Goal: Information Seeking & Learning: Compare options

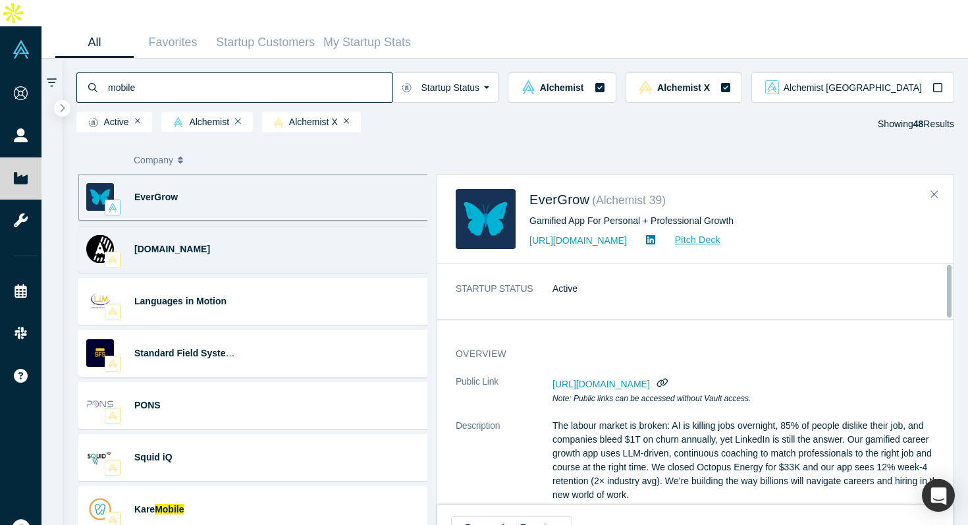
click at [331, 233] on div "Axellero.io Developer Platforms · Low-code platform development · Rapid ... Axe…" at bounding box center [256, 249] width 357 height 47
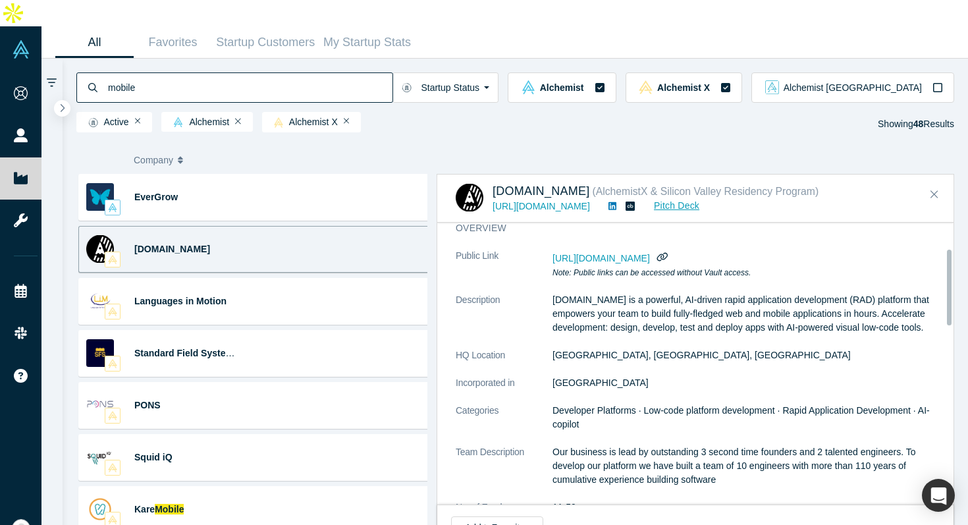
scroll to position [96, 0]
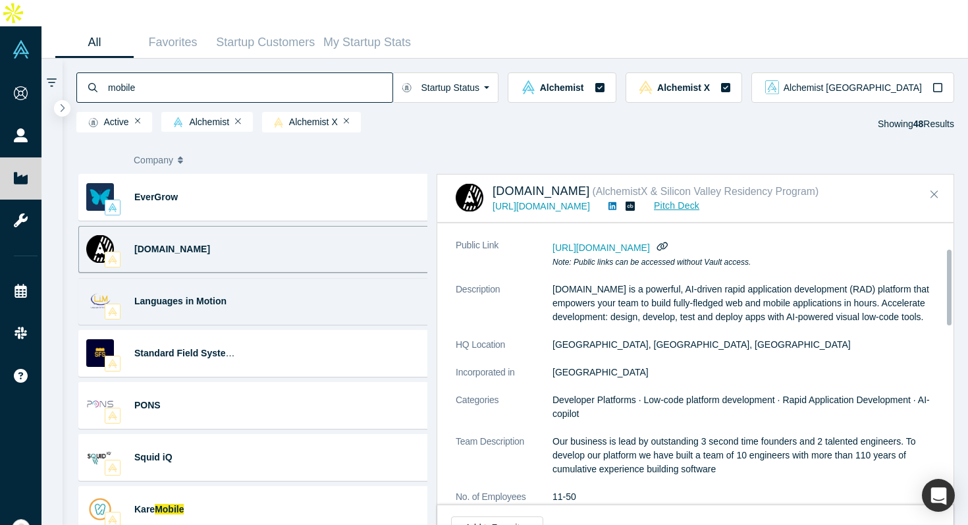
click at [316, 286] on div "Languages in Motion Interpreting · Technology Connect to a Professional Spoken …" at bounding box center [256, 301] width 357 height 47
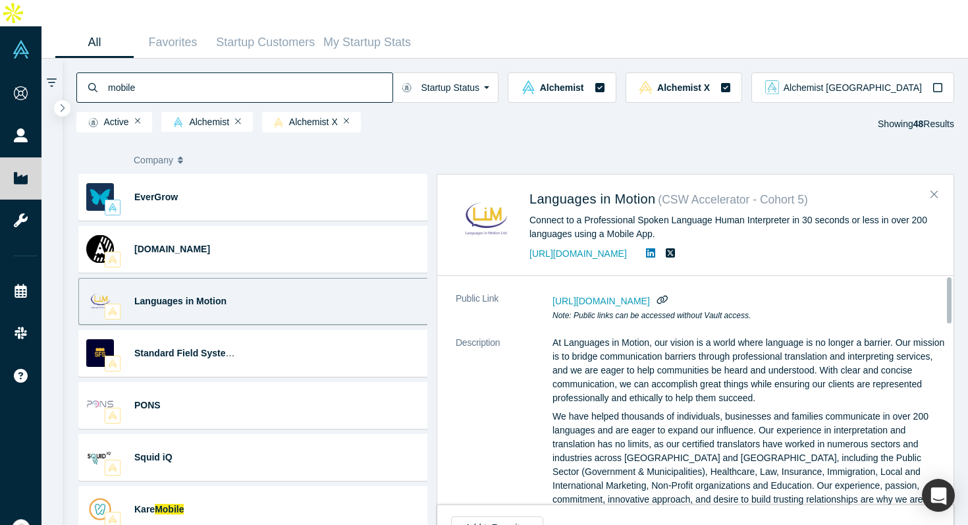
scroll to position [0, 0]
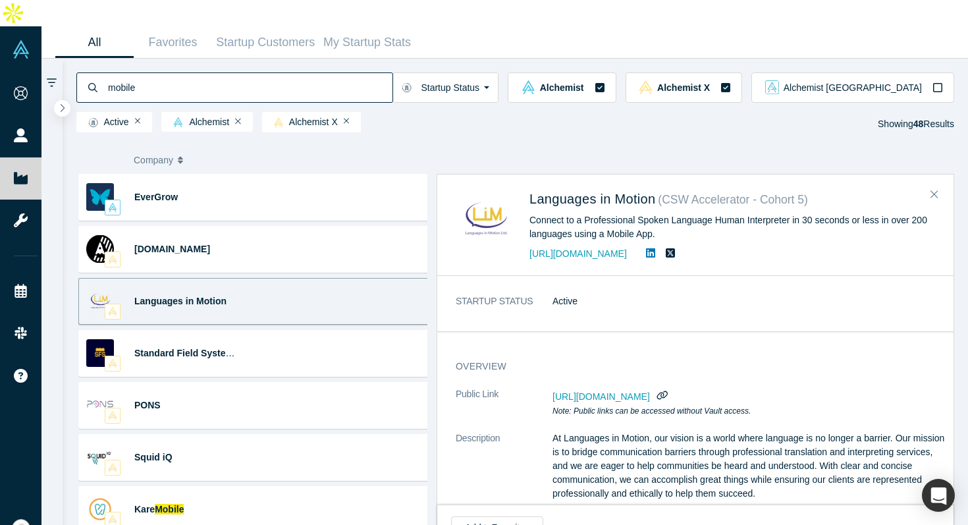
click at [605, 285] on div "STARTUP STATUS Active" at bounding box center [700, 308] width 526 height 46
drag, startPoint x: 524, startPoint y: 168, endPoint x: 661, endPoint y: 179, distance: 137.5
click at [661, 189] on div "Languages in Motion ( CSW Accelerator - Cohort 5 ) Connect to a Professional Sp…" at bounding box center [698, 225] width 484 height 72
copy span "Languages in Motion"
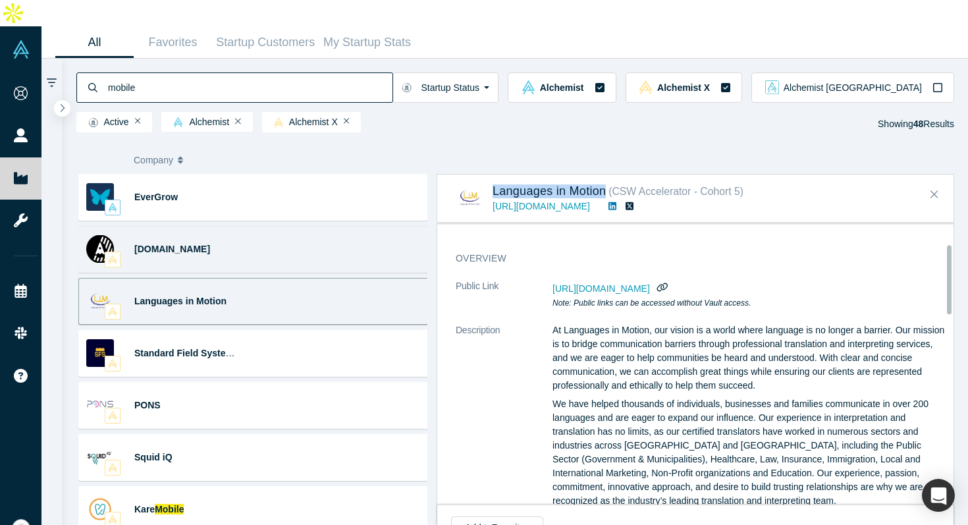
scroll to position [2, 0]
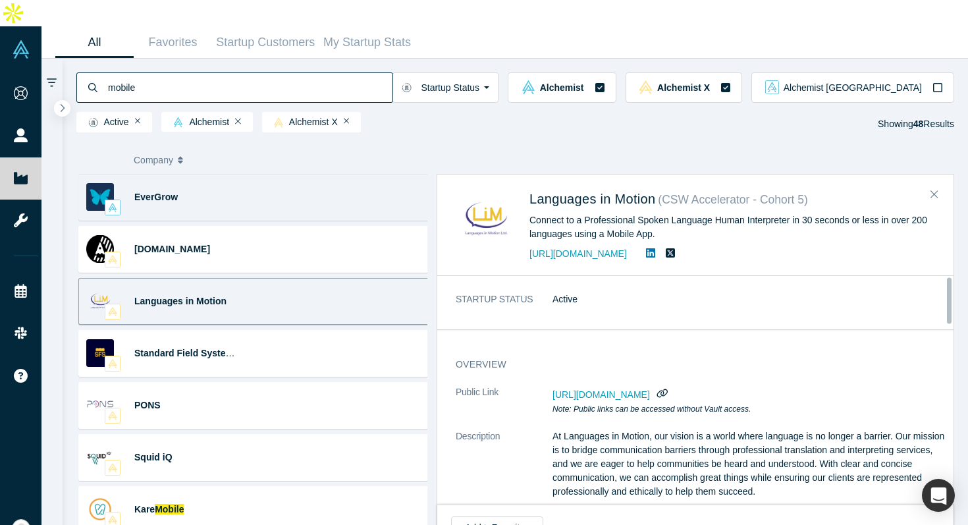
click at [271, 174] on div "EverGrow Gamification · Mobile Apps · Future of Work · Impact ... Gamified App …" at bounding box center [256, 197] width 357 height 47
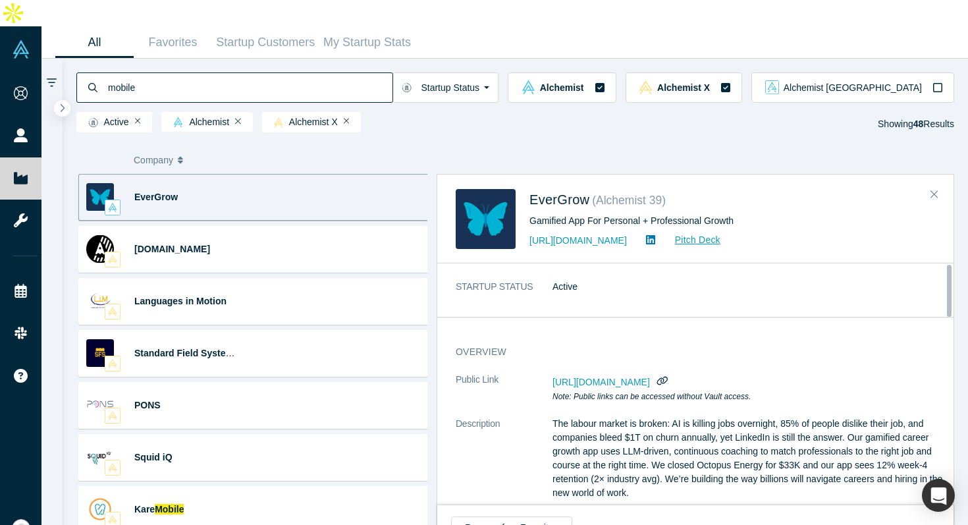
scroll to position [0, 0]
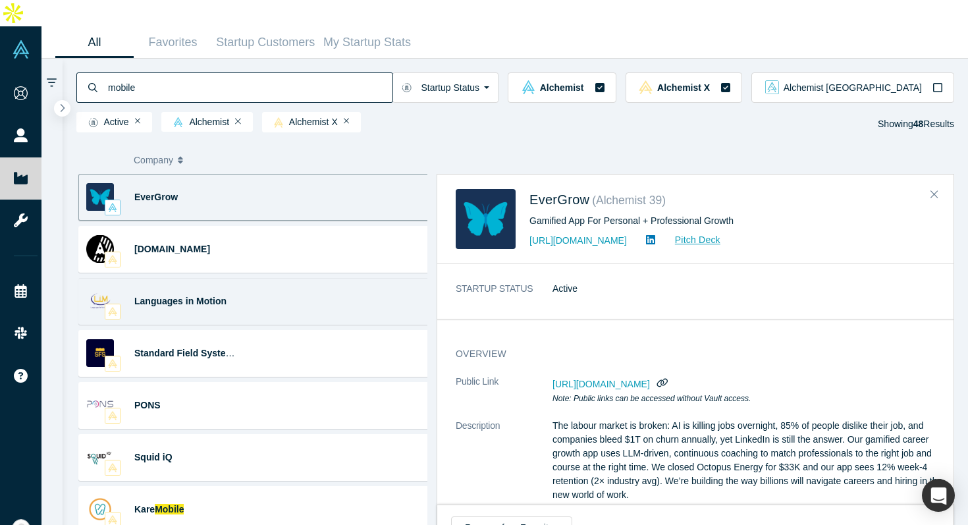
click at [281, 278] on div "Languages in Motion Interpreting · Technology Connect to a Professional Spoken …" at bounding box center [256, 301] width 357 height 47
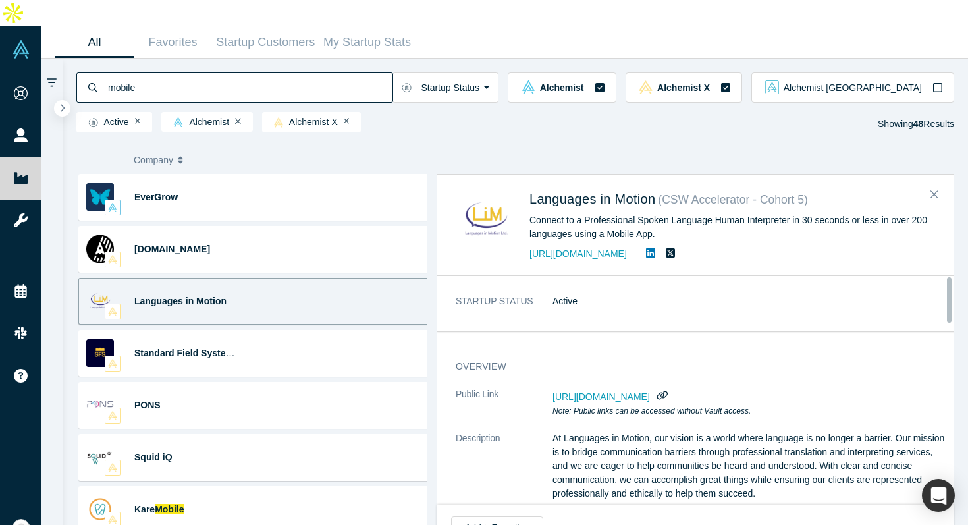
scroll to position [101, 0]
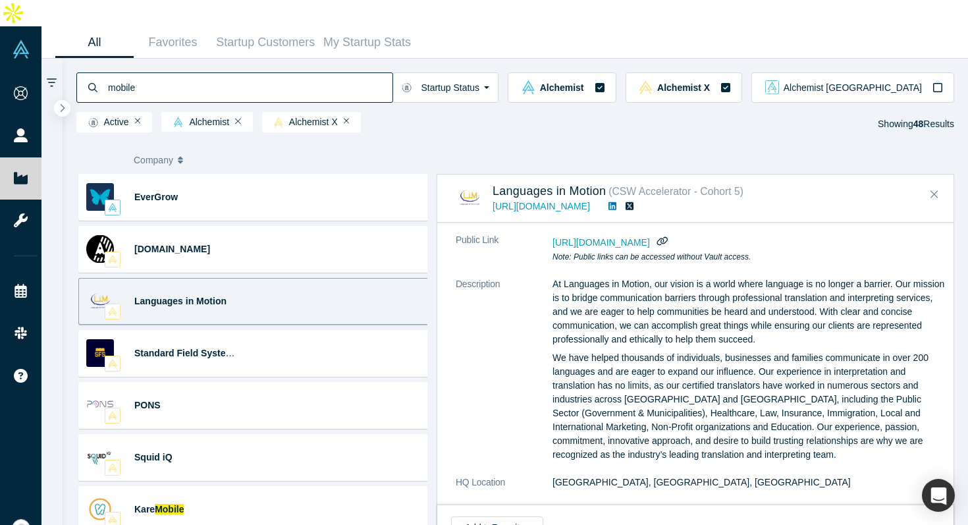
click at [787, 202] on div "overview Public Link https://vault.alchemistaccelerator.com/companies/public/la…" at bounding box center [700, 478] width 526 height 565
click at [669, 236] on icon "button" at bounding box center [663, 240] width 12 height 9
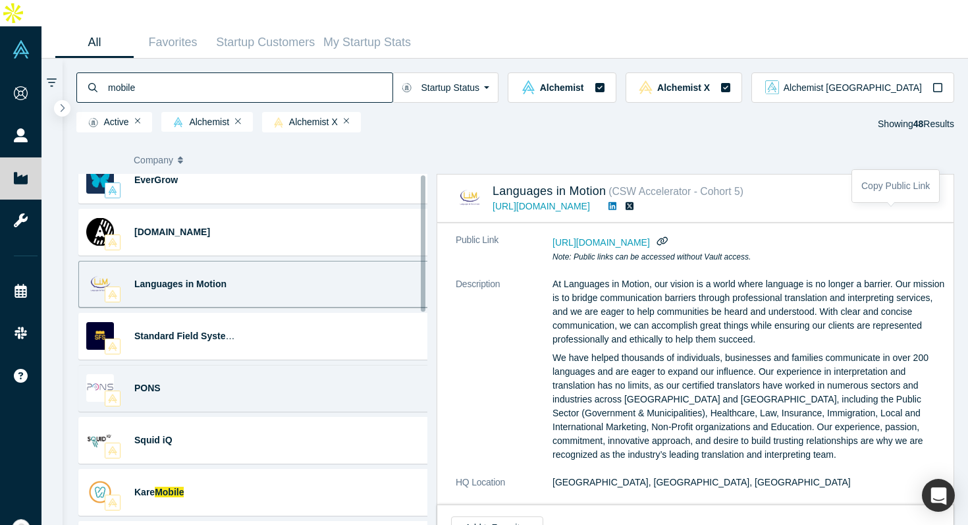
scroll to position [114, 0]
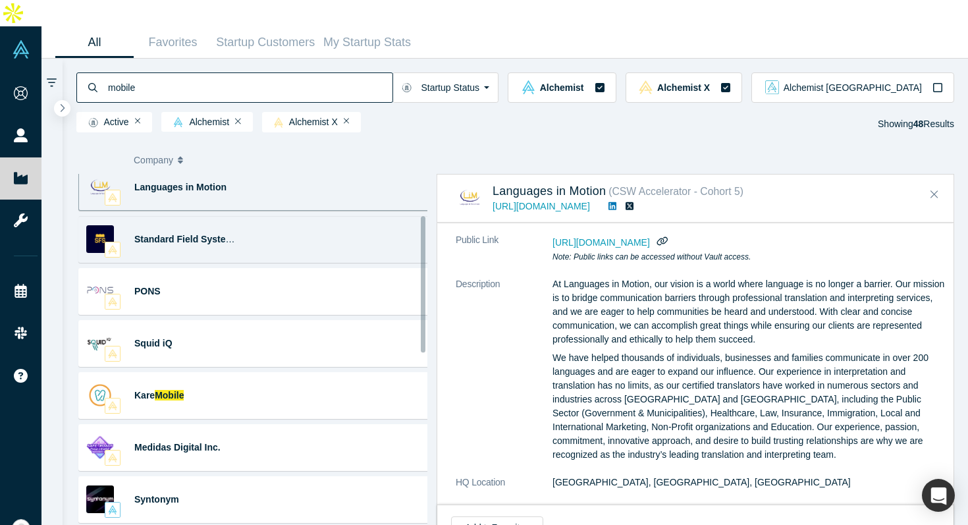
click at [316, 216] on div "Standard Field Systems Law Enforcement Standard Field Systems provides Digital …" at bounding box center [256, 239] width 357 height 47
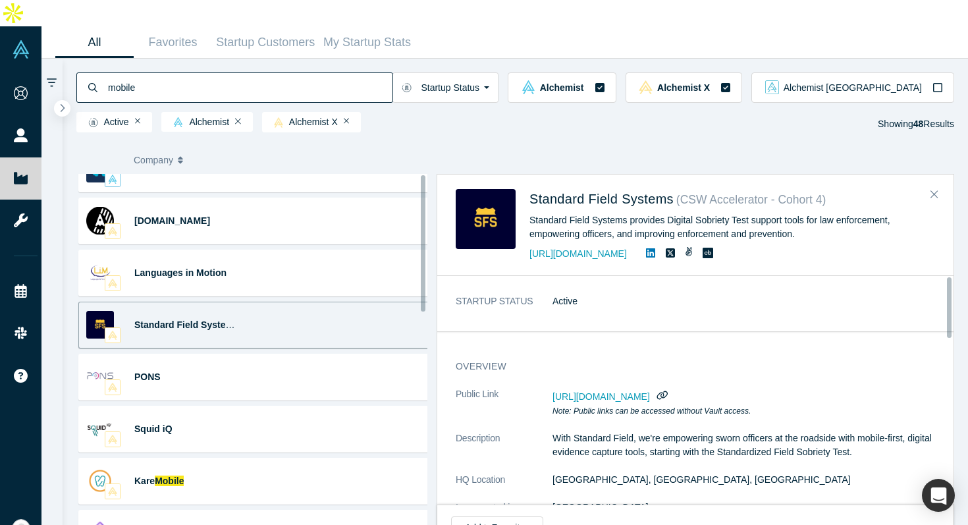
scroll to position [0, 0]
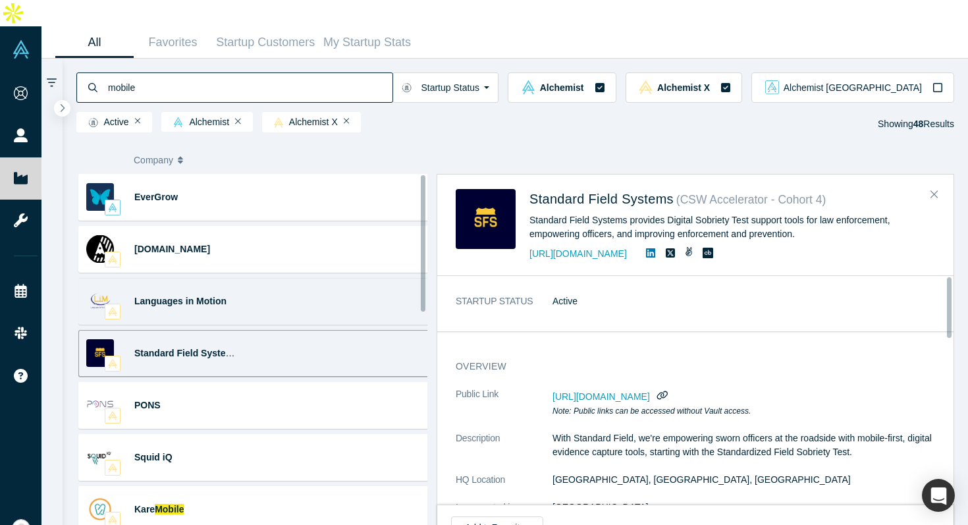
click at [367, 278] on div "Languages in Motion Interpreting · Technology Connect to a Professional Spoken …" at bounding box center [256, 301] width 357 height 47
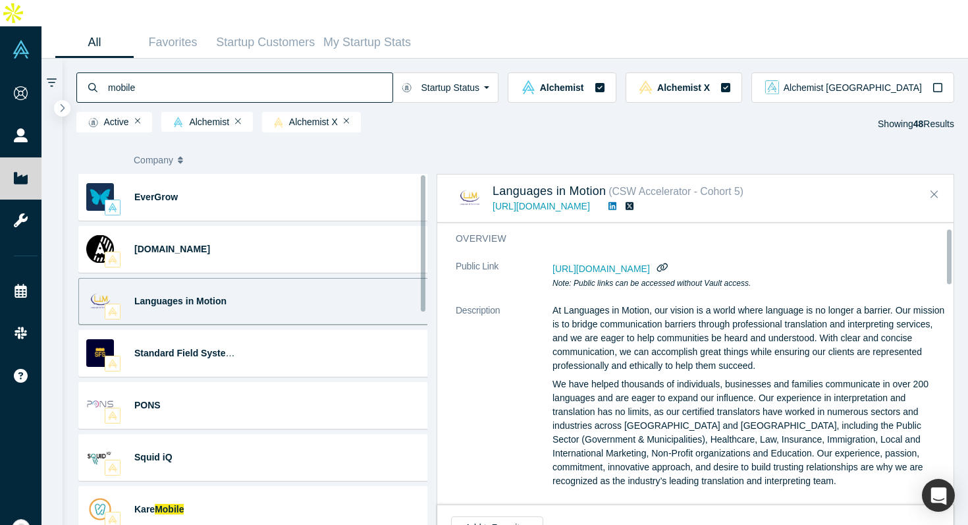
scroll to position [123, 0]
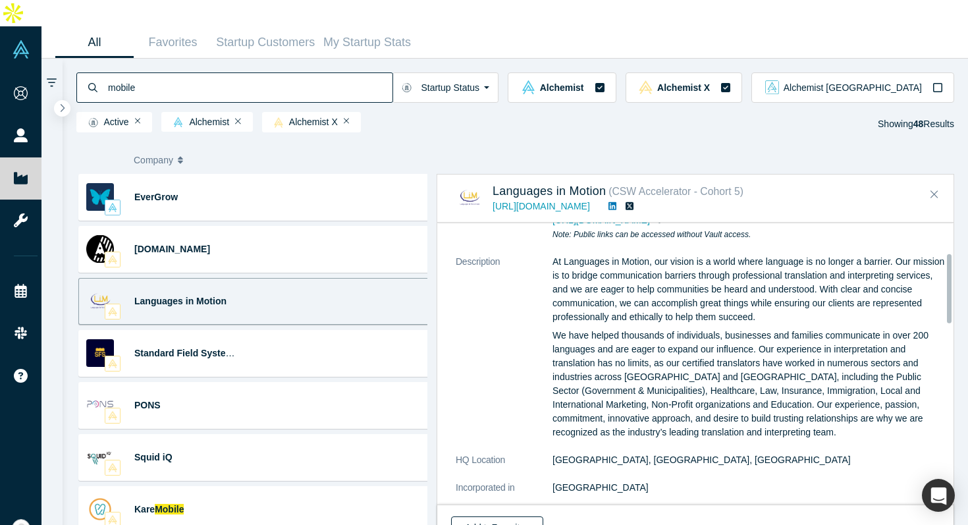
click at [530, 516] on button "Add to Favorites" at bounding box center [497, 527] width 92 height 23
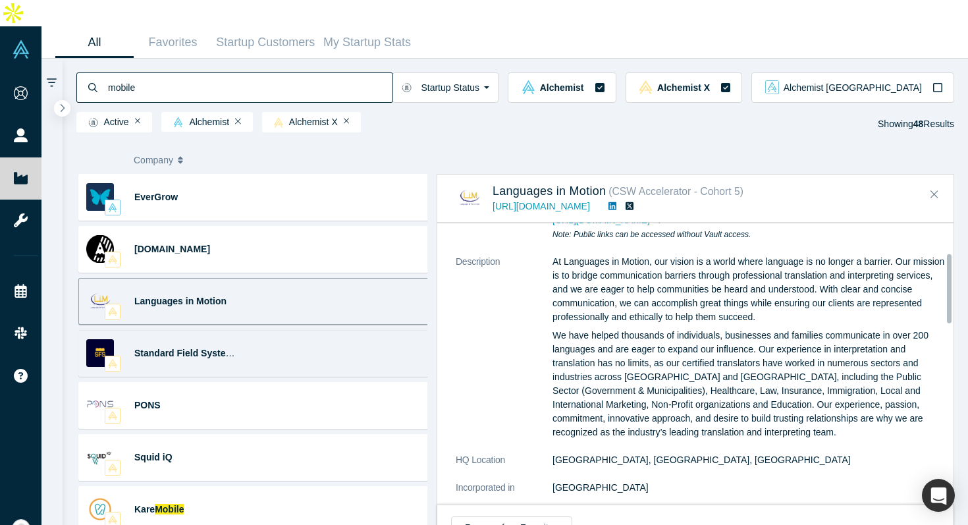
click at [340, 330] on div "Standard Field Systems Law Enforcement Standard Field Systems provides Digital …" at bounding box center [256, 353] width 357 height 47
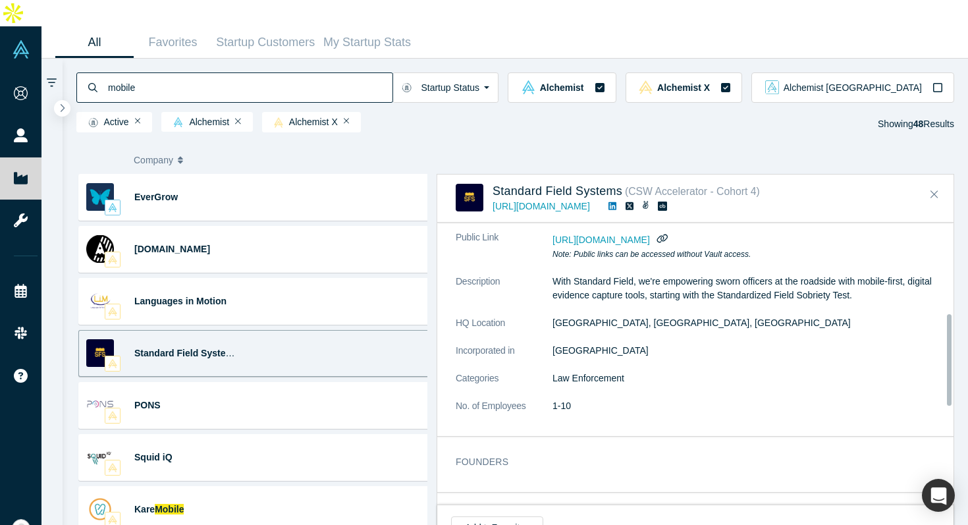
scroll to position [26, 0]
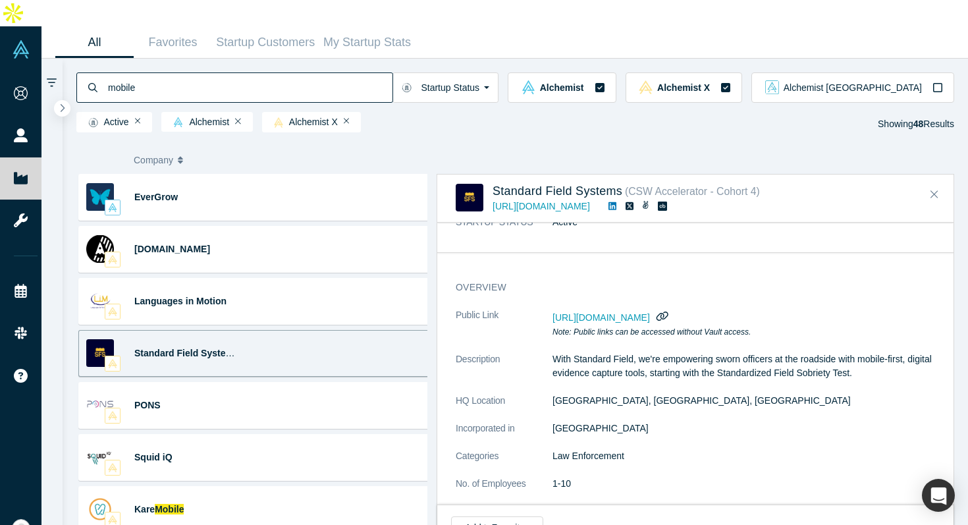
click at [671, 308] on button "button" at bounding box center [662, 316] width 17 height 17
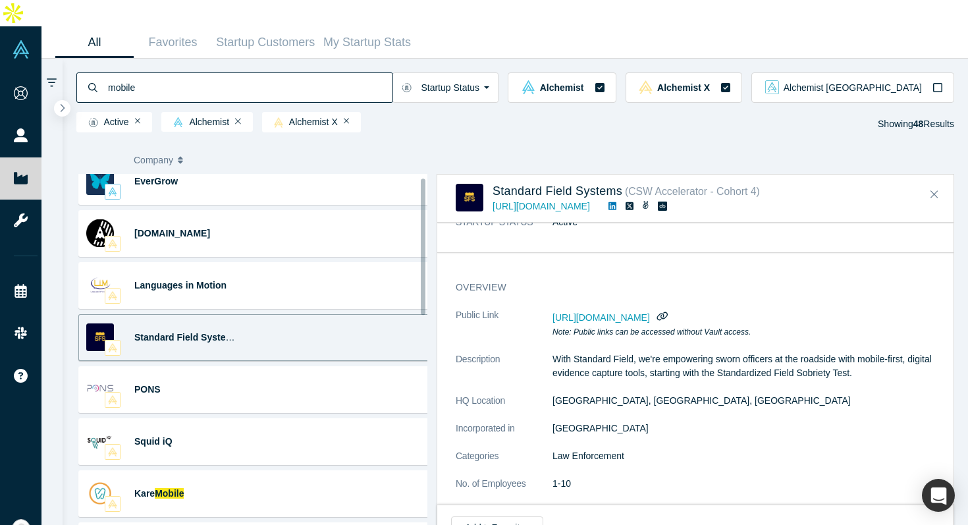
scroll to position [24, 0]
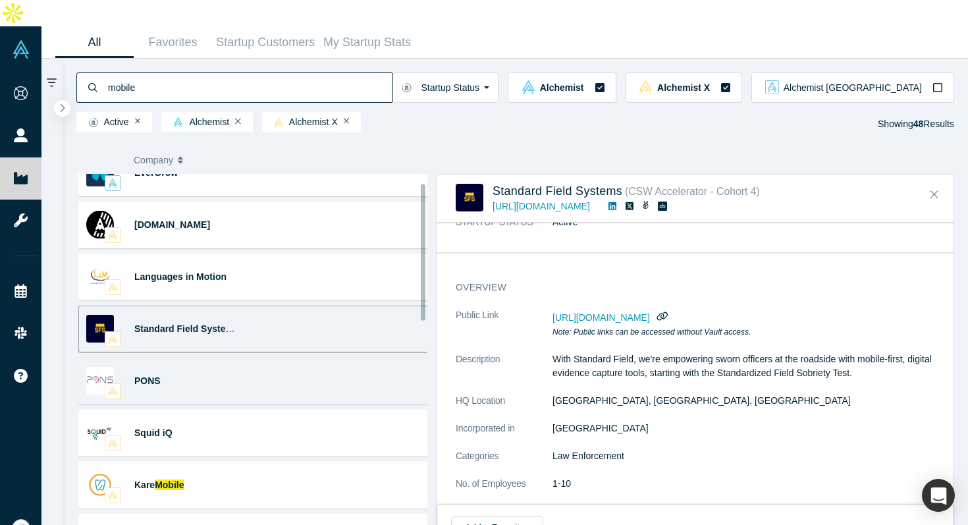
click at [244, 362] on div "PONS" at bounding box center [162, 380] width 166 height 45
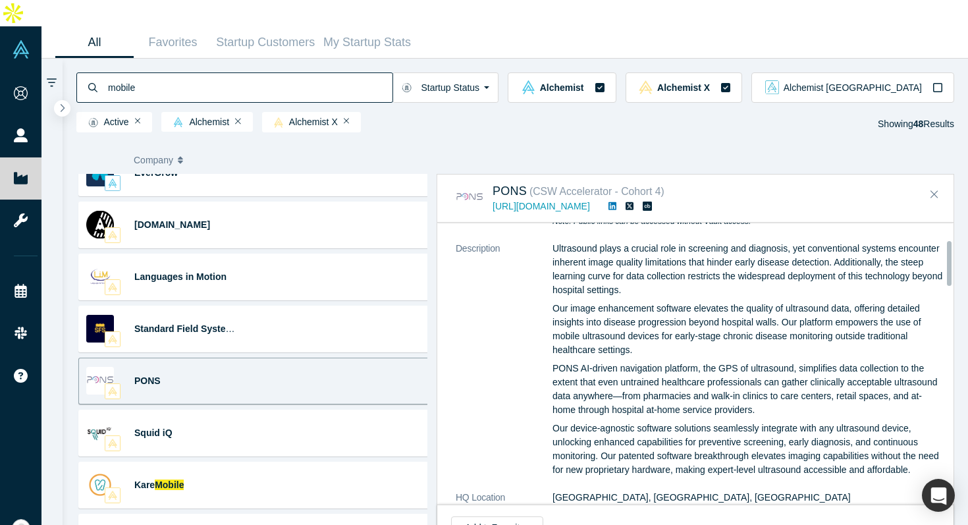
scroll to position [105, 0]
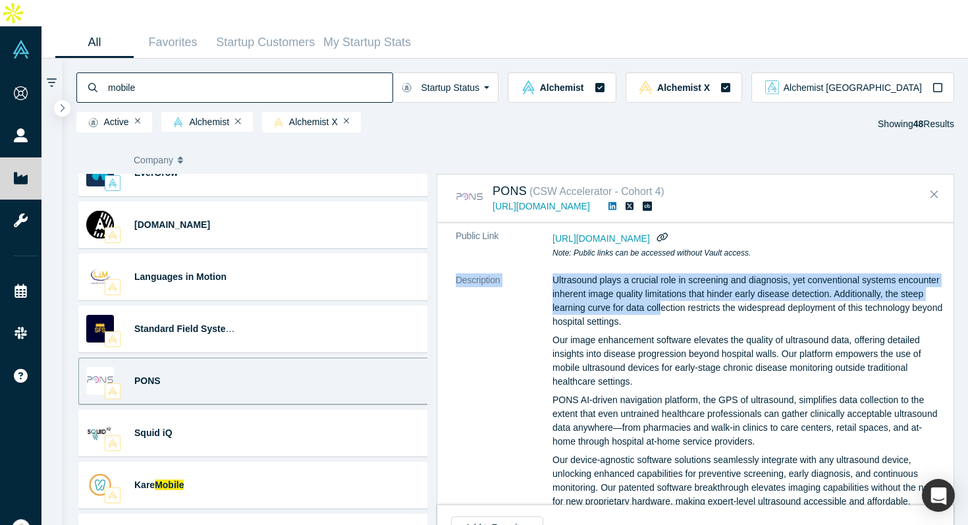
drag, startPoint x: 696, startPoint y: 238, endPoint x: 702, endPoint y: 282, distance: 44.6
click at [701, 282] on p "Ultrasound plays a crucial role in screening and diagnosis, yet conventional sy…" at bounding box center [749, 300] width 393 height 55
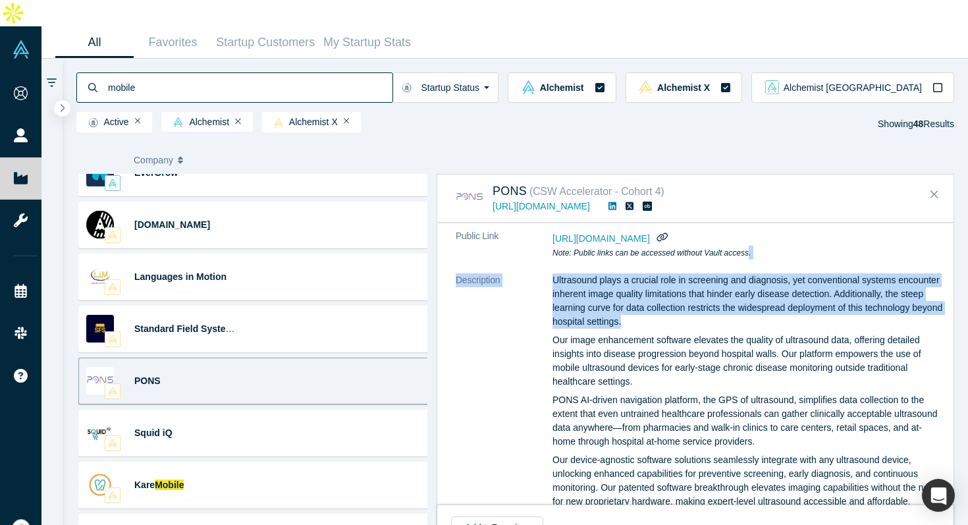
drag, startPoint x: 750, startPoint y: 231, endPoint x: 752, endPoint y: 302, distance: 71.1
click at [752, 302] on p "Ultrasound plays a crucial role in screening and diagnosis, yet conventional sy…" at bounding box center [749, 300] width 393 height 55
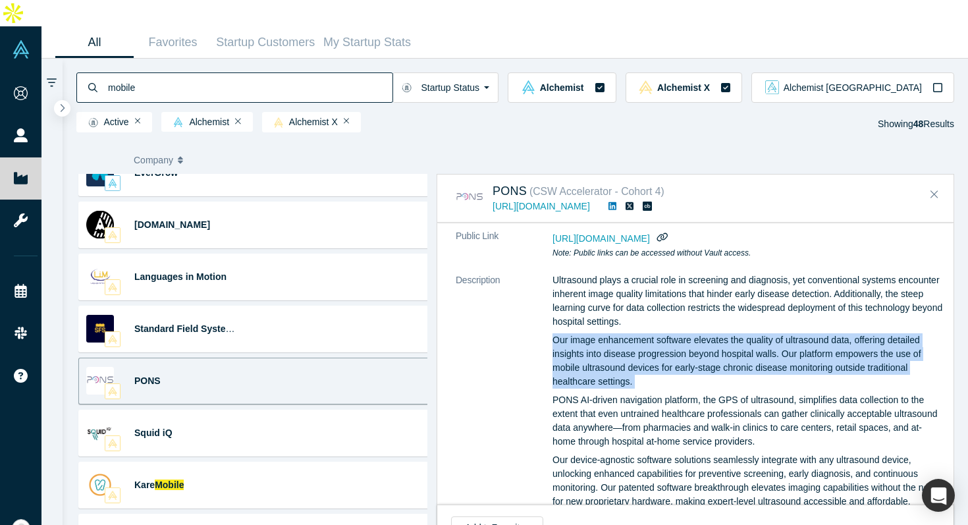
drag, startPoint x: 752, startPoint y: 302, endPoint x: 758, endPoint y: 358, distance: 57.0
click at [758, 358] on div "Ultrasound plays a crucial role in screening and diagnosis, yet conventional sy…" at bounding box center [749, 390] width 393 height 235
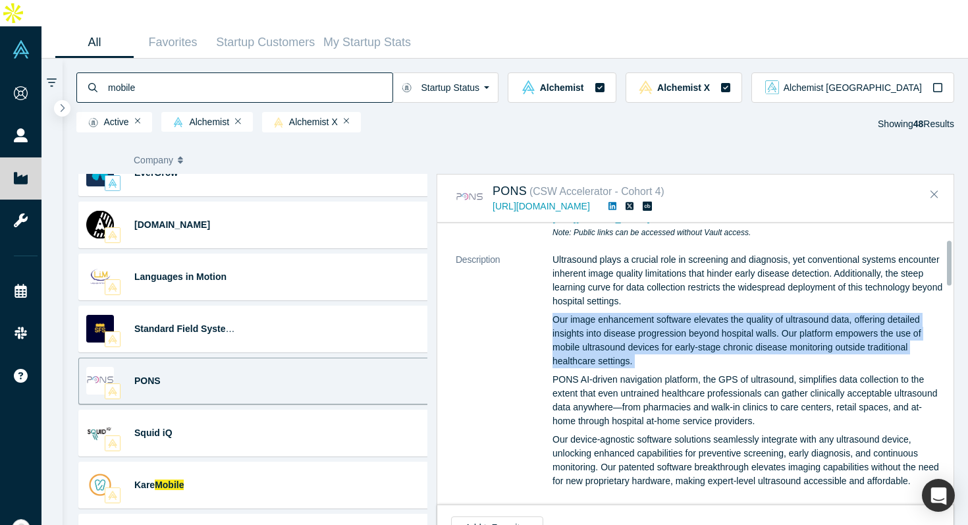
scroll to position [215, 0]
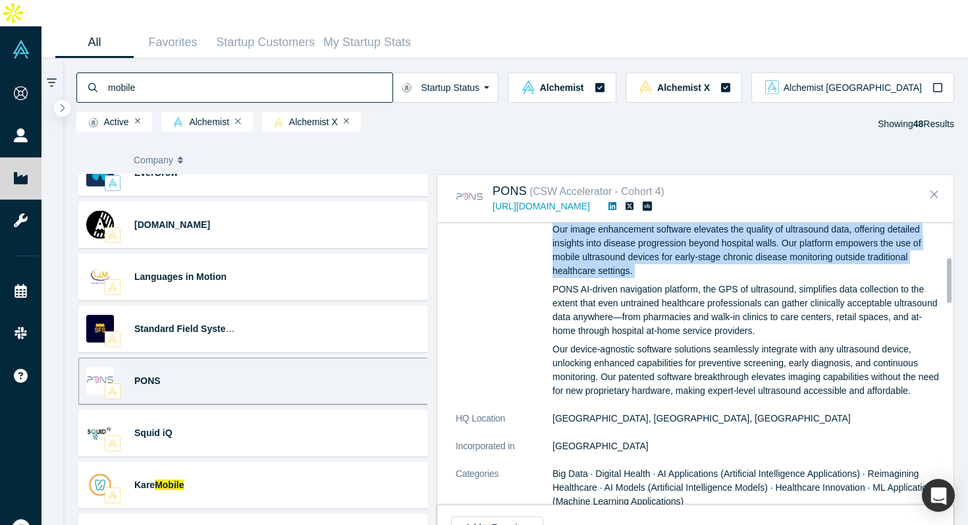
click at [767, 252] on div "Ultrasound plays a crucial role in screening and diagnosis, yet conventional sy…" at bounding box center [749, 280] width 393 height 235
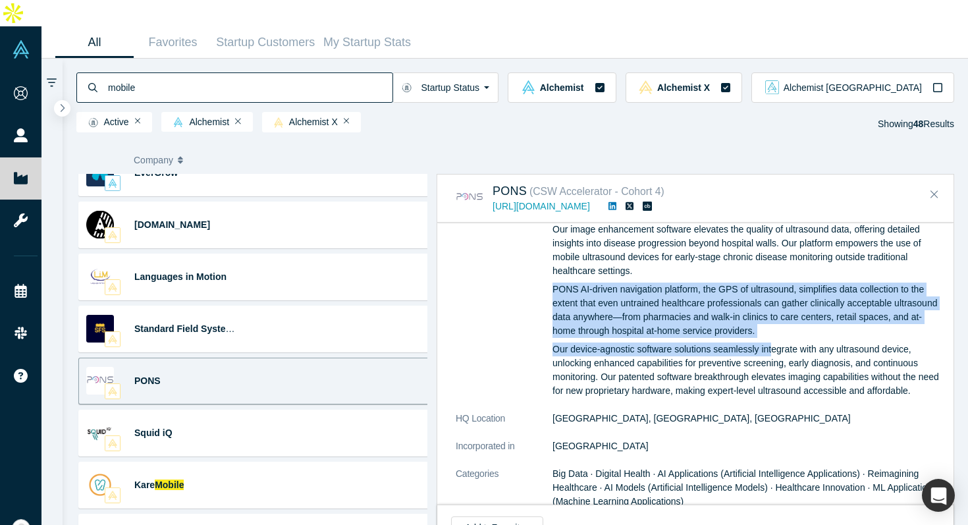
drag, startPoint x: 769, startPoint y: 252, endPoint x: 774, endPoint y: 323, distance: 70.6
click at [774, 323] on div "Ultrasound plays a crucial role in screening and diagnosis, yet conventional sy…" at bounding box center [749, 280] width 393 height 235
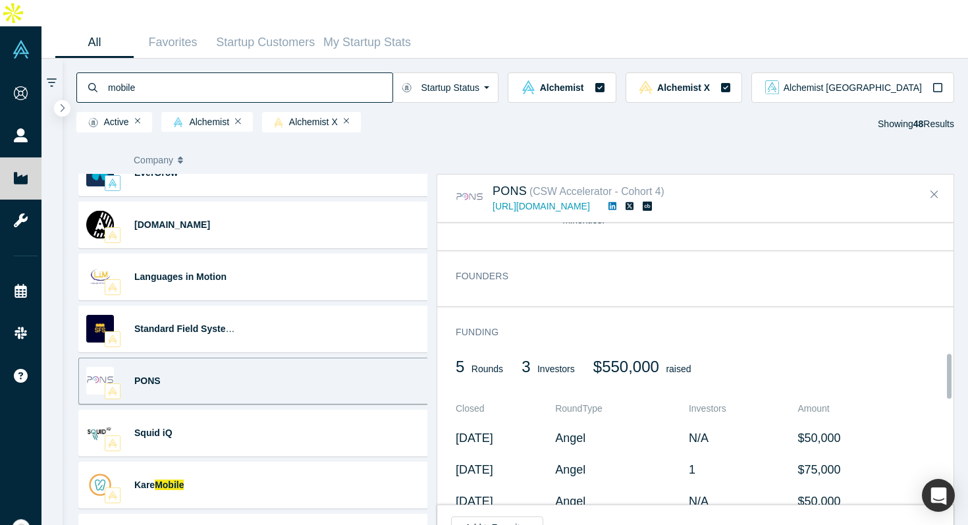
scroll to position [814, 0]
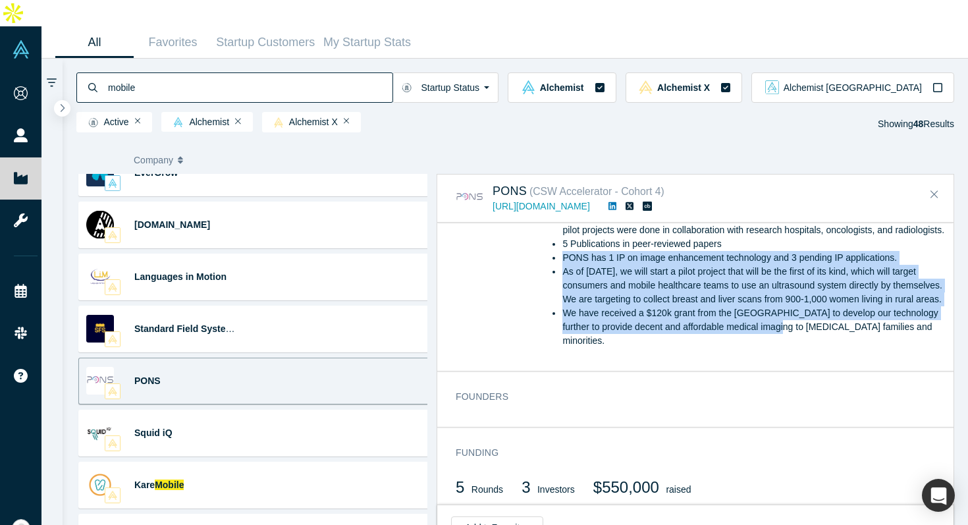
drag, startPoint x: 753, startPoint y: 231, endPoint x: 779, endPoint y: 329, distance: 101.4
click at [779, 329] on ul "As of today, we have done over 5,000 scans with more than 450 patients/consumer…" at bounding box center [749, 278] width 393 height 138
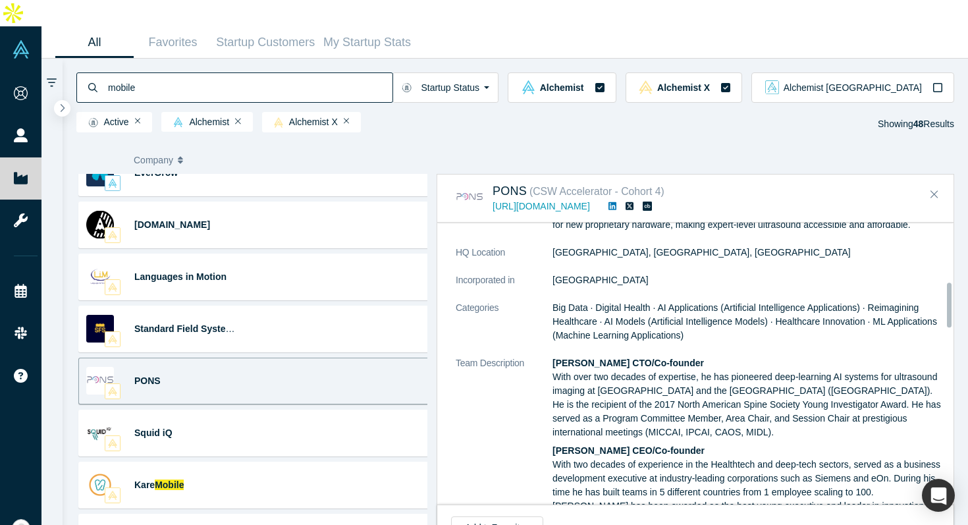
scroll to position [366, 0]
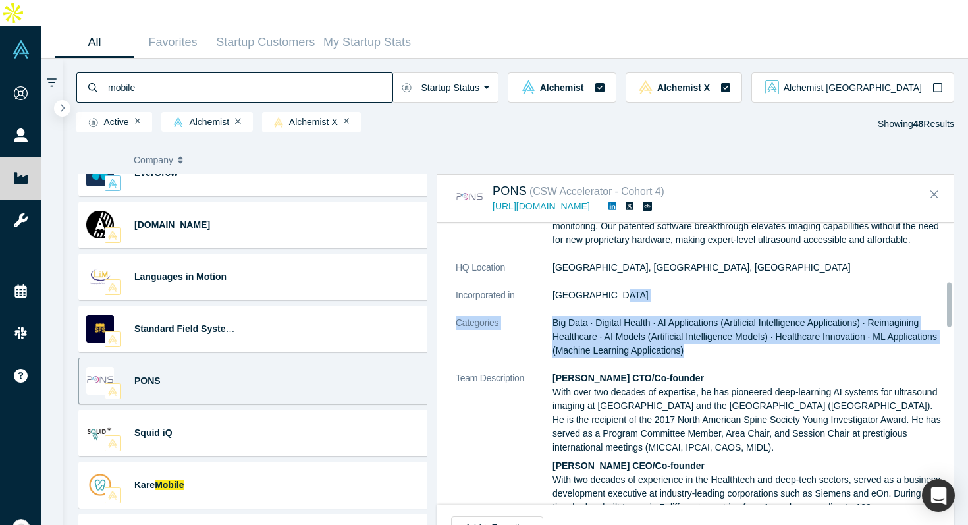
drag, startPoint x: 750, startPoint y: 292, endPoint x: 765, endPoint y: 342, distance: 52.1
click at [765, 342] on dl "Public Link https://vault.alchemistaccelerator.com/companies/public/pons Note: …" at bounding box center [700, 389] width 489 height 842
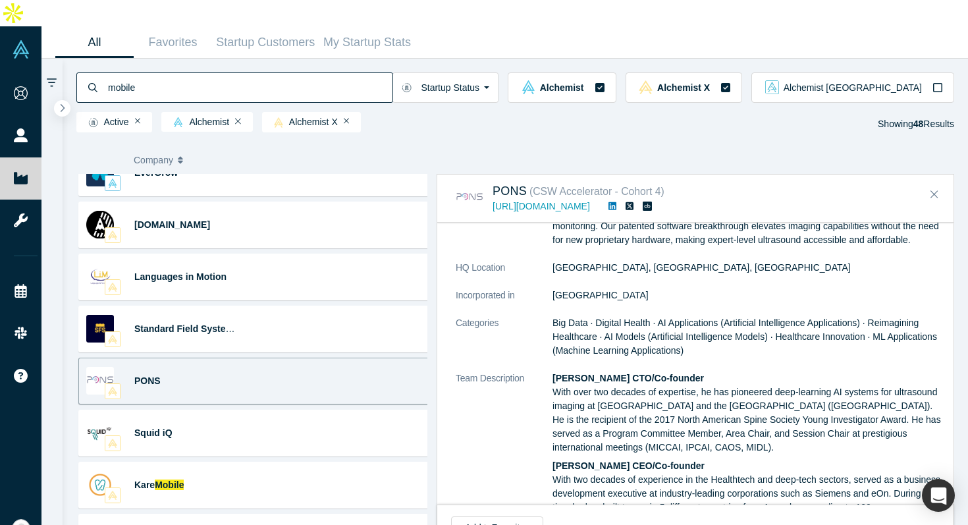
click at [683, 273] on dl "Public Link https://vault.alchemistaccelerator.com/companies/public/pons Note: …" at bounding box center [700, 389] width 489 height 842
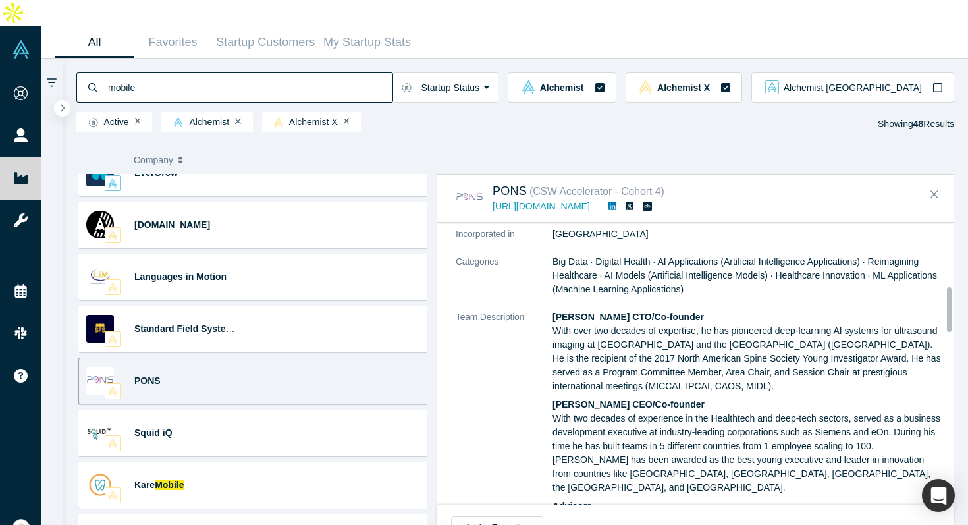
scroll to position [444, 0]
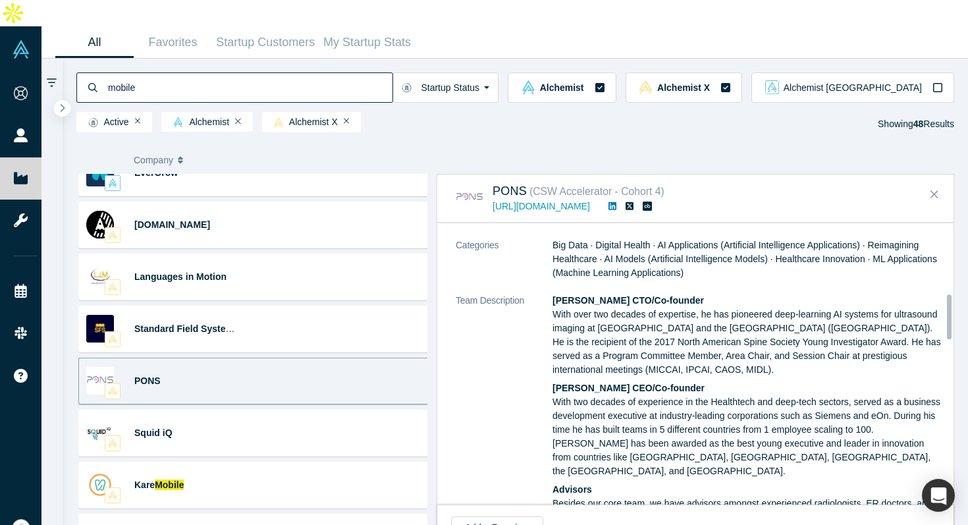
click at [780, 294] on p "Prof. Ilker Hacihaliloglu CTO/Co-founder With over two decades of expertise, he…" at bounding box center [749, 335] width 393 height 83
drag, startPoint x: 780, startPoint y: 284, endPoint x: 794, endPoint y: 352, distance: 69.2
click at [794, 352] on p "Prof. Ilker Hacihaliloglu CTO/Co-founder With over two decades of expertise, he…" at bounding box center [749, 335] width 393 height 83
drag, startPoint x: 796, startPoint y: 352, endPoint x: 518, endPoint y: 289, distance: 284.3
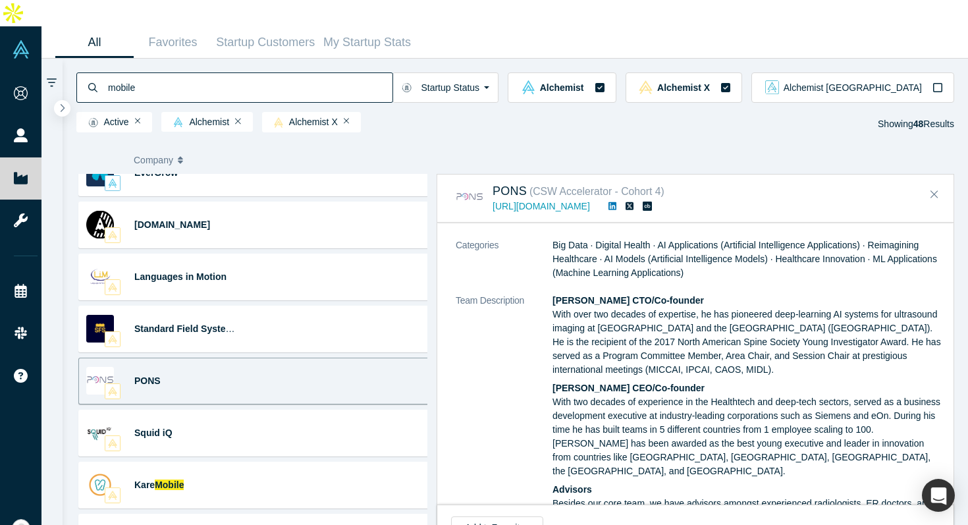
click at [518, 289] on dl "Public Link https://vault.alchemistaccelerator.com/companies/public/pons Note: …" at bounding box center [700, 311] width 489 height 842
click at [755, 329] on p "Prof. Ilker Hacihaliloglu CTO/Co-founder With over two decades of expertise, he…" at bounding box center [749, 335] width 393 height 83
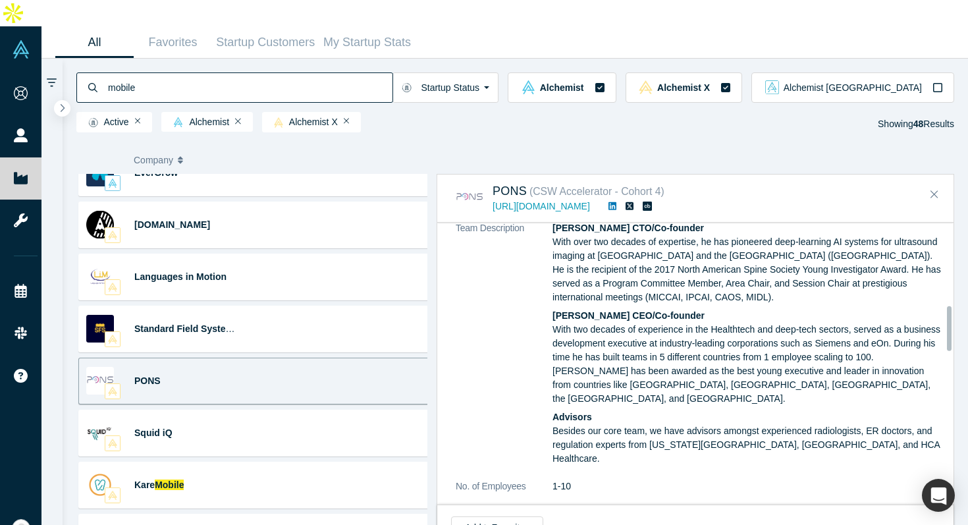
click at [713, 331] on p "Soner Hacihaliloglu CEO/Co-founder With two decades of experience in the Health…" at bounding box center [749, 357] width 393 height 97
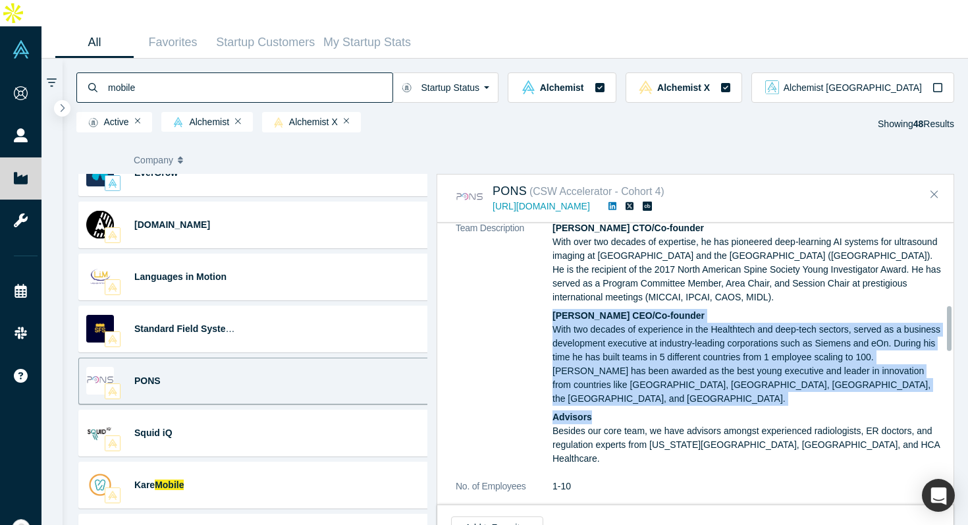
drag, startPoint x: 769, startPoint y: 297, endPoint x: 763, endPoint y: 397, distance: 100.3
click at [763, 397] on div "Prof. Ilker Hacihaliloglu CTO/Co-founder With over two decades of expertise, he…" at bounding box center [749, 343] width 393 height 244
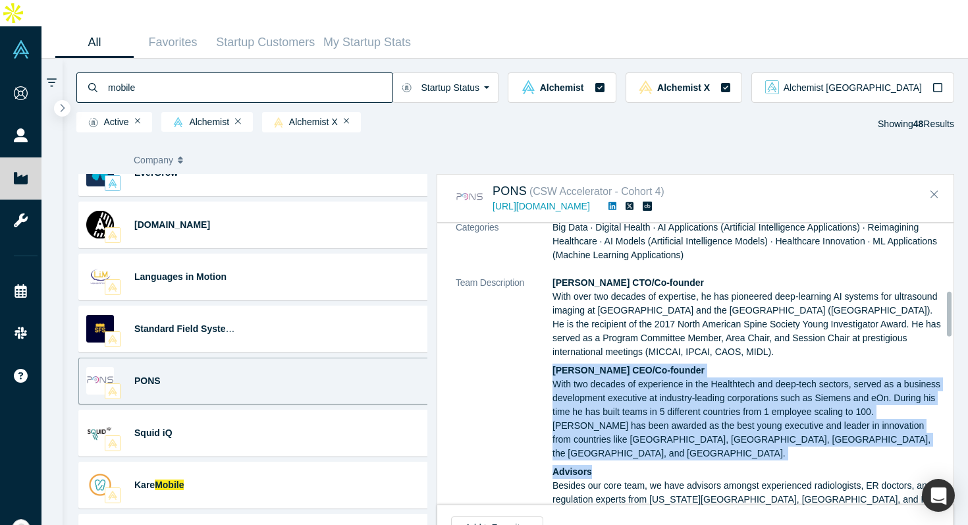
scroll to position [407, 0]
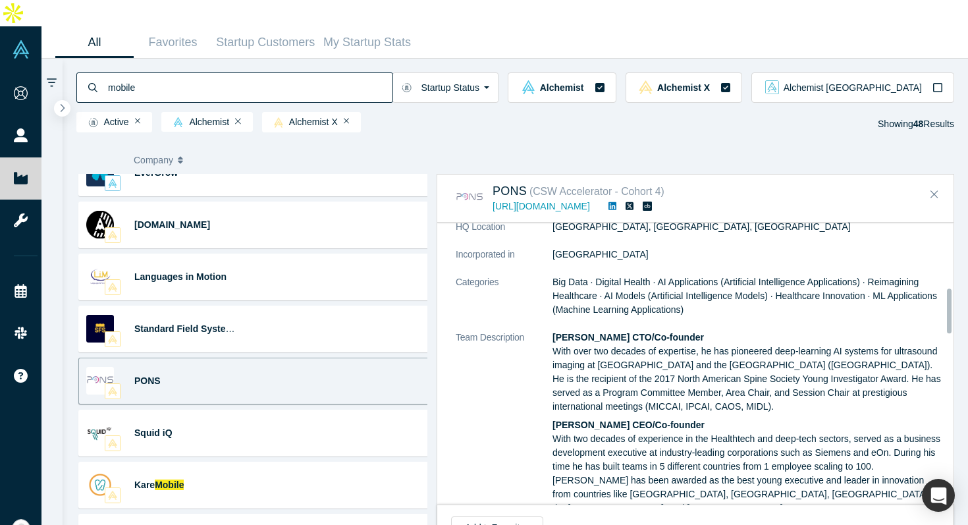
click at [769, 379] on p "Prof. Ilker Hacihaliloglu CTO/Co-founder With over two decades of expertise, he…" at bounding box center [749, 372] width 393 height 83
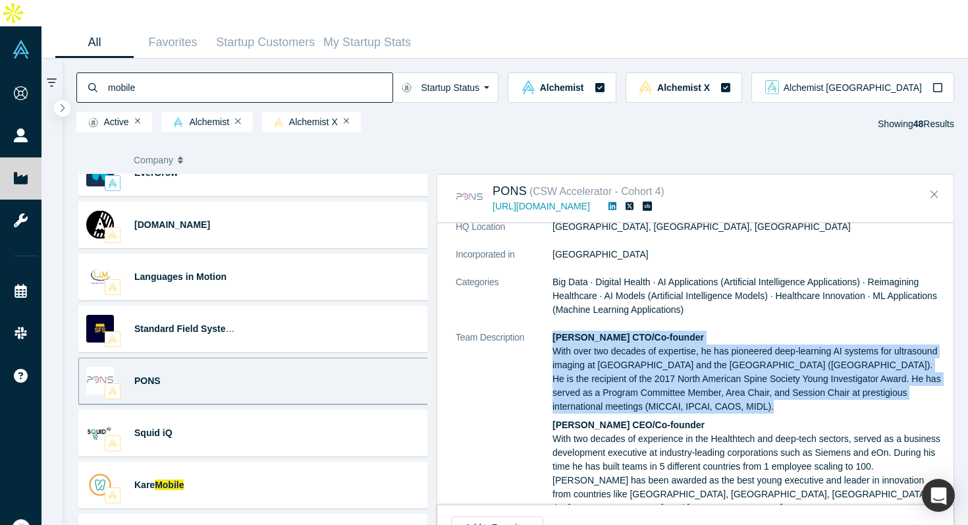
drag, startPoint x: 784, startPoint y: 314, endPoint x: 768, endPoint y: 402, distance: 89.1
click at [768, 402] on dl "Public Link https://vault.alchemistaccelerator.com/companies/public/pons Note: …" at bounding box center [700, 348] width 489 height 842
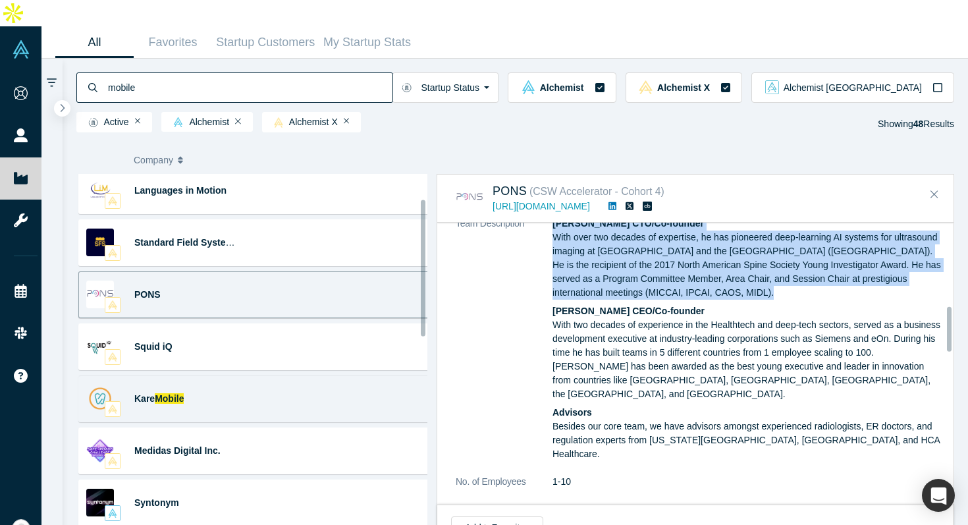
scroll to position [121, 0]
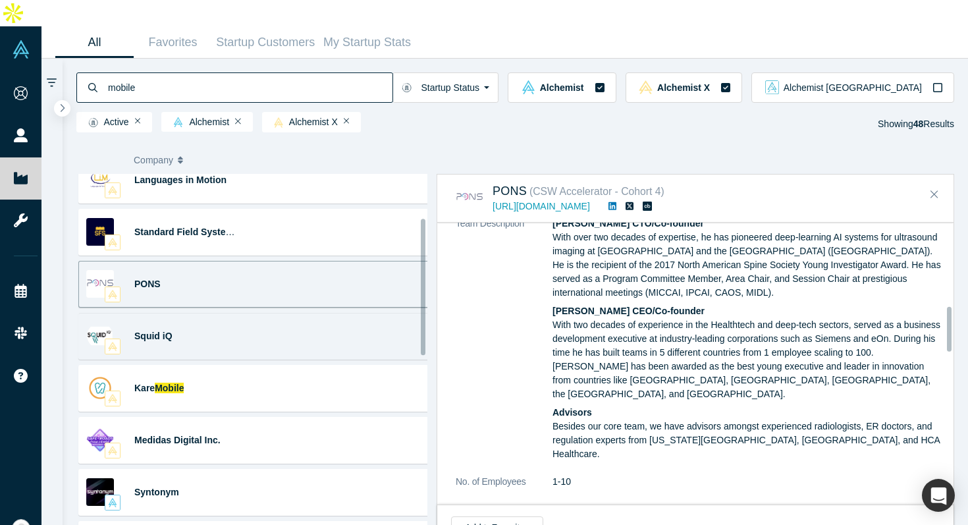
click at [312, 313] on div "Squid iQ Healthcare Technology Management SQUID’s Healthcare Technology Managem…" at bounding box center [256, 336] width 357 height 47
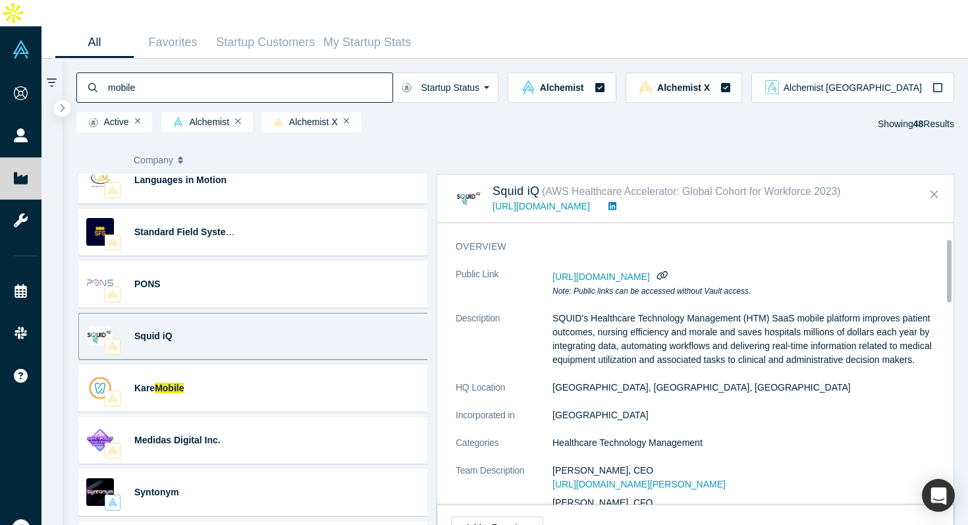
scroll to position [66, 0]
click at [669, 271] on icon "button" at bounding box center [662, 276] width 13 height 10
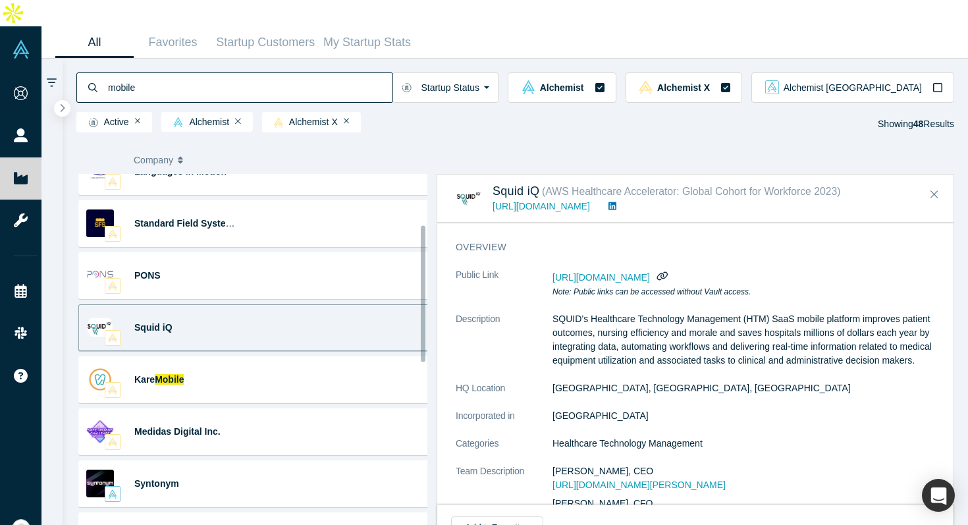
scroll to position [142, 0]
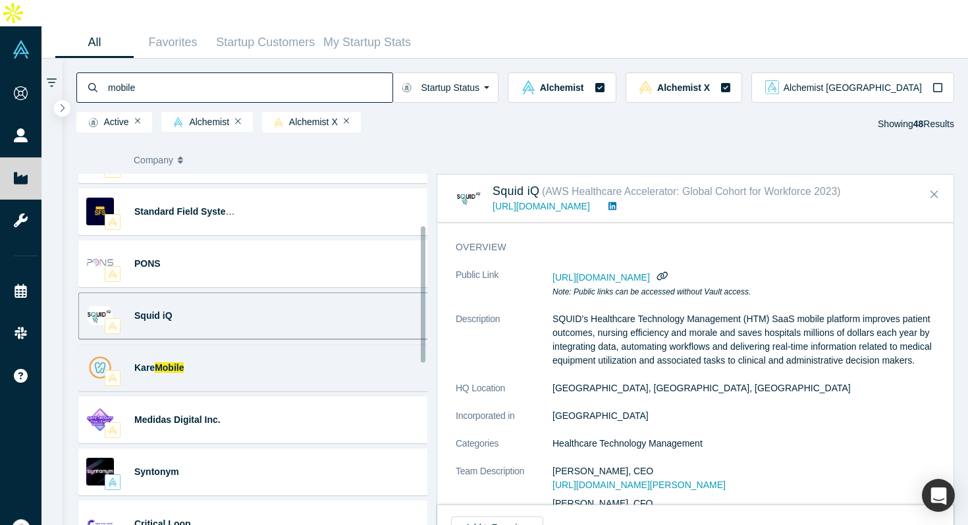
click at [329, 344] on div "Kare Mobile Mobile · Health · Oral Health · Dental · Dentistry Delivering high-…" at bounding box center [256, 367] width 357 height 47
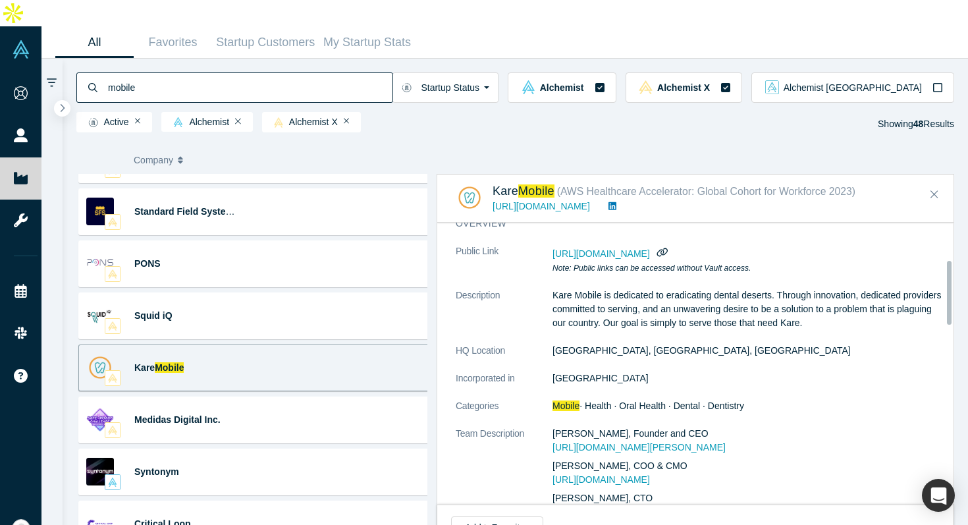
scroll to position [167, 0]
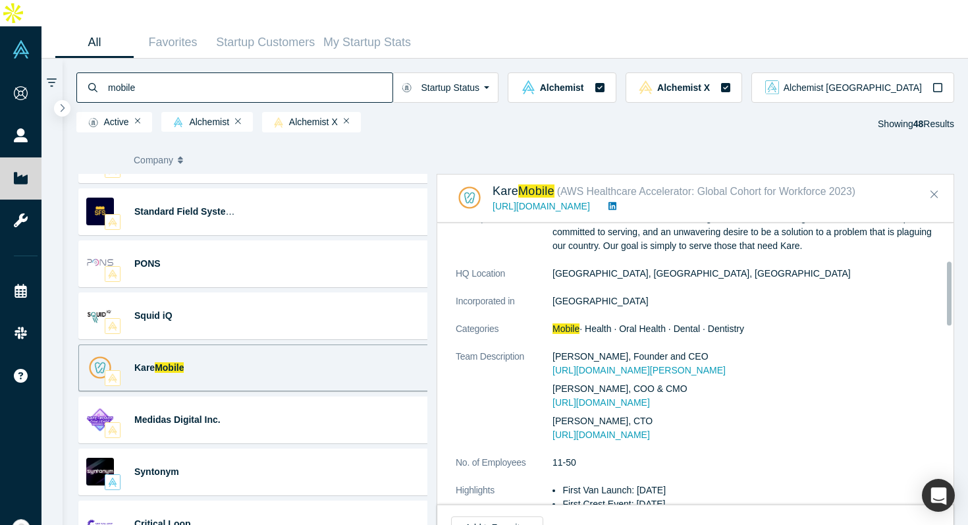
drag, startPoint x: 725, startPoint y: 289, endPoint x: 786, endPoint y: 340, distance: 79.9
click at [777, 339] on dl "Public Link https://vault.alchemistaccelerator.com/companies/public/kare-mobile…" at bounding box center [700, 366] width 489 height 399
click at [847, 352] on div "Dr. Kwane Watson, Founder and CEO https://www.linkedin.com/in/kwane-watson-9954…" at bounding box center [749, 396] width 393 height 92
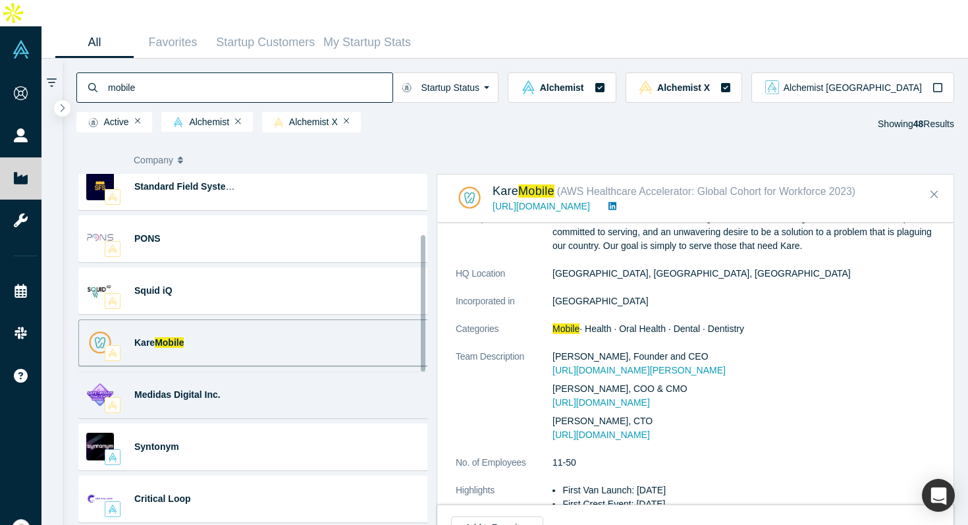
click at [337, 371] on div "Medidas Digital Inc. Gamification · Mobile Apps · Public Safety · AdTech ... Ga…" at bounding box center [256, 394] width 357 height 47
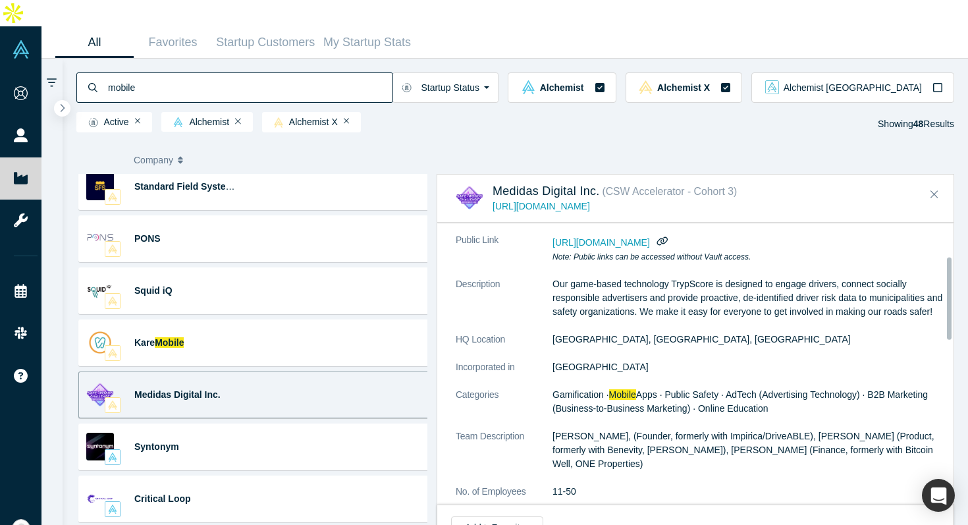
scroll to position [115, 0]
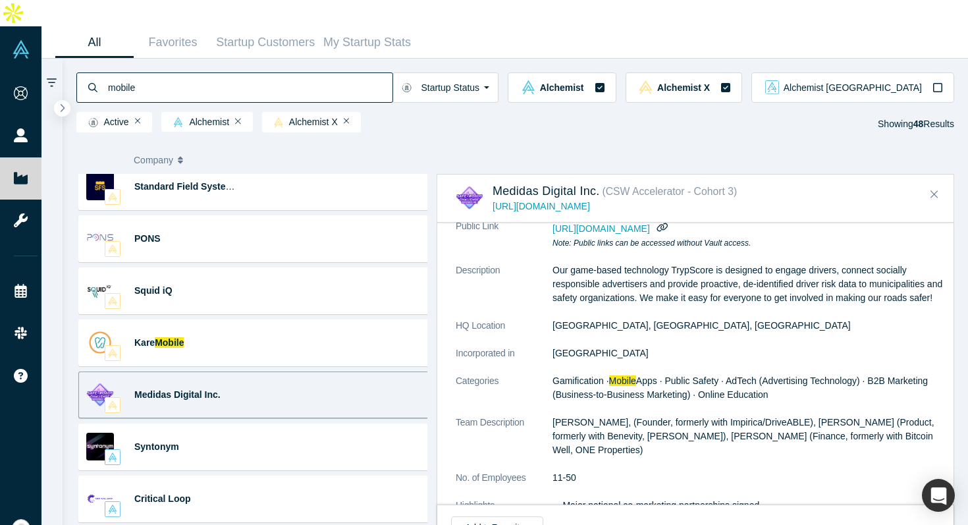
click at [782, 286] on p "Our game-based technology TrypScore is designed to engage drivers, connect soci…" at bounding box center [749, 283] width 393 height 41
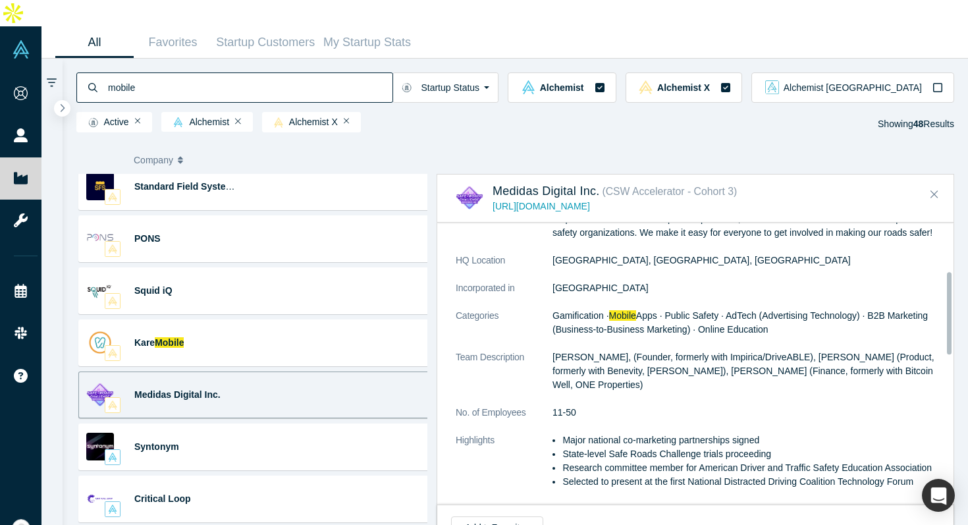
scroll to position [264, 0]
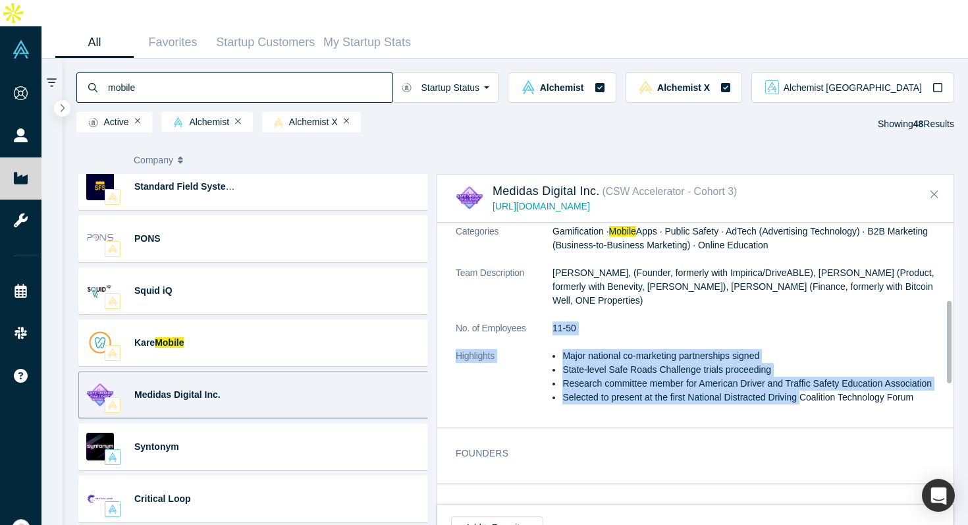
drag, startPoint x: 786, startPoint y: 290, endPoint x: 804, endPoint y: 371, distance: 82.4
click at [804, 371] on dl "Public Link https://vault.alchemistaccelerator.com/companies/public/medidas-dig…" at bounding box center [700, 244] width 489 height 348
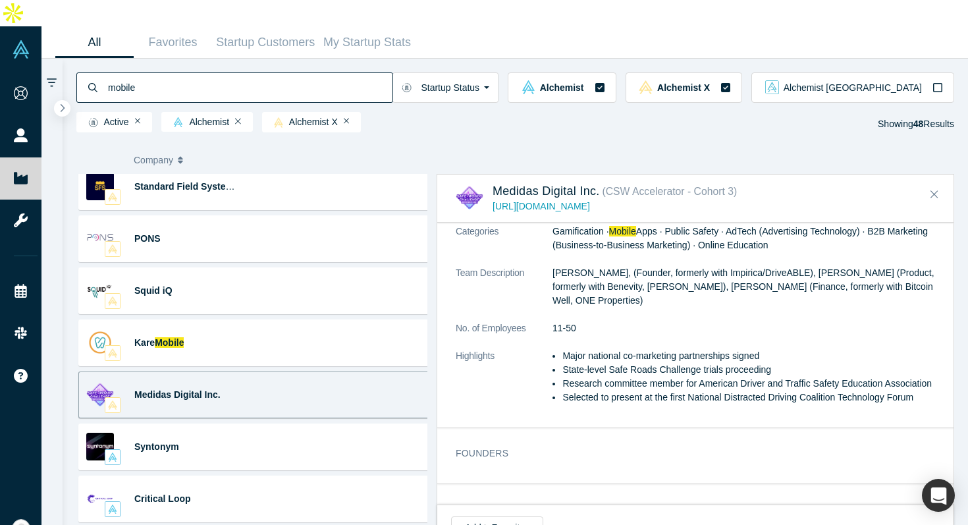
click at [786, 321] on dd "11-50" at bounding box center [749, 328] width 393 height 14
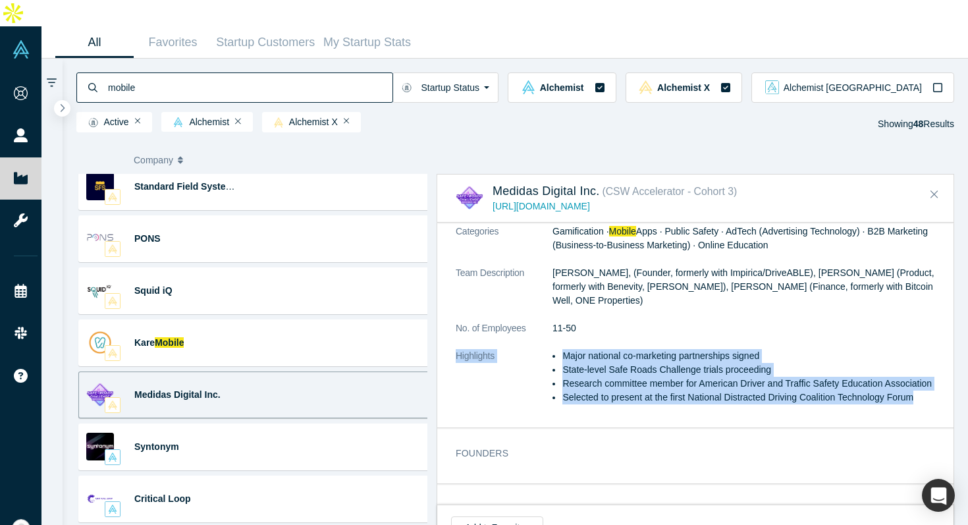
drag, startPoint x: 786, startPoint y: 304, endPoint x: 787, endPoint y: 379, distance: 75.8
click at [787, 379] on dl "Public Link https://vault.alchemistaccelerator.com/companies/public/medidas-dig…" at bounding box center [700, 244] width 489 height 348
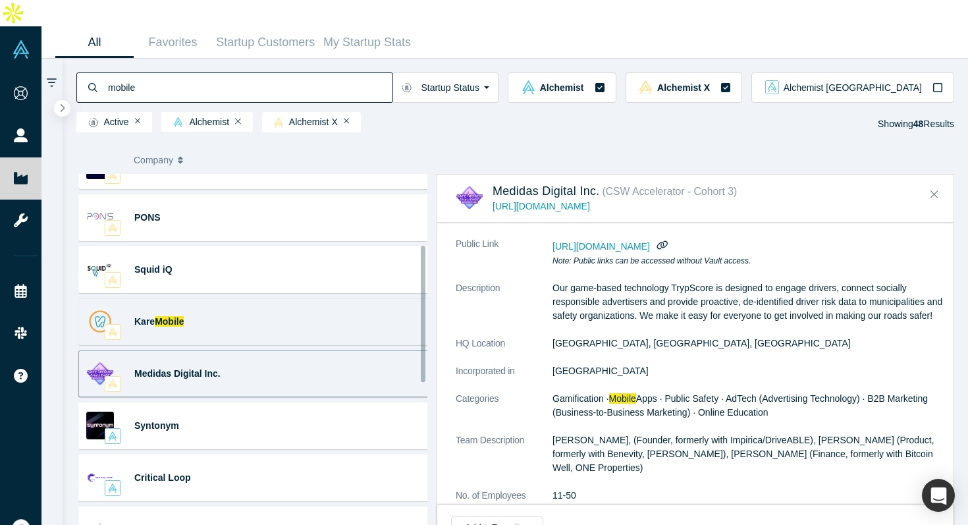
scroll to position [278, 0]
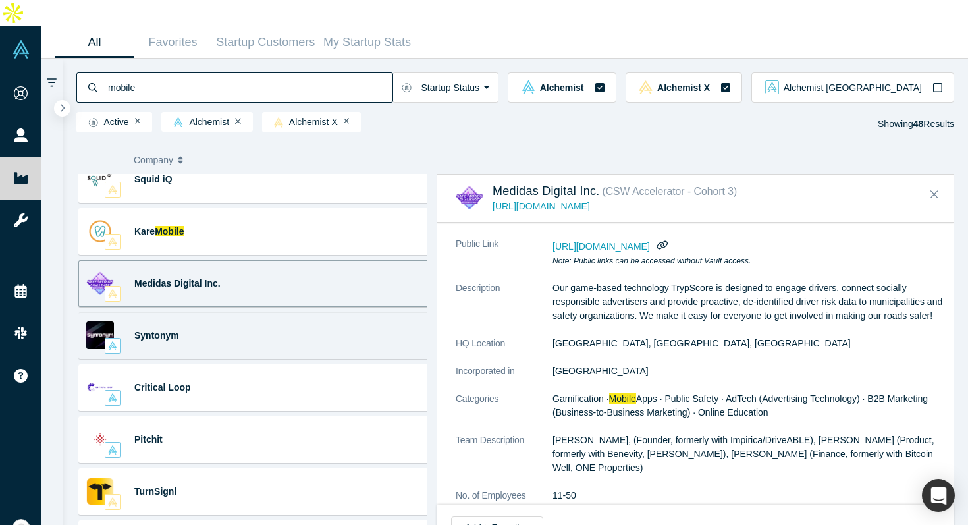
click at [298, 312] on div "Syntonym Mobile Apps · Data Privacy · Digital Health · Autonomous ... Lossless …" at bounding box center [256, 335] width 357 height 47
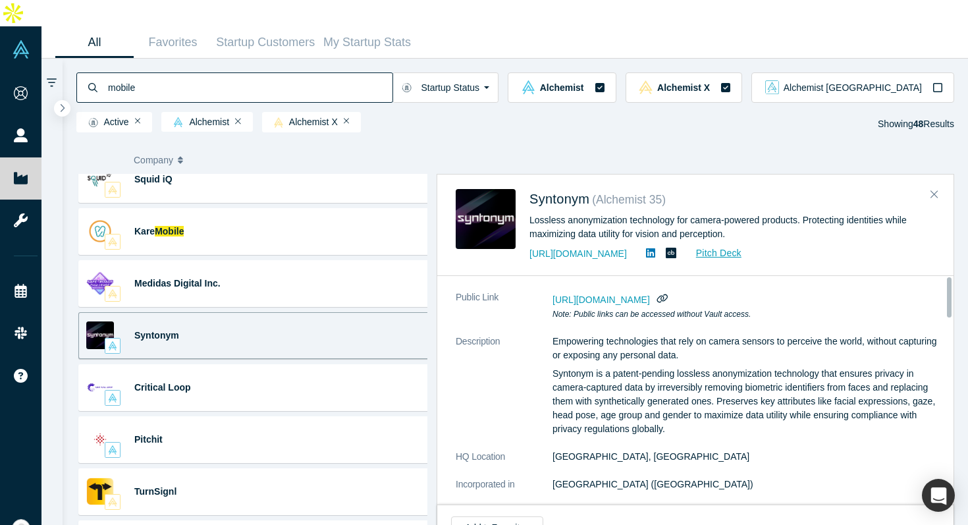
scroll to position [0, 0]
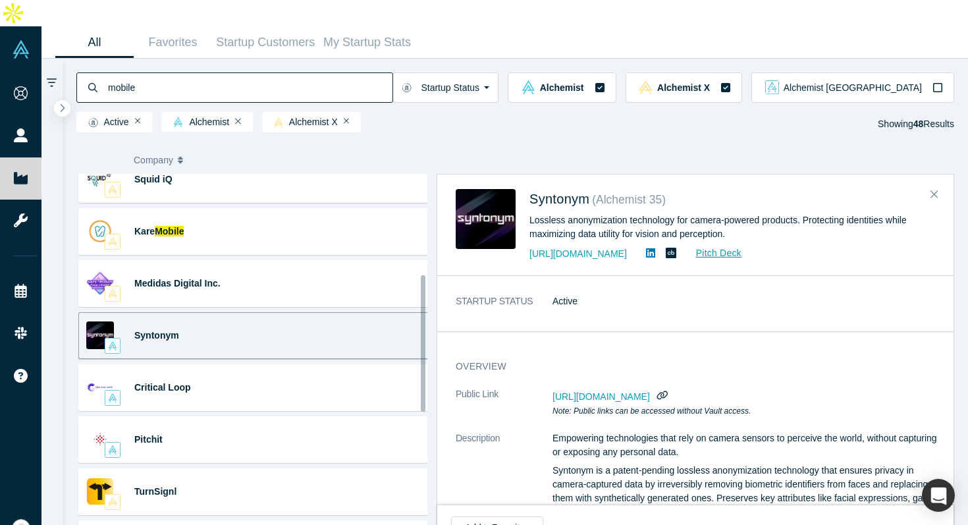
click at [584, 294] on dl "STARTUP STATUS Active" at bounding box center [700, 308] width 489 height 28
click at [605, 248] on link "https://www.syntonym.com/" at bounding box center [578, 253] width 97 height 11
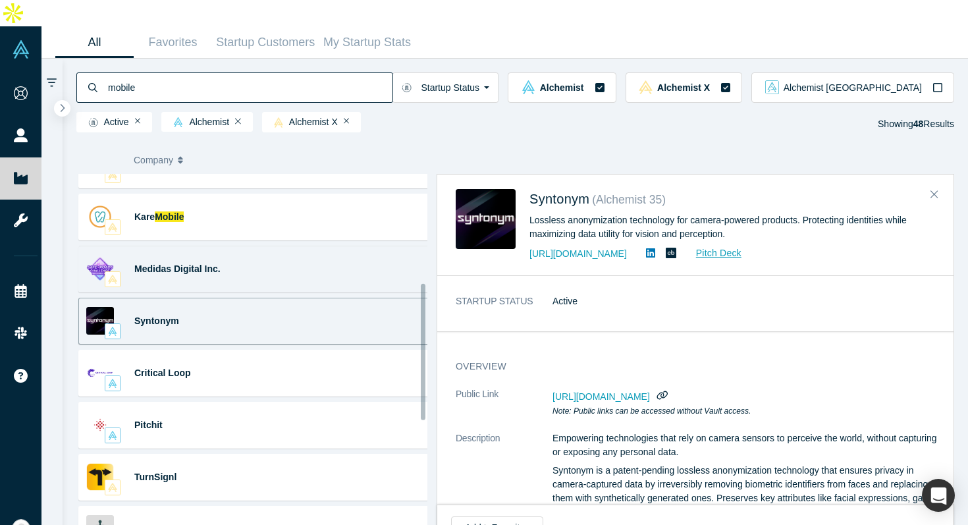
scroll to position [360, 0]
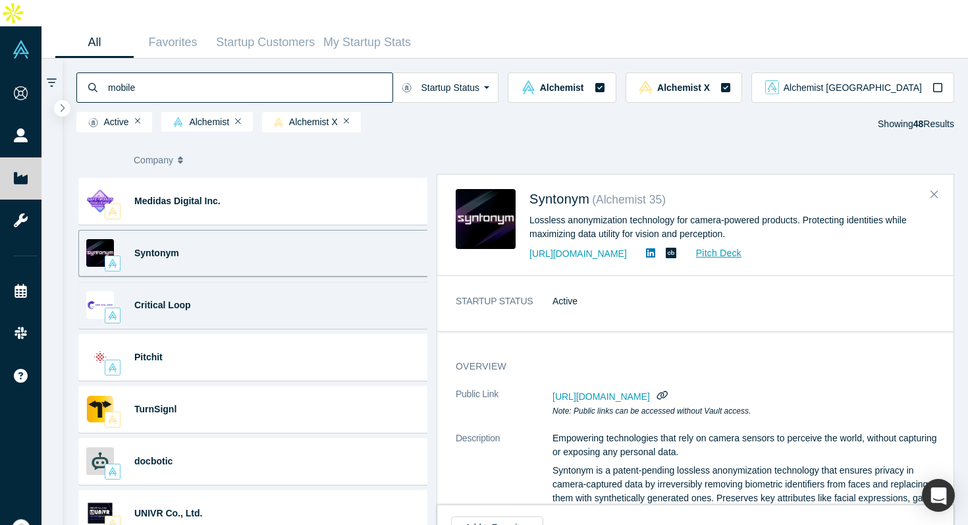
click at [278, 282] on div "Critical Loop Analytics · Data · Data Analytics · Physics · Reliability · ... H…" at bounding box center [256, 305] width 357 height 47
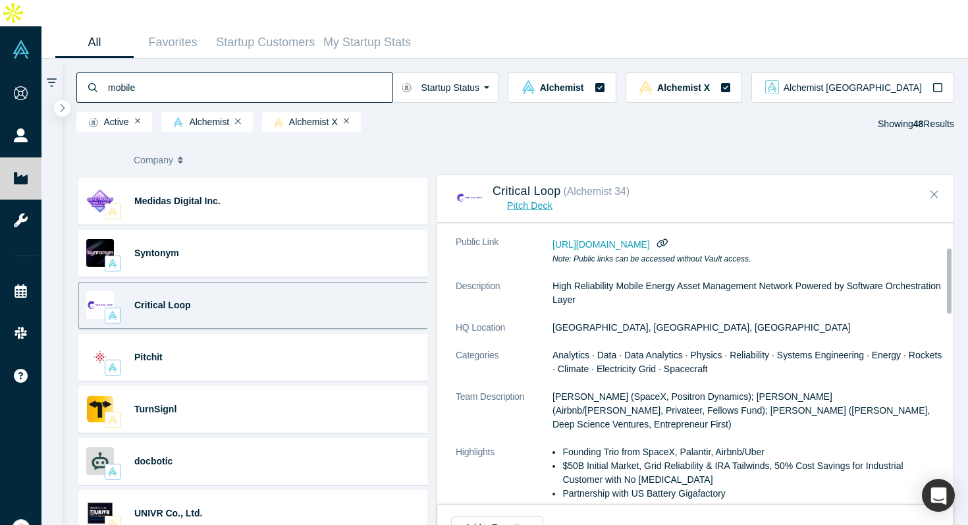
scroll to position [86, 0]
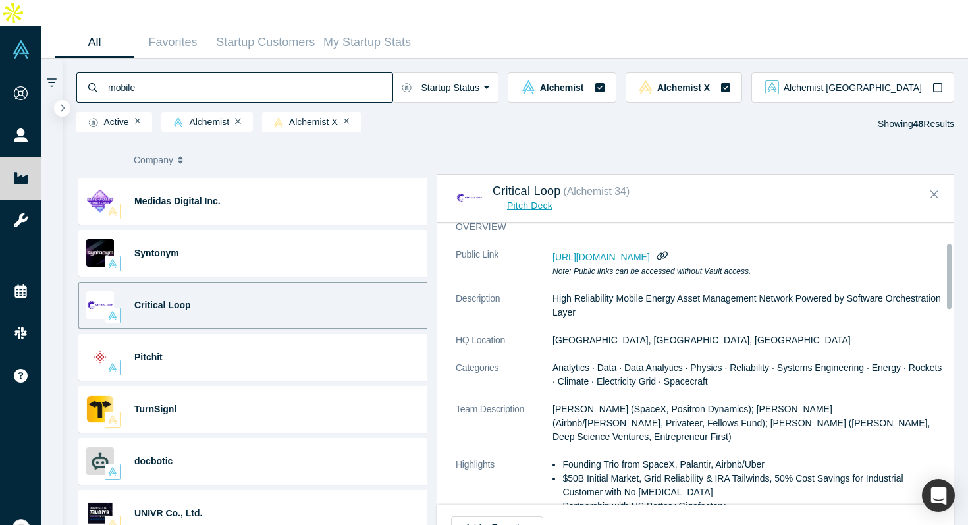
click at [646, 252] on span "https://vault.alchemistaccelerator.com/companies/public/critical-loop" at bounding box center [601, 257] width 97 height 11
click at [644, 252] on span "https://vault.alchemistaccelerator.com/companies/public/critical-loop" at bounding box center [601, 257] width 97 height 11
click at [669, 251] on icon "button" at bounding box center [662, 256] width 13 height 10
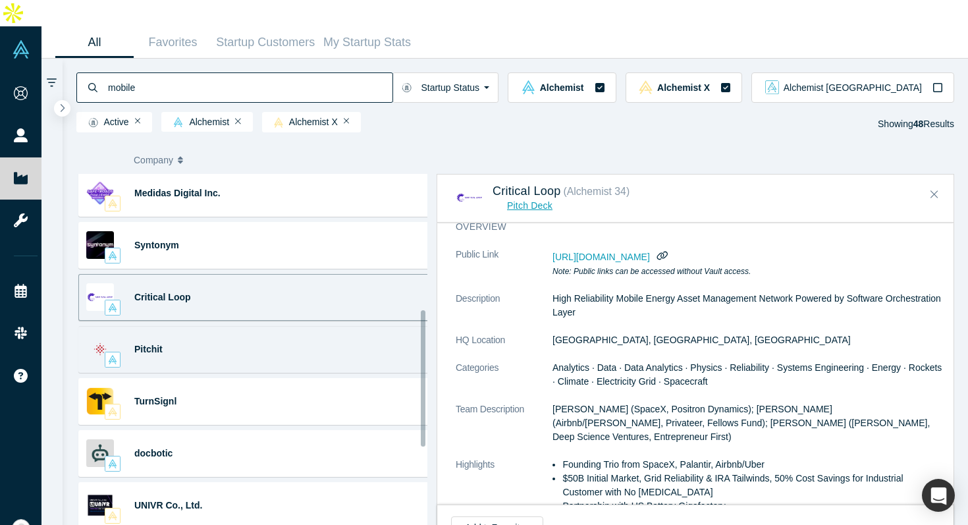
scroll to position [379, 0]
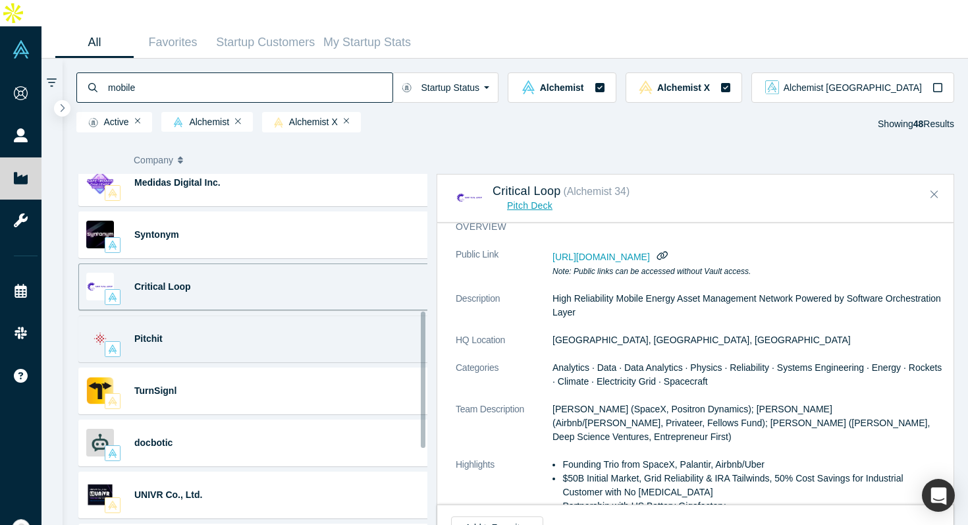
click at [233, 321] on div "Pitchit" at bounding box center [186, 338] width 104 height 45
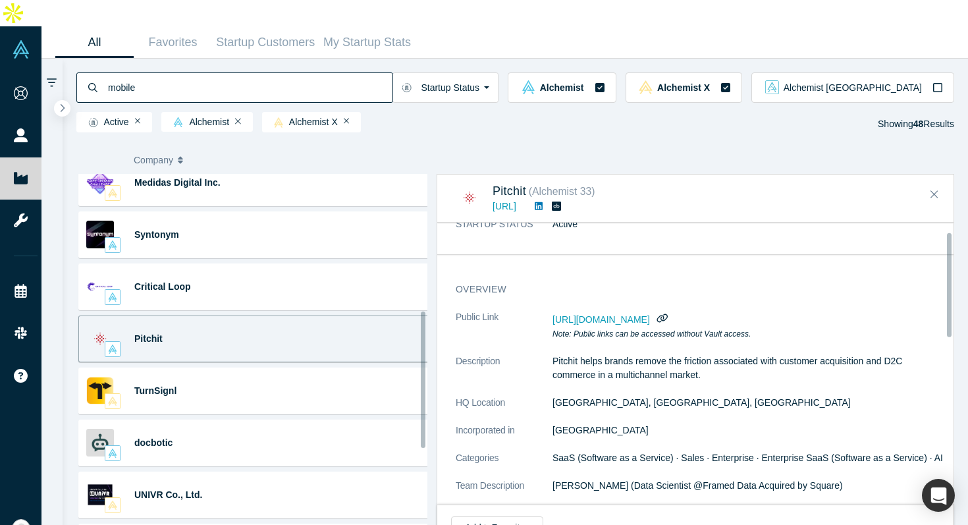
scroll to position [24, 0]
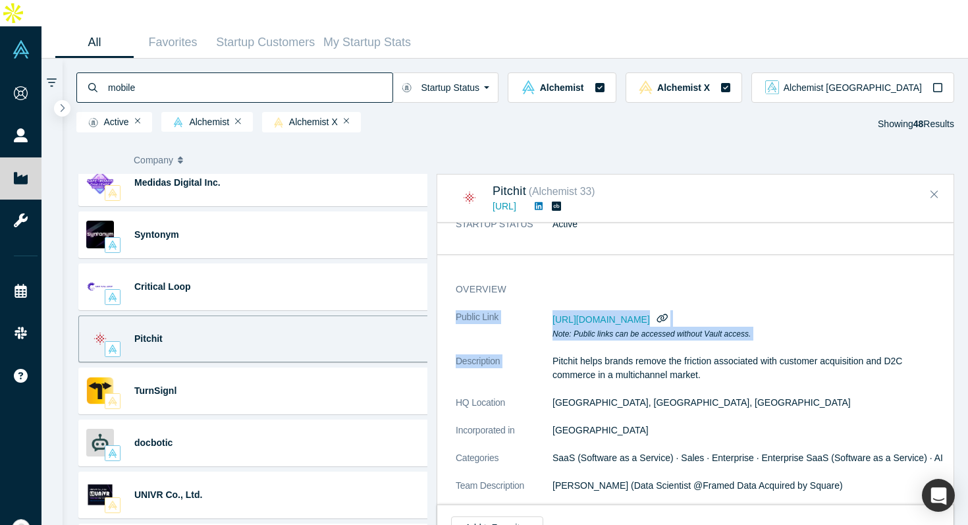
drag, startPoint x: 671, startPoint y: 275, endPoint x: 673, endPoint y: 322, distance: 47.5
click at [673, 322] on div "overview Public Link https://vault.alchemistaccelerator.com/companies/public/pi…" at bounding box center [700, 435] width 526 height 325
click at [670, 322] on dl "Public Link https://vault.alchemistaccelerator.com/companies/public/pitchit Not…" at bounding box center [700, 449] width 489 height 279
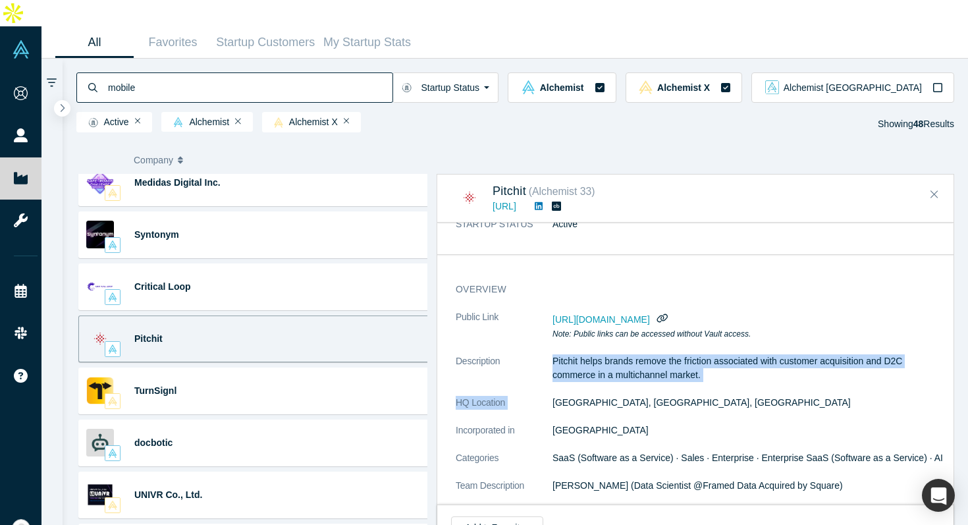
drag, startPoint x: 671, startPoint y: 337, endPoint x: 672, endPoint y: 368, distance: 31.0
click at [672, 368] on dl "Public Link https://vault.alchemistaccelerator.com/companies/public/pitchit Not…" at bounding box center [700, 449] width 489 height 279
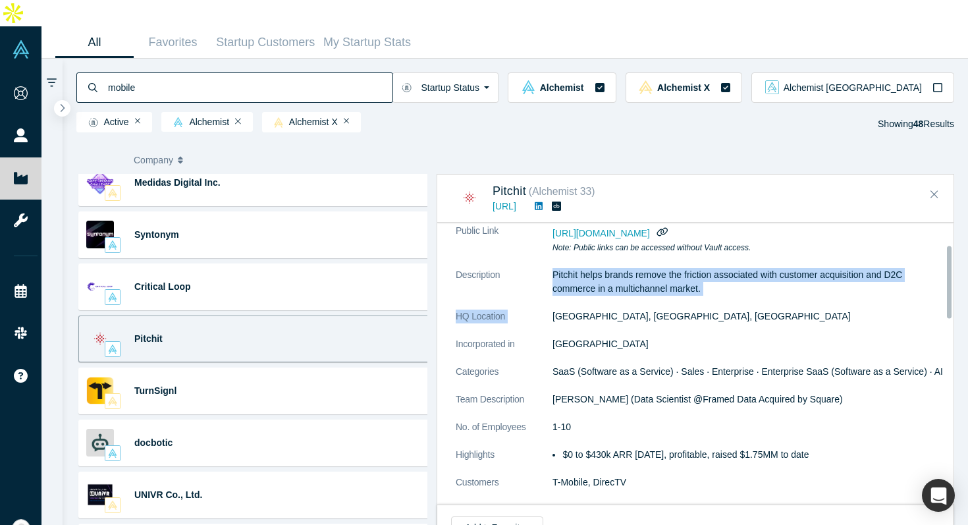
scroll to position [30, 0]
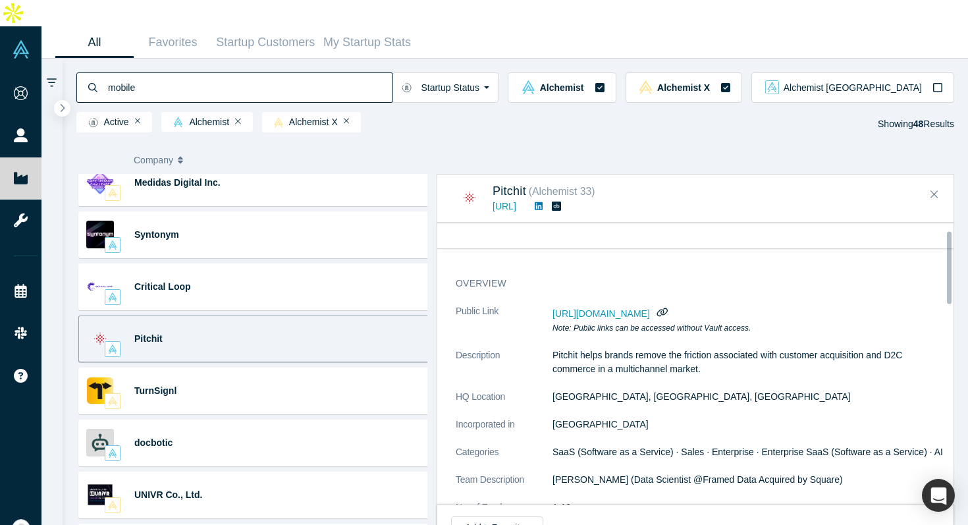
click at [669, 304] on dd "https://vault.alchemistaccelerator.com/companies/public/pitchit Note: Public li…" at bounding box center [749, 319] width 393 height 30
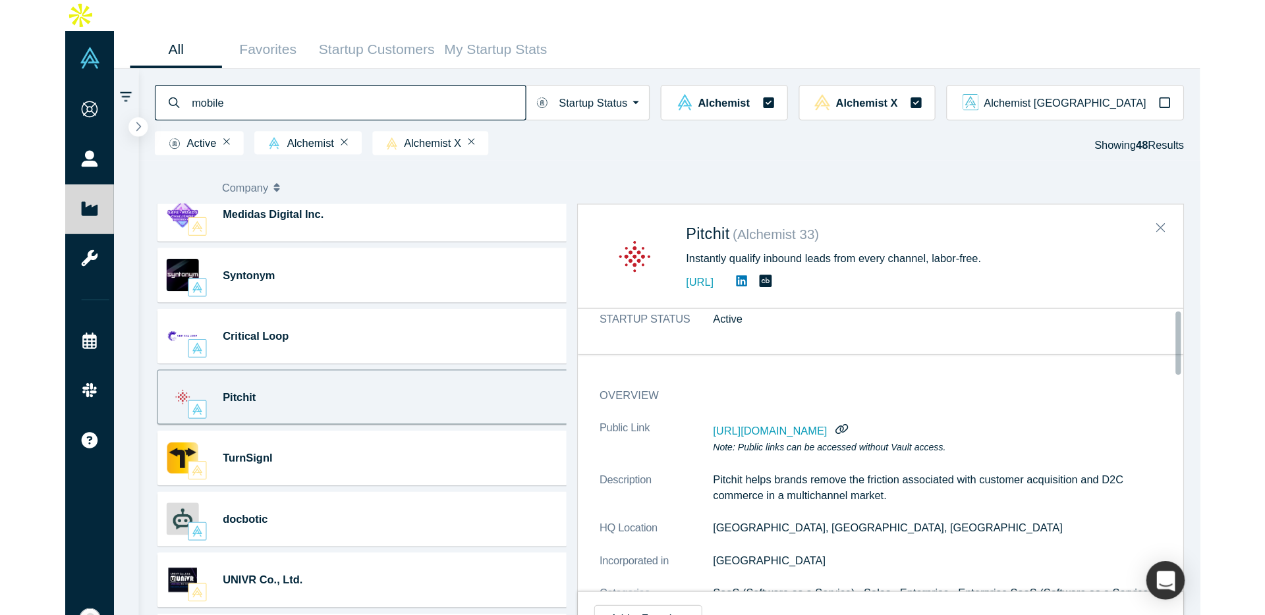
scroll to position [0, 0]
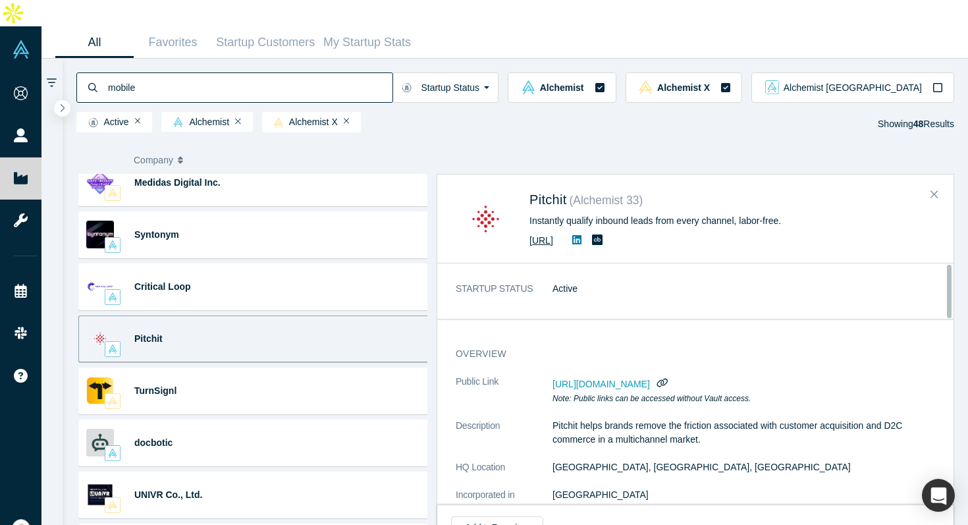
click at [553, 235] on link "https://pitchit.ai/" at bounding box center [542, 240] width 24 height 11
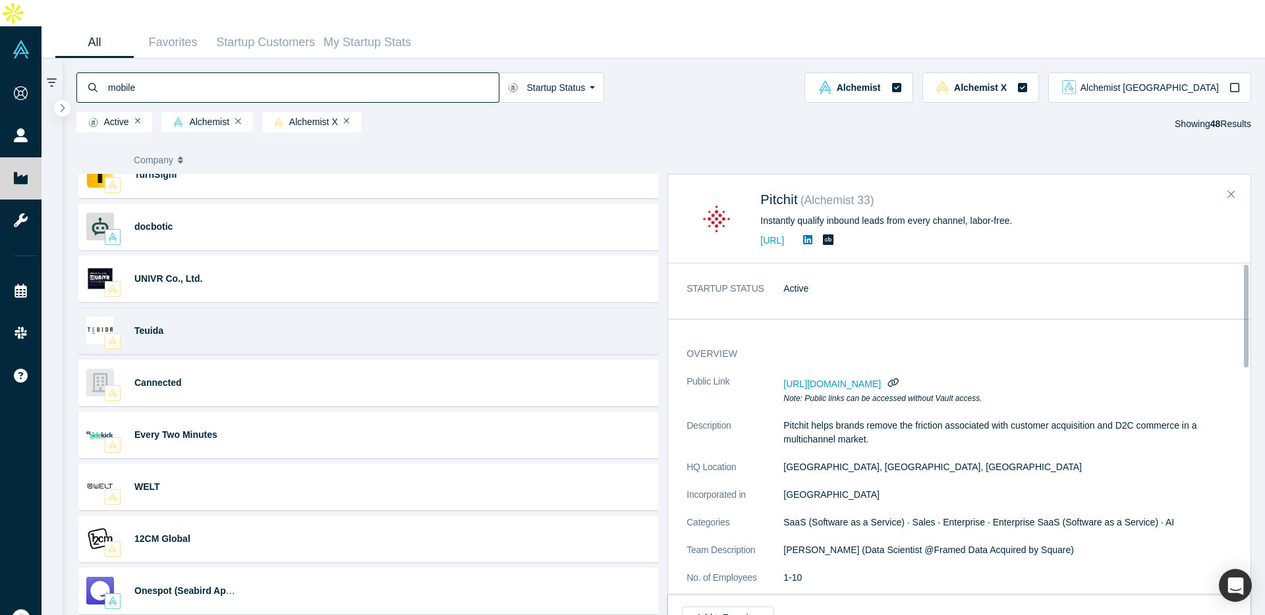
click at [489, 308] on div "Teuida Education · Language Mobile app that you can practice speaking in Korean…" at bounding box center [372, 331] width 588 height 47
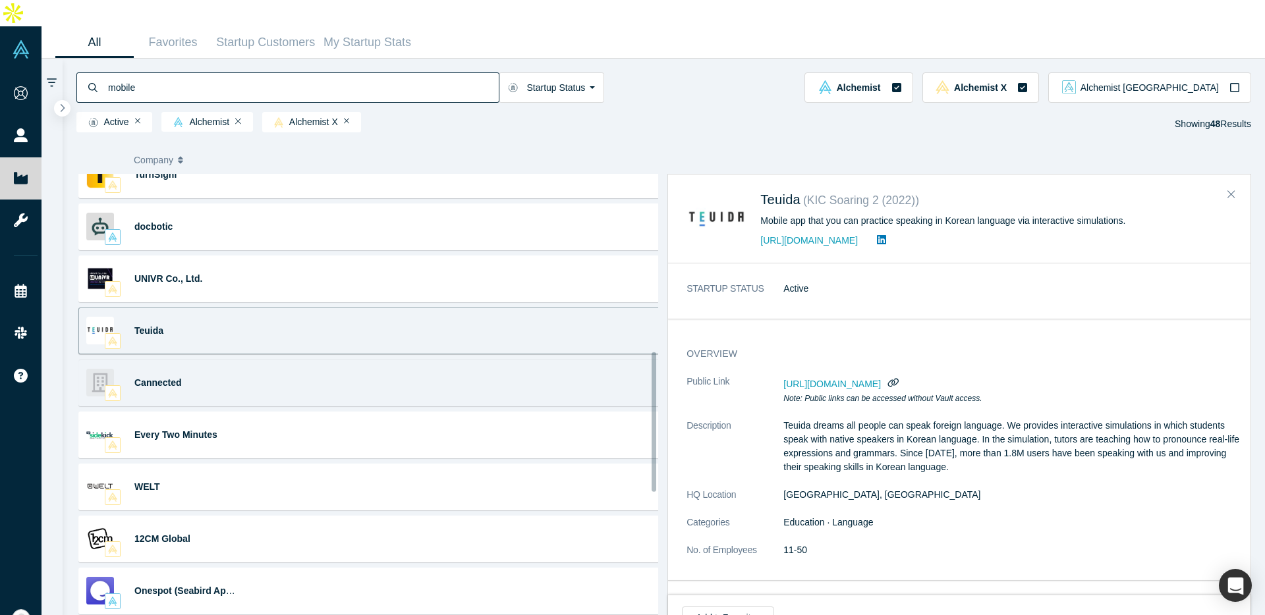
click at [422, 360] on div "Cannected AI (Artificial Intelligence) · AR (Augmented Reality) · CV ... Cannec…" at bounding box center [372, 383] width 588 height 47
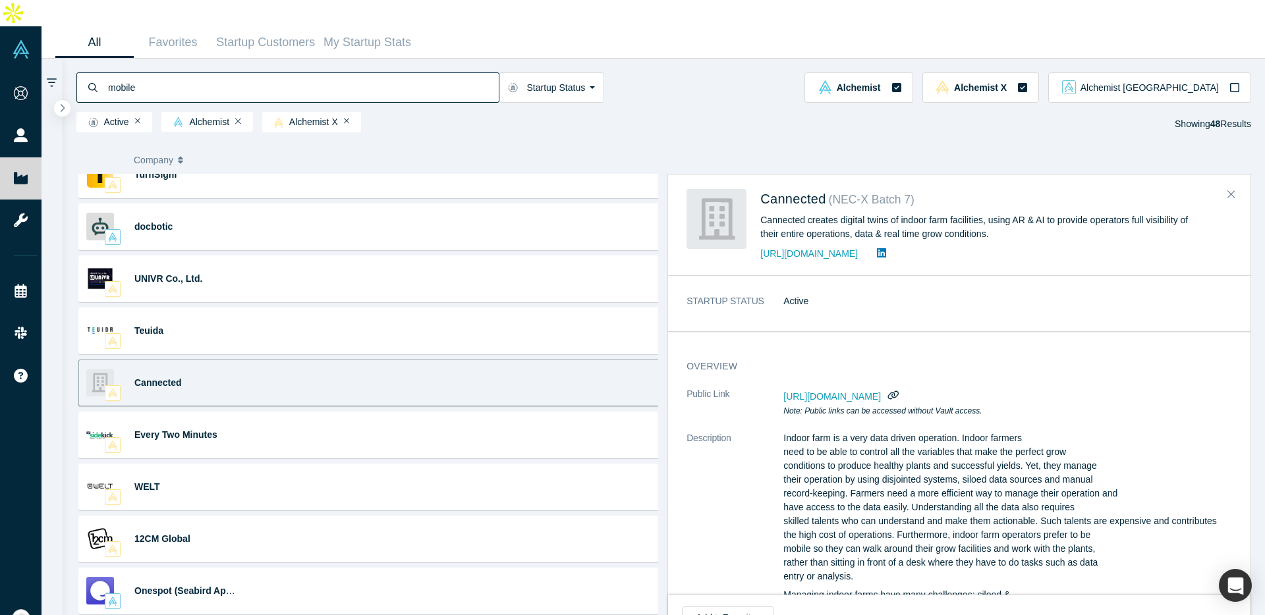
click at [820, 246] on div "https://cannected.com/" at bounding box center [979, 254] width 439 height 16
click at [821, 248] on link "https://cannected.com/" at bounding box center [808, 253] width 97 height 11
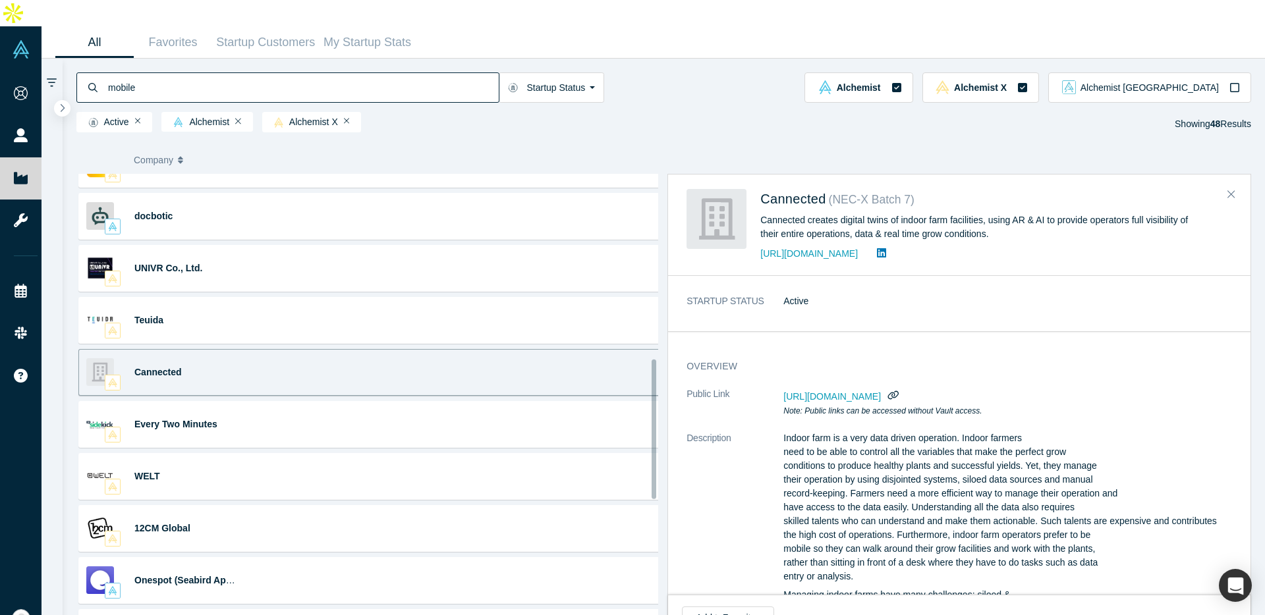
scroll to position [620, 0]
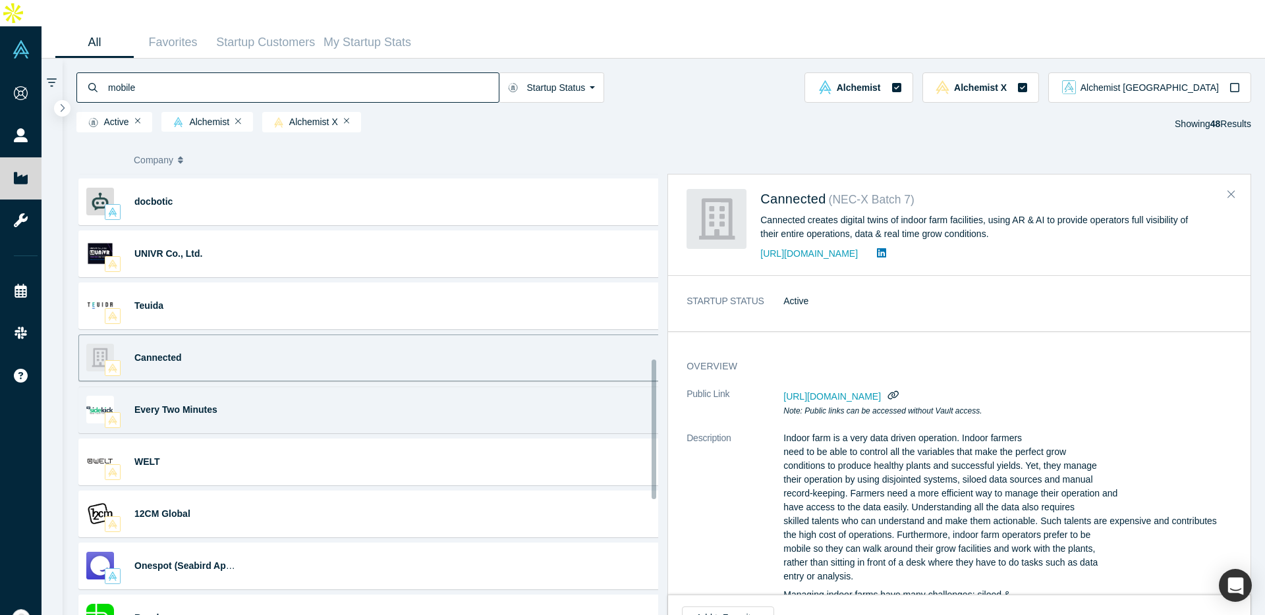
click at [325, 387] on div "Every Two Minutes Sales · Advertising · Content Marketing · CRM · Project ... W…" at bounding box center [372, 410] width 588 height 47
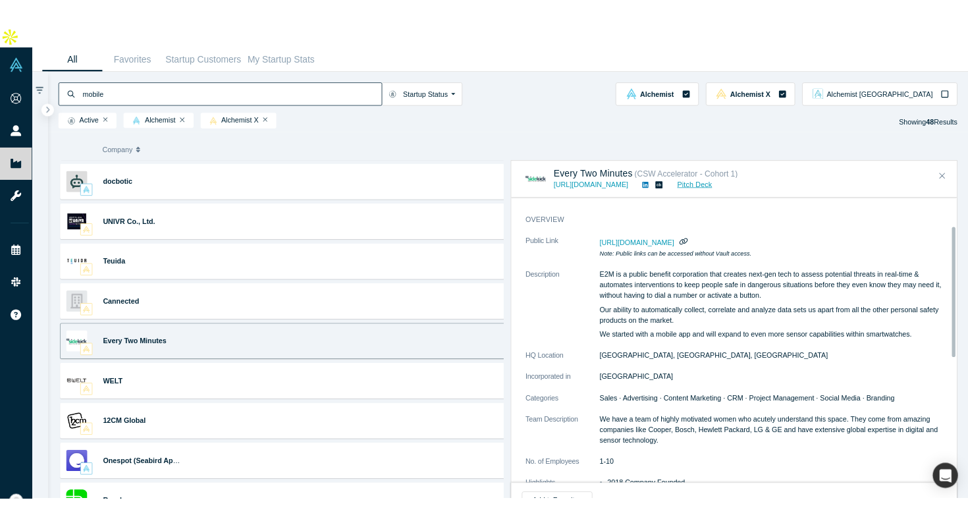
scroll to position [0, 0]
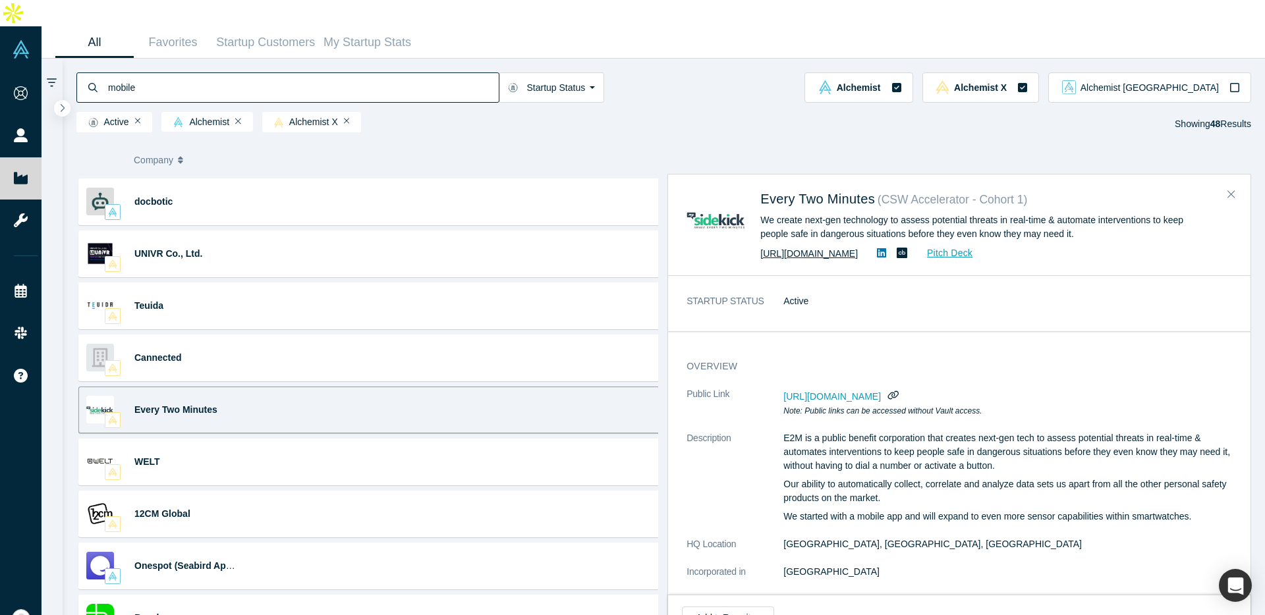
click at [798, 248] on link "https://every2min.com" at bounding box center [808, 253] width 97 height 11
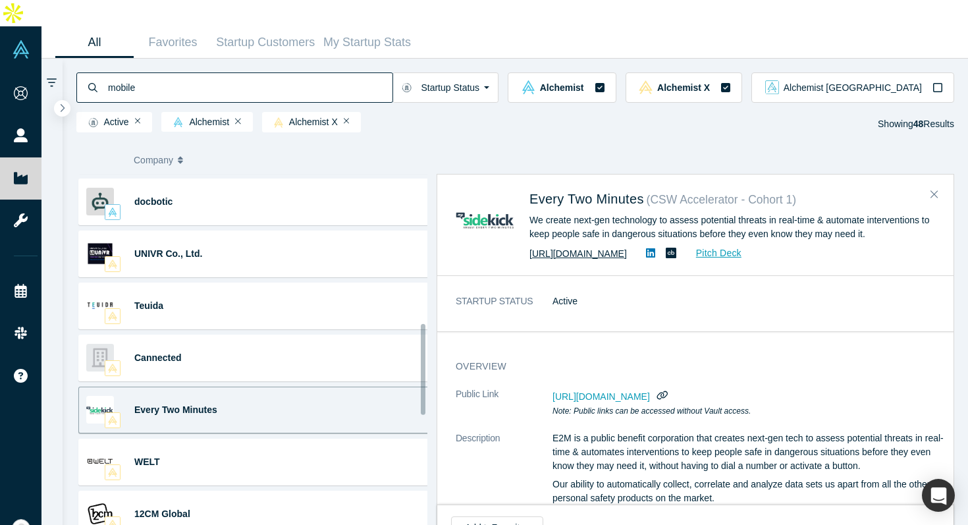
scroll to position [620, 0]
click at [646, 285] on div "STARTUP STATUS Active" at bounding box center [700, 308] width 526 height 46
click at [647, 391] on span "https://vault.alchemistaccelerator.com/companies/public/every-two-minutes" at bounding box center [601, 396] width 97 height 11
click at [644, 391] on span "https://vault.alchemistaccelerator.com/companies/public/every-two-minutes" at bounding box center [601, 396] width 97 height 11
click at [643, 391] on span "https://vault.alchemistaccelerator.com/companies/public/every-two-minutes" at bounding box center [601, 396] width 97 height 11
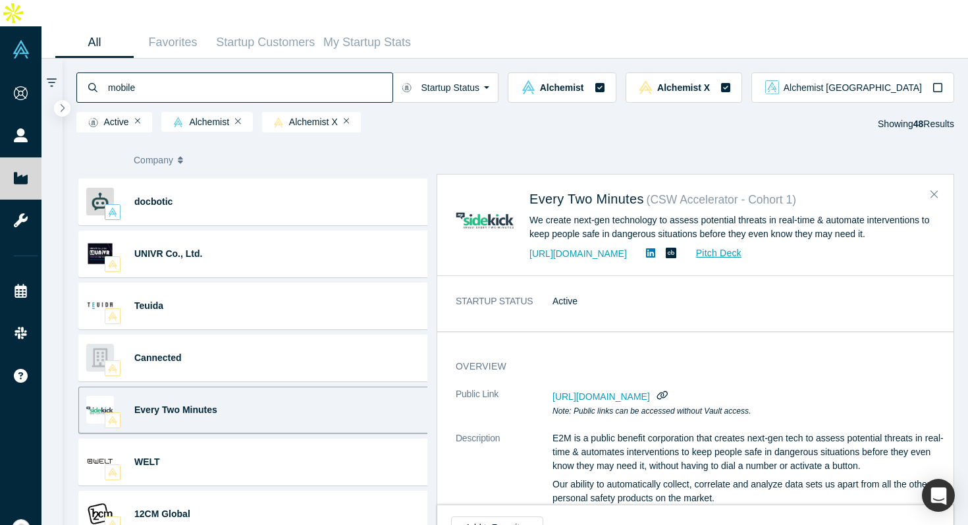
click at [643, 391] on span "https://vault.alchemistaccelerator.com/companies/public/every-two-minutes" at bounding box center [601, 396] width 97 height 11
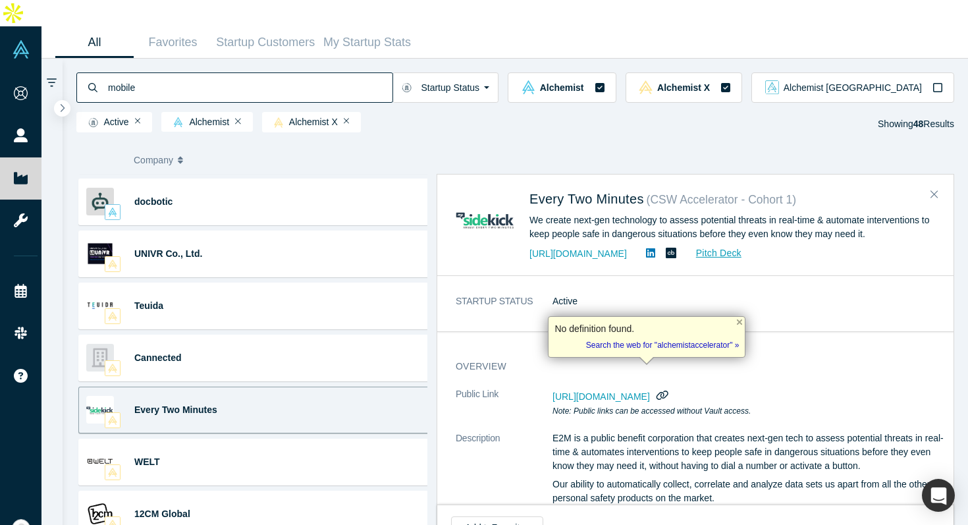
click at [669, 391] on icon "button" at bounding box center [663, 395] width 12 height 9
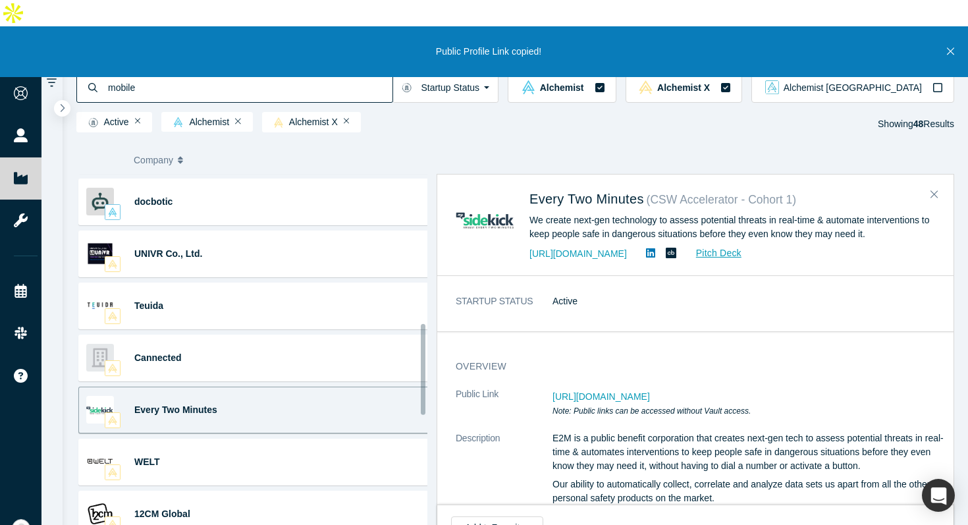
click at [311, 387] on div "Every Two Minutes Sales · Advertising · Content Marketing · CRM · Project ... W…" at bounding box center [256, 410] width 357 height 47
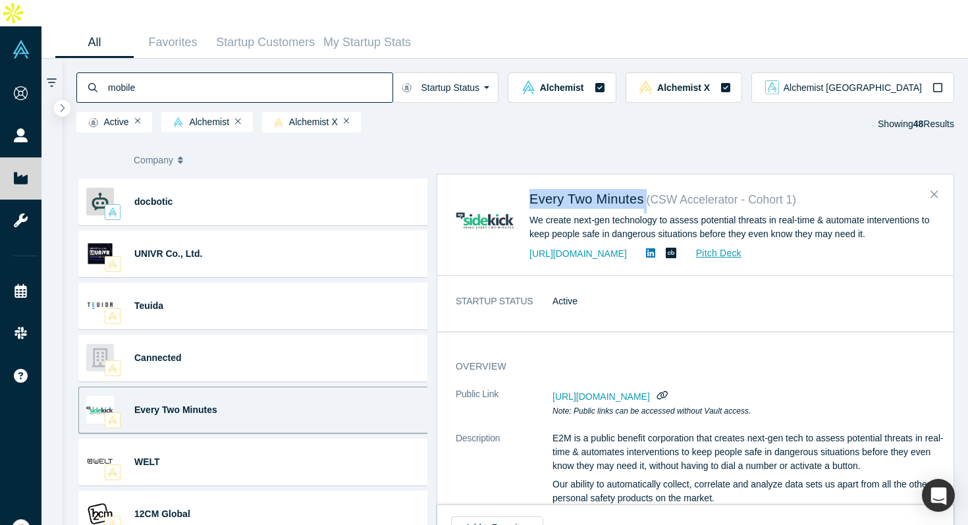
drag, startPoint x: 525, startPoint y: 170, endPoint x: 648, endPoint y: 172, distance: 123.2
click at [648, 189] on div "Every Two Minutes ( CSW Accelerator - Cohort 1 ) We create next-gen technology …" at bounding box center [698, 225] width 484 height 72
copy div "Every Two Minutes"
click at [512, 189] on img at bounding box center [486, 219] width 60 height 60
drag, startPoint x: 516, startPoint y: 173, endPoint x: 644, endPoint y: 172, distance: 127.8
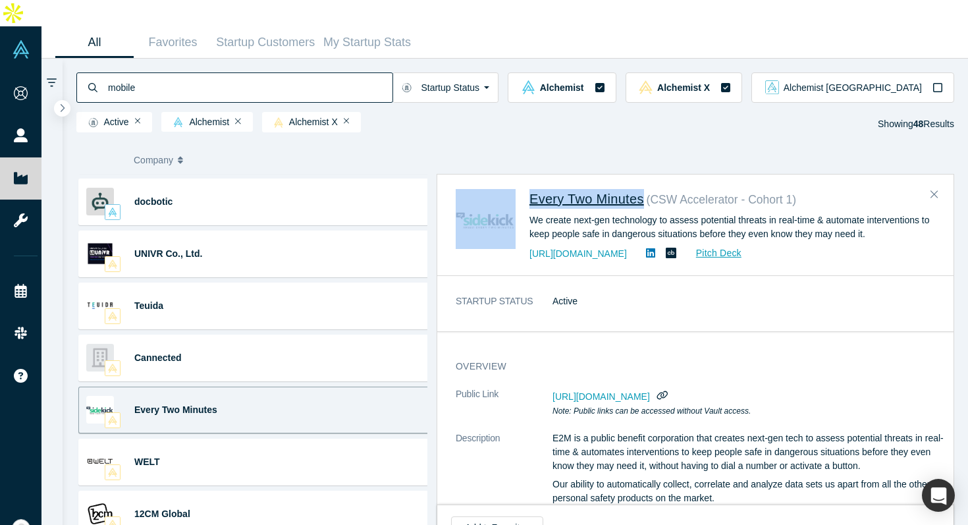
click at [644, 189] on div "Every Two Minutes ( CSW Accelerator - Cohort 1 ) We create next-gen technology …" at bounding box center [698, 225] width 484 height 72
copy div "Every Two Minutes"
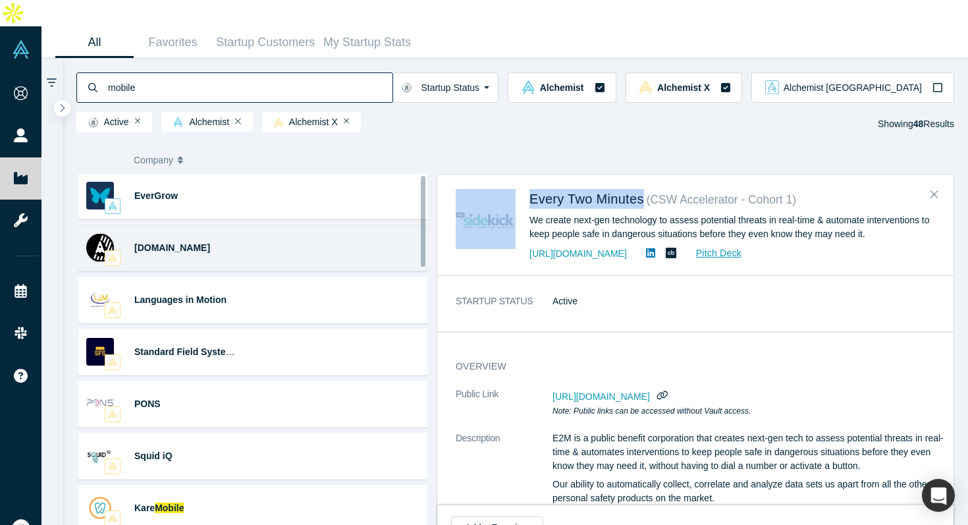
scroll to position [0, 0]
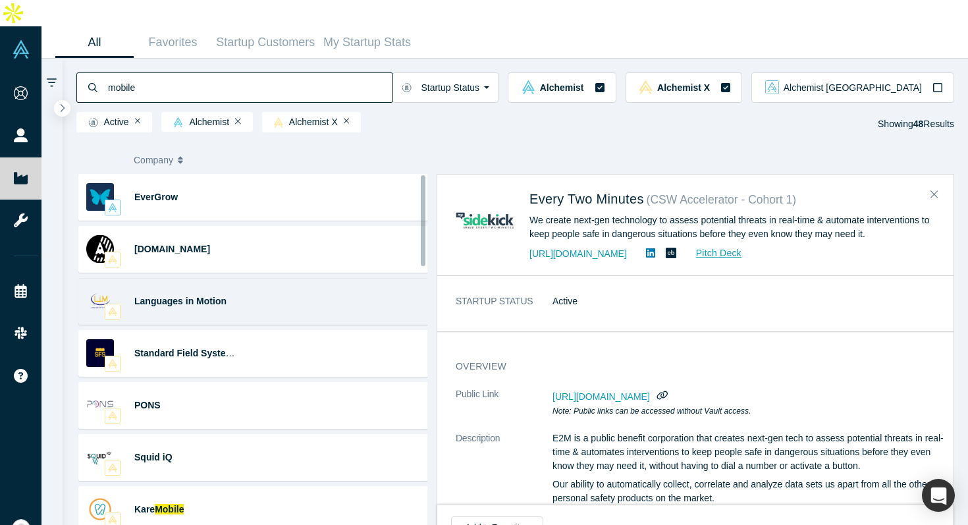
click at [262, 281] on div "Languages in Motion Interpreting · Technology Connect to a Professional Spoken …" at bounding box center [256, 301] width 357 height 47
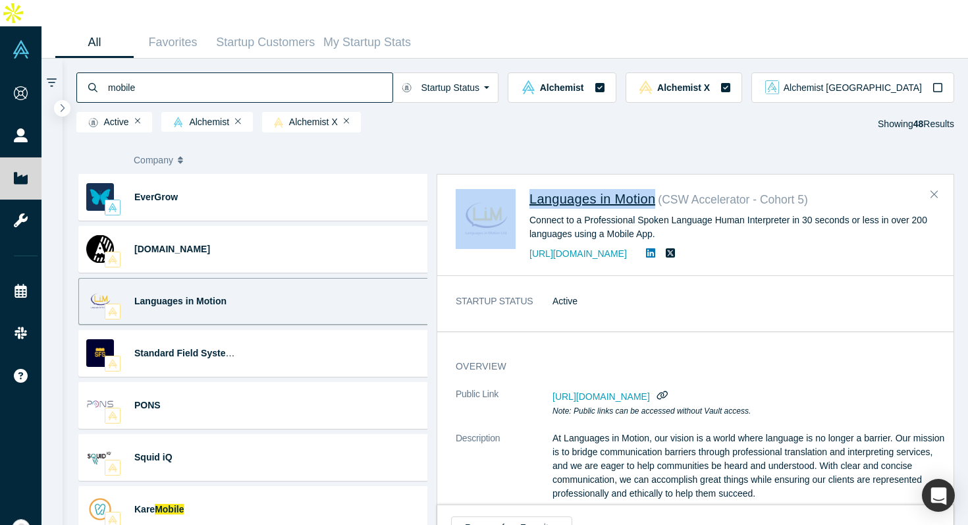
drag, startPoint x: 520, startPoint y: 175, endPoint x: 660, endPoint y: 178, distance: 140.3
click at [660, 189] on div "Languages in Motion ( CSW Accelerator - Cohort 5 ) Connect to a Professional Sp…" at bounding box center [698, 225] width 484 height 72
copy div "Languages in Motion"
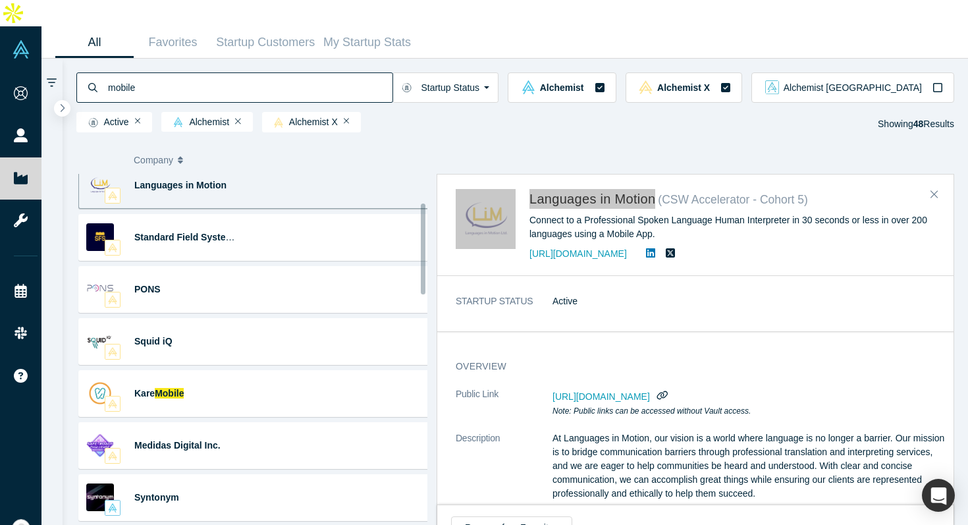
scroll to position [119, 0]
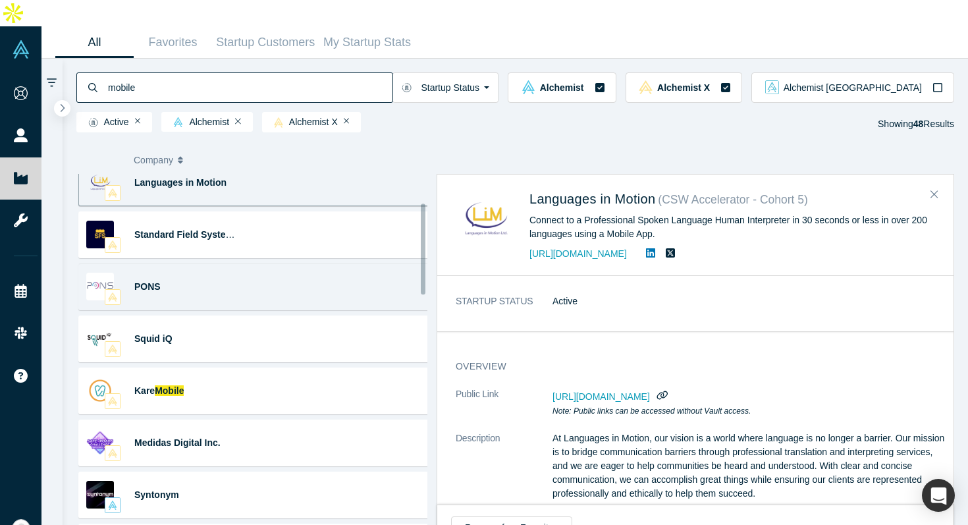
click at [298, 263] on div "PONS Big Data · Digital Health · AI Applications (Artificial ... Portable, AI-e…" at bounding box center [256, 286] width 357 height 47
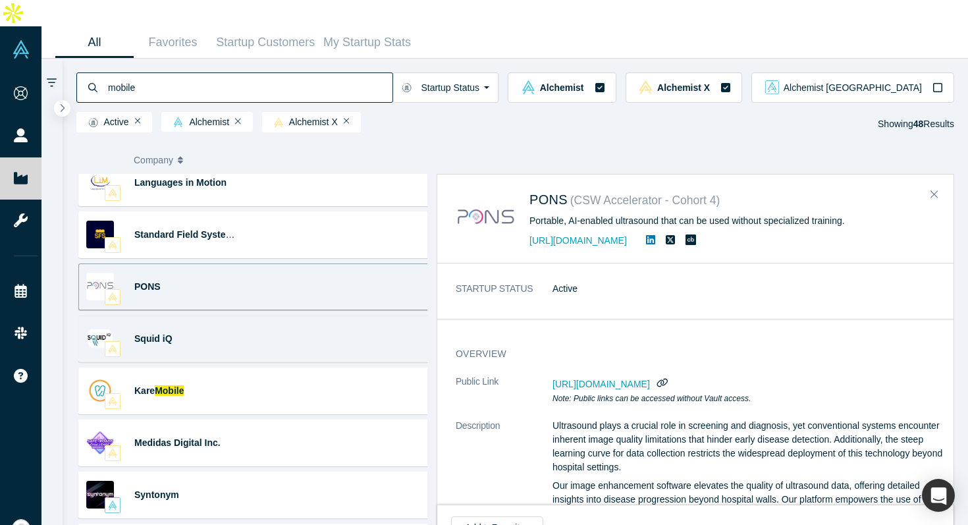
click at [302, 319] on div "Squid iQ Healthcare Technology Management SQUID’s Healthcare Technology Managem…" at bounding box center [256, 339] width 357 height 47
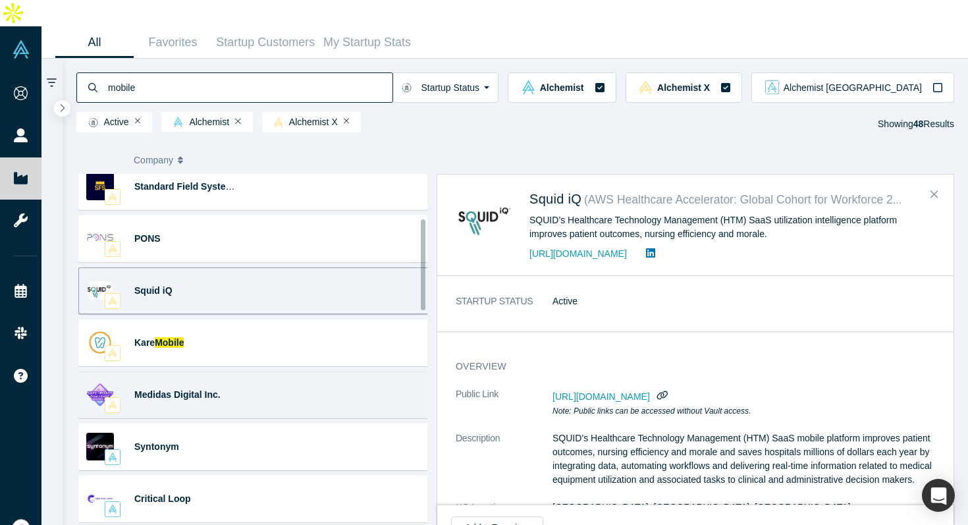
scroll to position [217, 0]
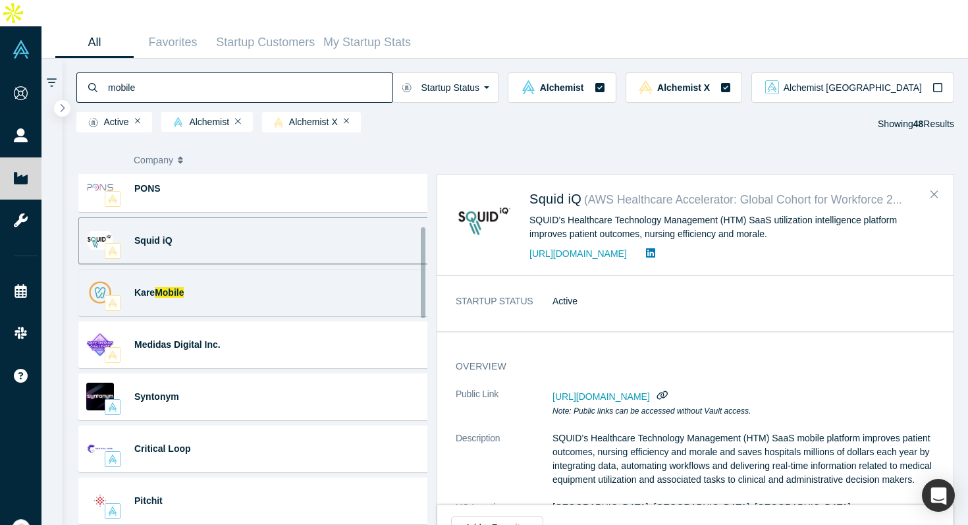
click at [332, 277] on div "Kare Mobile Mobile · Health · Oral Health · Dental · Dentistry Delivering high-…" at bounding box center [256, 292] width 357 height 47
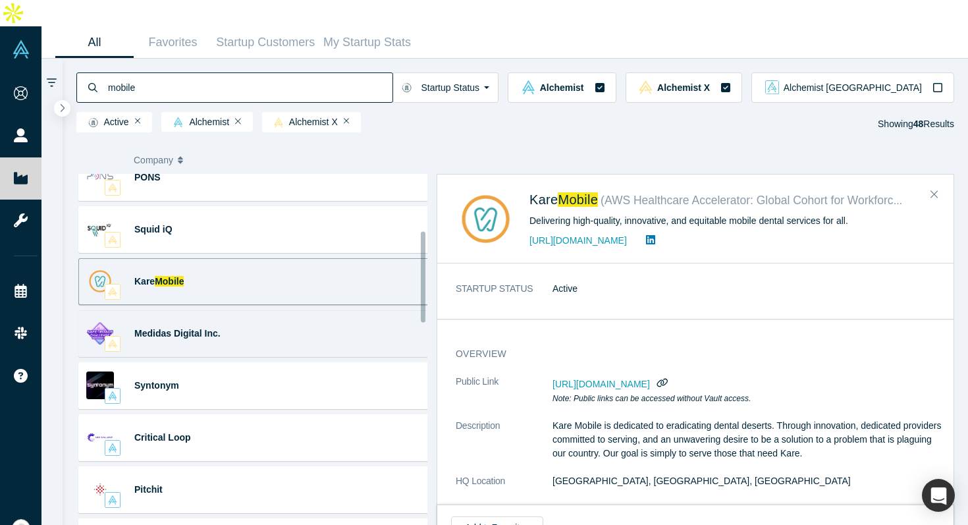
scroll to position [242, 0]
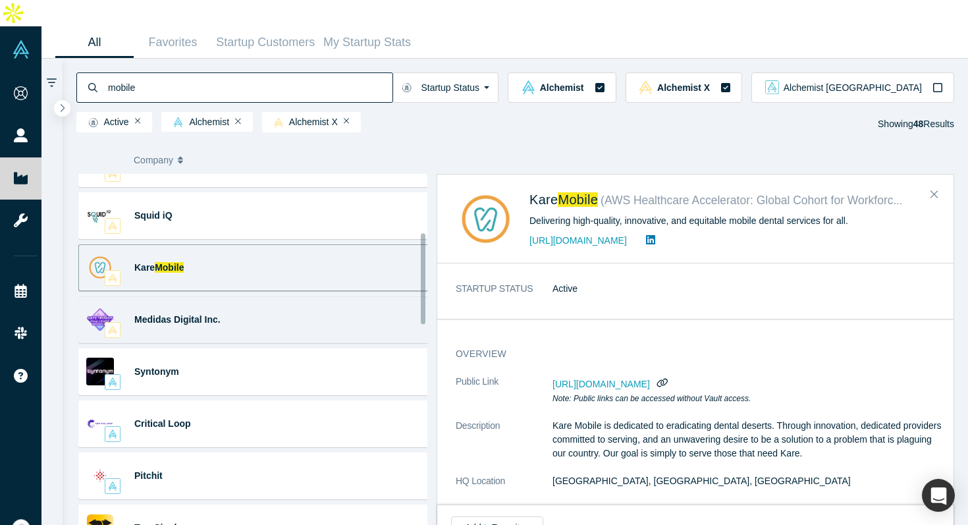
click at [302, 296] on div "Medidas Digital Inc. Gamification · Mobile Apps · Public Safety · AdTech ... Ga…" at bounding box center [256, 319] width 357 height 47
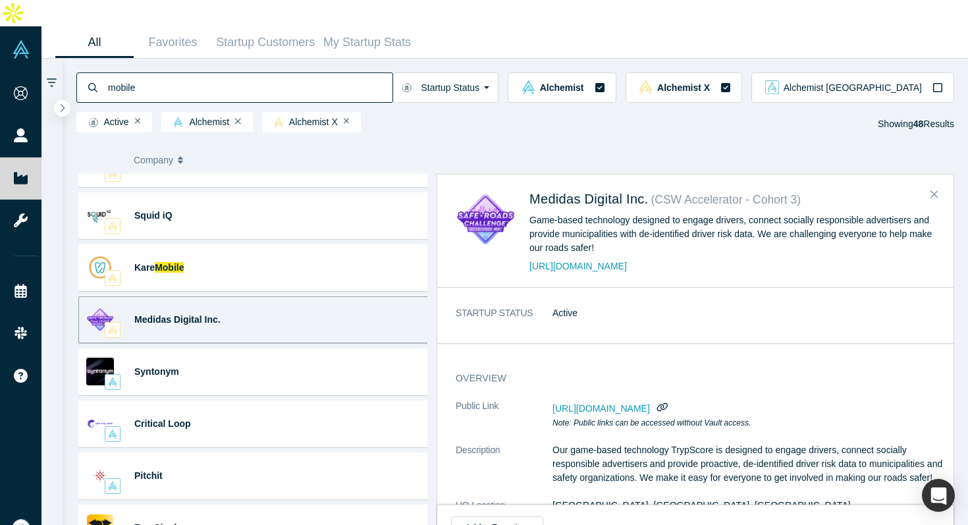
click at [661, 228] on div "Game-based technology designed to engage drivers, connect socially responsible …" at bounding box center [733, 233] width 406 height 41
drag, startPoint x: 526, startPoint y: 169, endPoint x: 653, endPoint y: 174, distance: 126.6
click at [653, 189] on div "Medidas Digital Inc. ( CSW Accelerator - Cohort 3 ) Game-based technology desig…" at bounding box center [698, 231] width 484 height 84
copy span "Medidas Digital Inc."
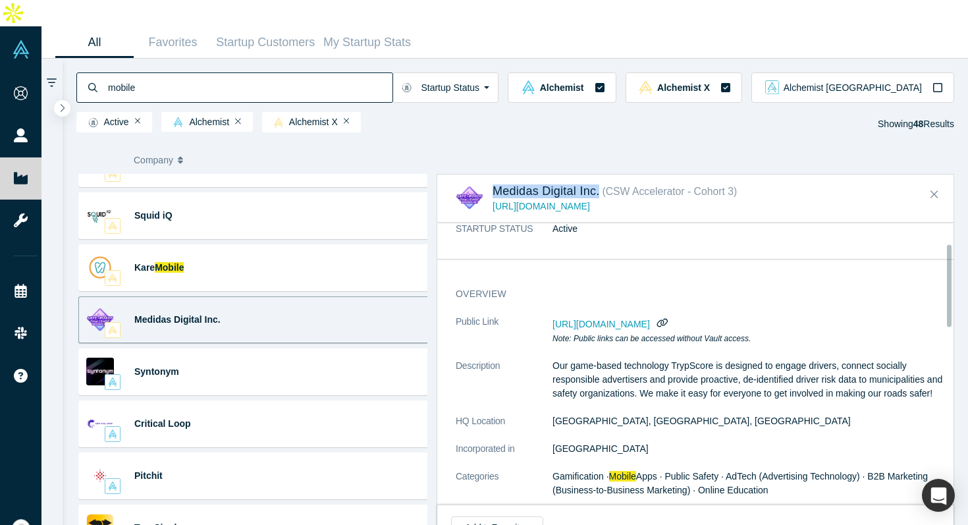
scroll to position [0, 0]
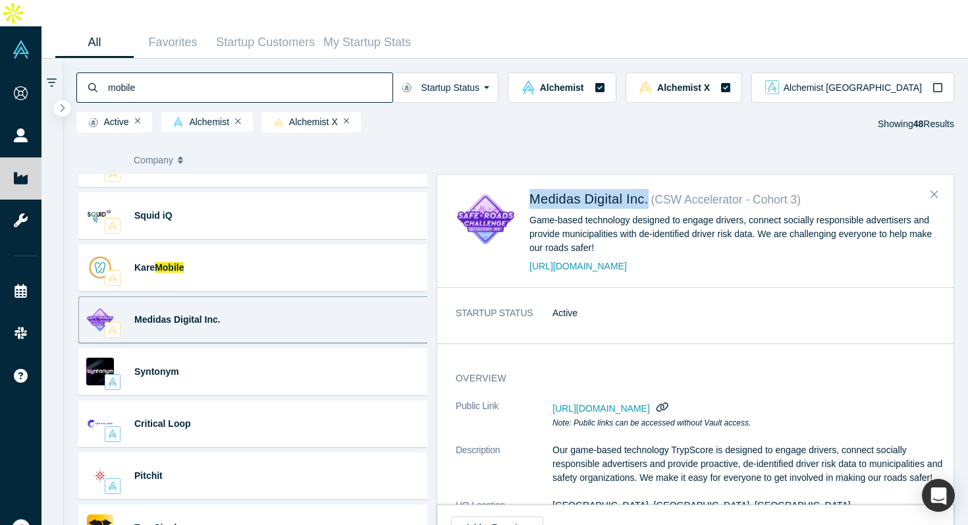
click at [669, 402] on icon "button" at bounding box center [662, 407] width 13 height 10
click at [605, 306] on dl "STARTUP STATUS Active" at bounding box center [700, 320] width 489 height 28
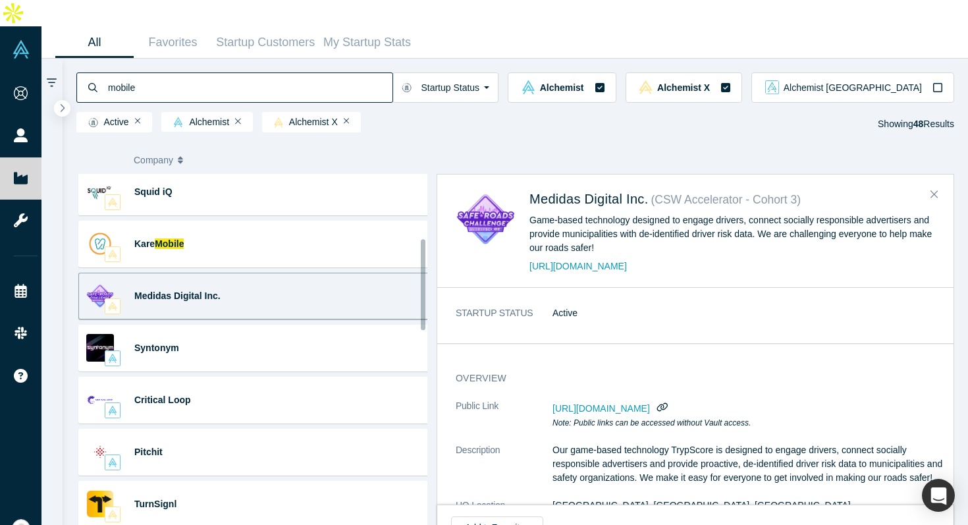
scroll to position [267, 0]
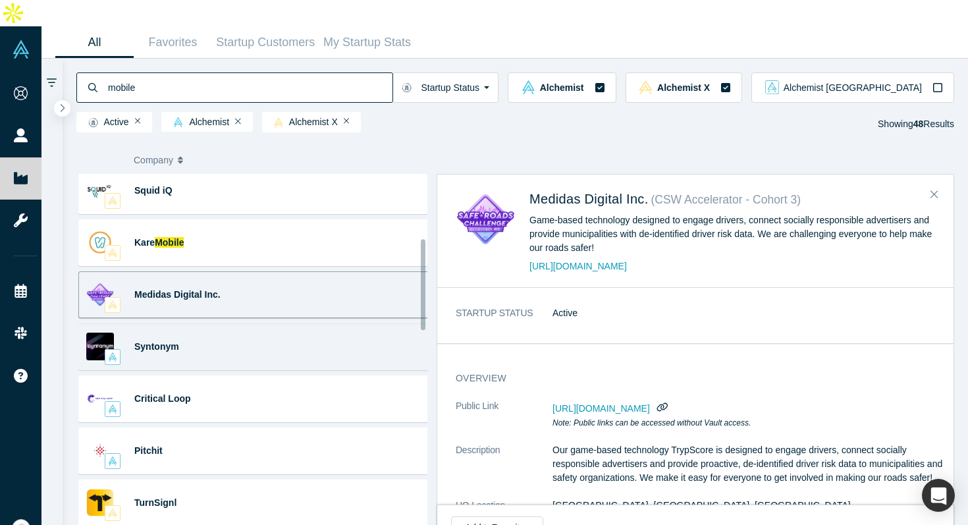
click at [319, 323] on div "Syntonym Mobile Apps · Data Privacy · Digital Health · Autonomous ... Lossless …" at bounding box center [256, 346] width 357 height 47
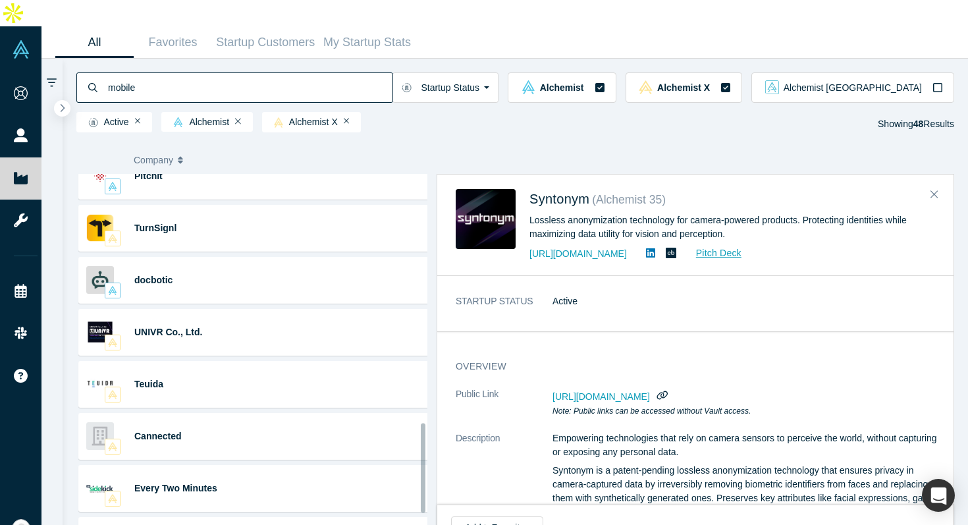
scroll to position [265, 0]
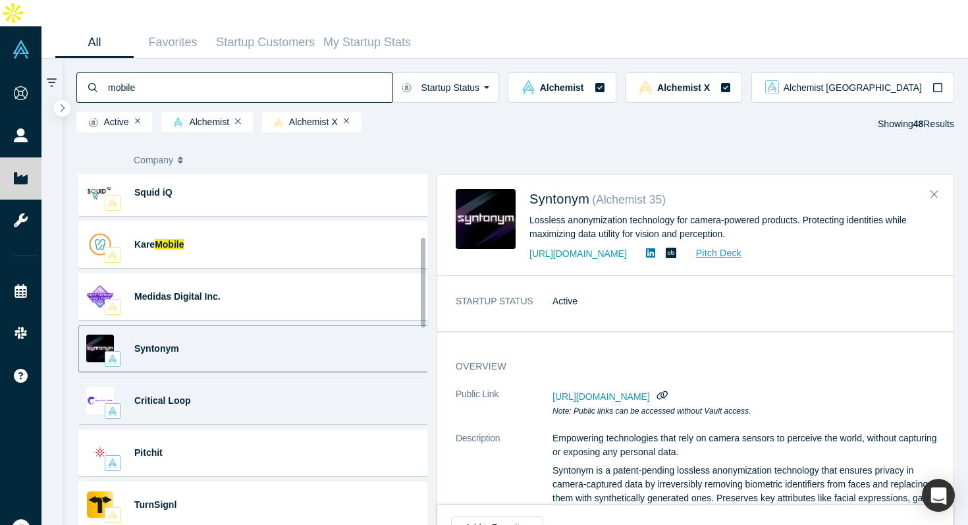
click at [277, 377] on div "Critical Loop Analytics · Data · Data Analytics · Physics · Reliability · ... H…" at bounding box center [256, 400] width 357 height 47
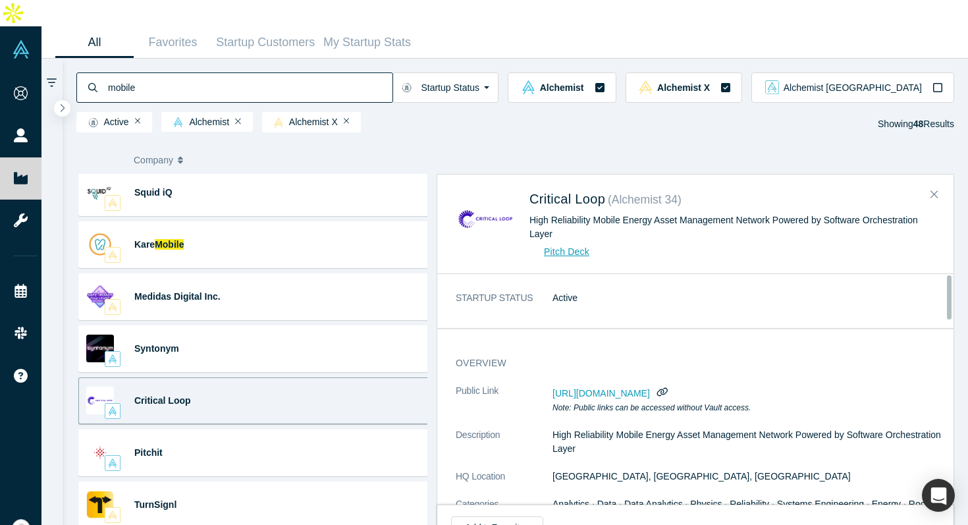
scroll to position [0, 0]
click at [618, 246] on div "Pitch Deck" at bounding box center [733, 253] width 406 height 14
click at [659, 296] on div "STARTUP STATUS Active" at bounding box center [700, 306] width 526 height 46
click at [509, 227] on div "Critical Loop ( Alchemist 34 ) High Reliability Mobile Energy Asset Management …" at bounding box center [698, 224] width 484 height 70
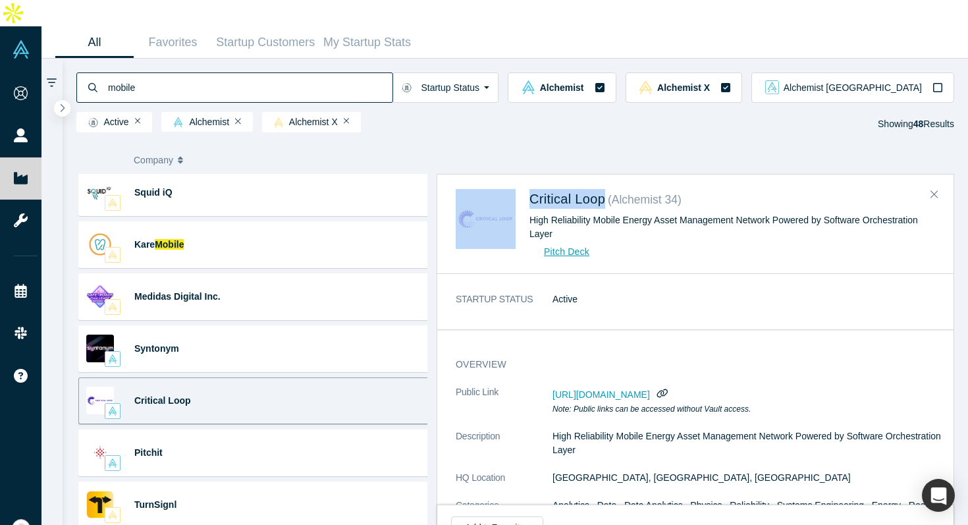
drag, startPoint x: 520, startPoint y: 170, endPoint x: 610, endPoint y: 175, distance: 90.4
click at [610, 189] on div "Critical Loop ( Alchemist 34 ) High Reliability Mobile Energy Asset Management …" at bounding box center [698, 224] width 484 height 70
copy div "Critical Loop"
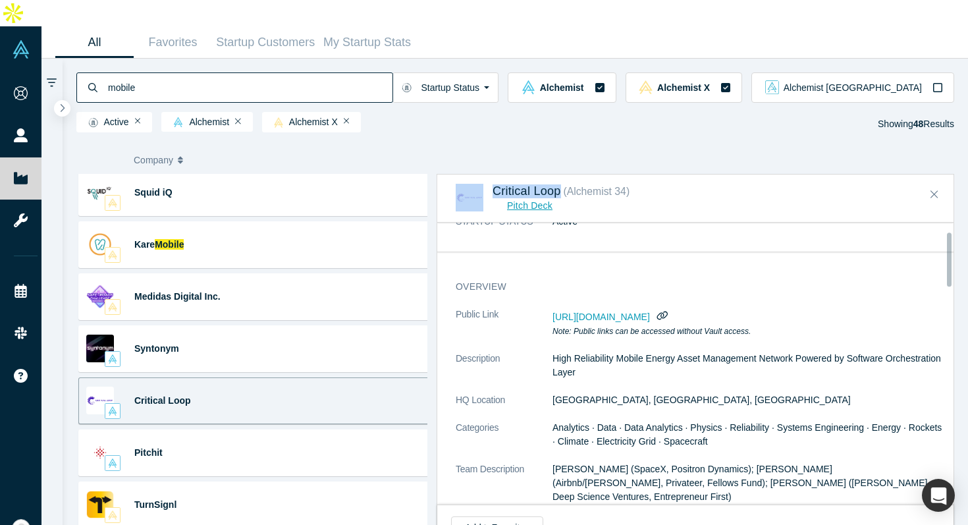
scroll to position [95, 0]
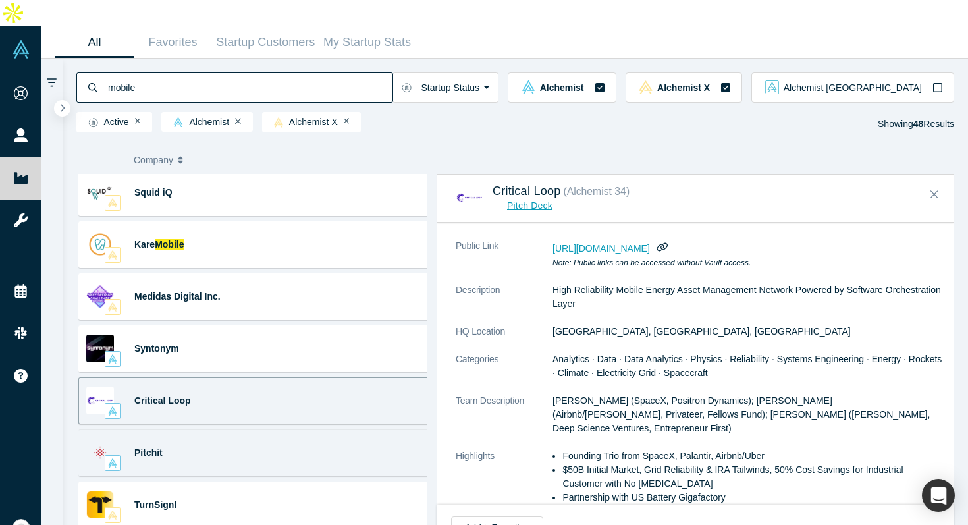
click at [254, 429] on div "Pitchit SaaS (Software as a Service) · Sales · Enterprise · Enterprise ... Inst…" at bounding box center [256, 452] width 357 height 47
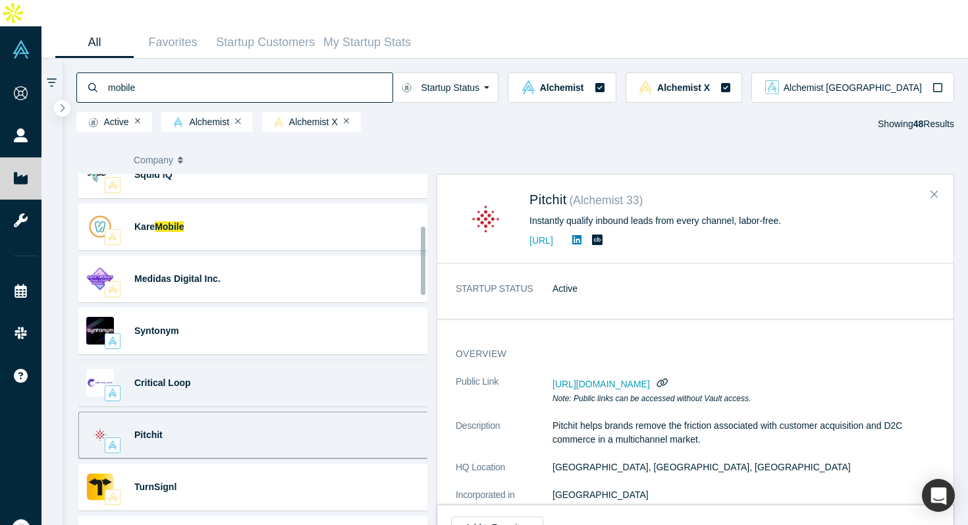
scroll to position [294, 0]
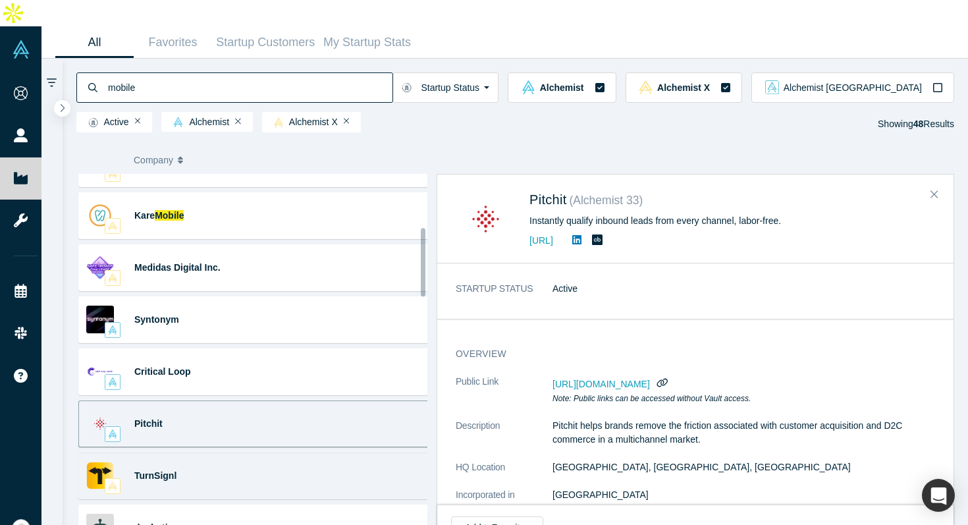
click at [263, 453] on div "TurnSignl SaaS (Software as a Service) · B2B (Business-to-Business) · ... TurnS…" at bounding box center [256, 476] width 357 height 47
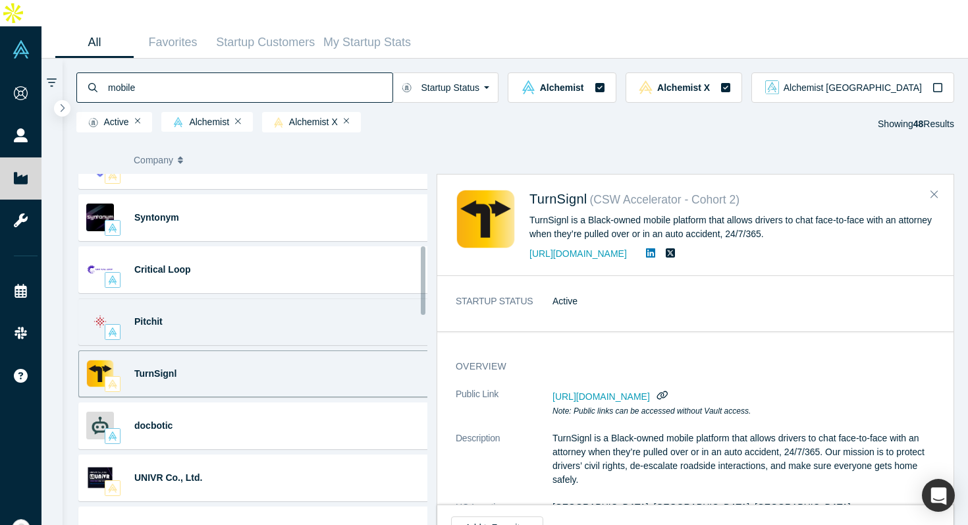
scroll to position [398, 0]
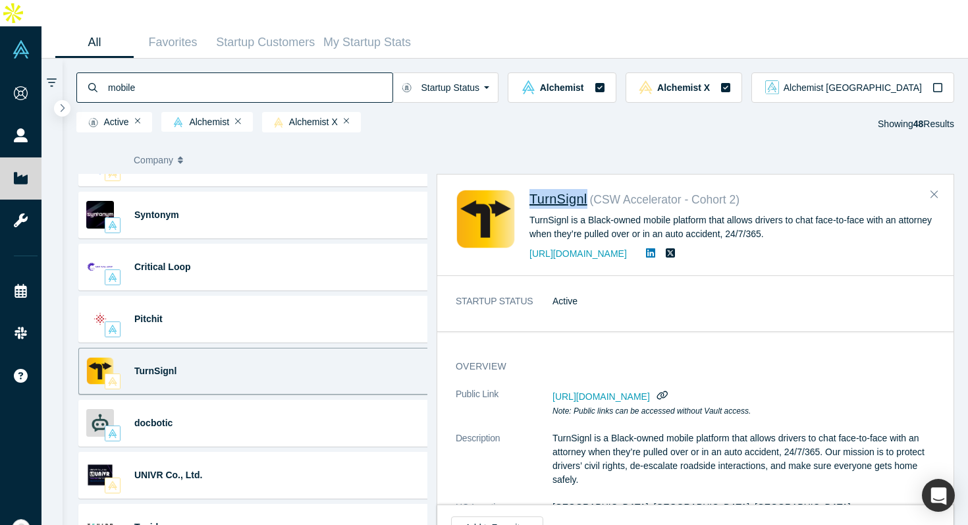
drag, startPoint x: 528, startPoint y: 170, endPoint x: 586, endPoint y: 177, distance: 59.1
click at [586, 189] on div "TurnSignl ( CSW Accelerator - Cohort 2 ) TurnSignl is a Black-owned mobile plat…" at bounding box center [698, 225] width 484 height 72
copy span "TurnSignl"
click at [669, 390] on icon "button" at bounding box center [662, 395] width 13 height 10
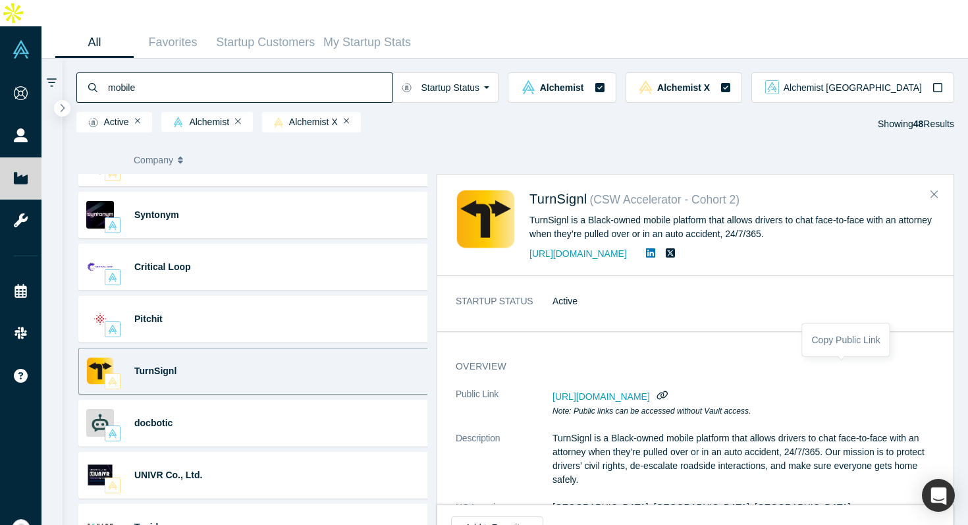
scroll to position [500, 0]
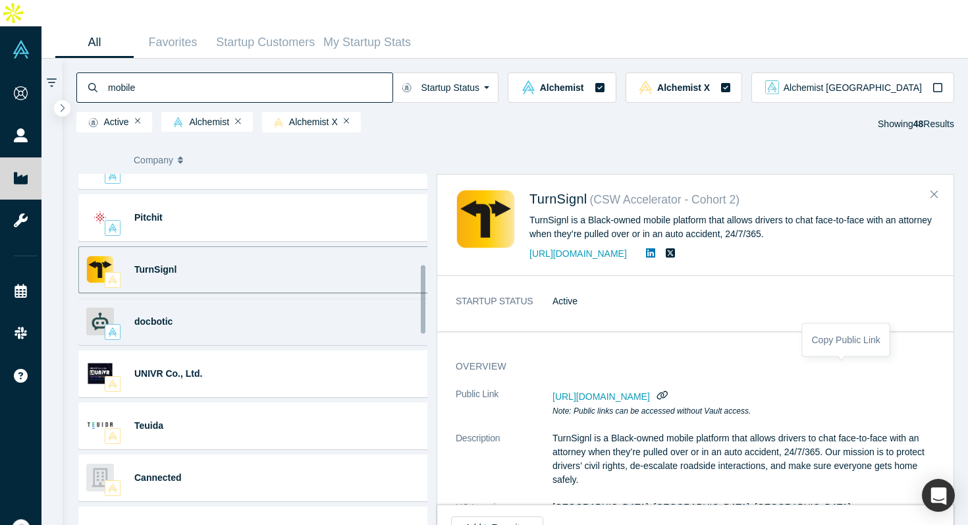
click at [283, 298] on div "docbotic Health · Wellness · Digital Health · Consumer Health · B2B ... The Wor…" at bounding box center [256, 321] width 357 height 47
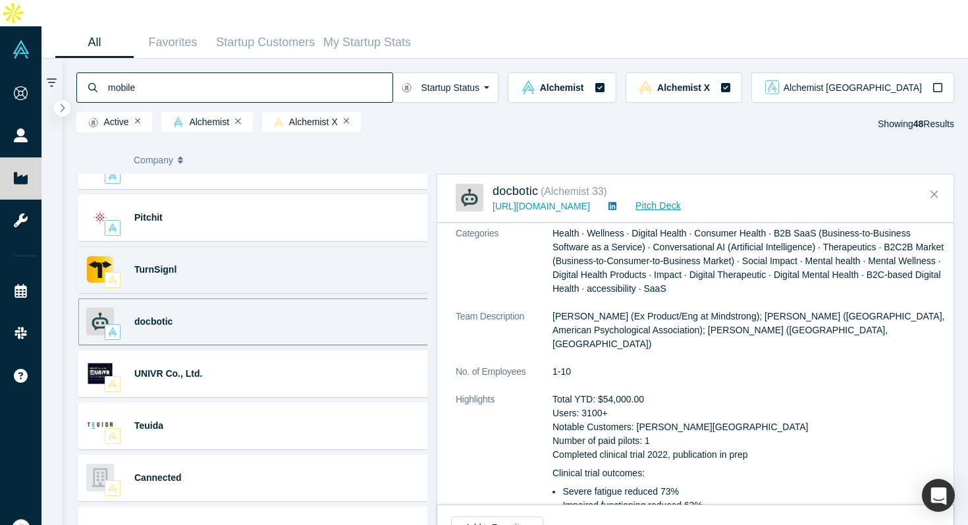
scroll to position [522, 0]
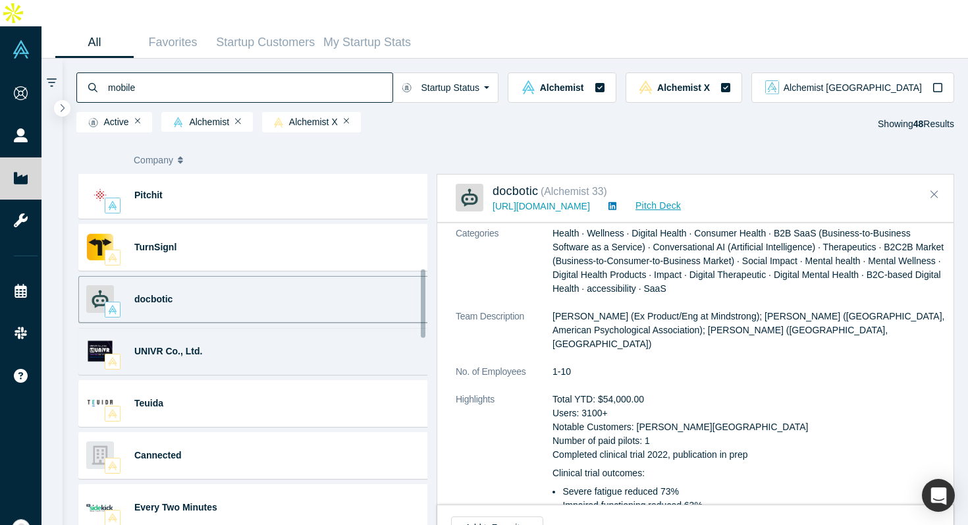
click at [287, 331] on div "UNIVR Co., Ltd. Mobile Gaming · Digital Health · Healthcare Training Digital He…" at bounding box center [256, 351] width 357 height 47
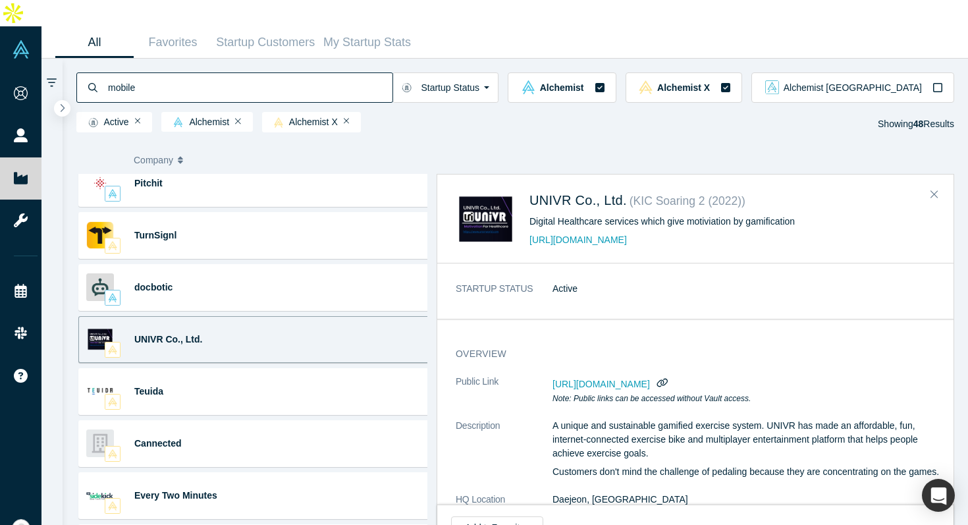
scroll to position [547, 0]
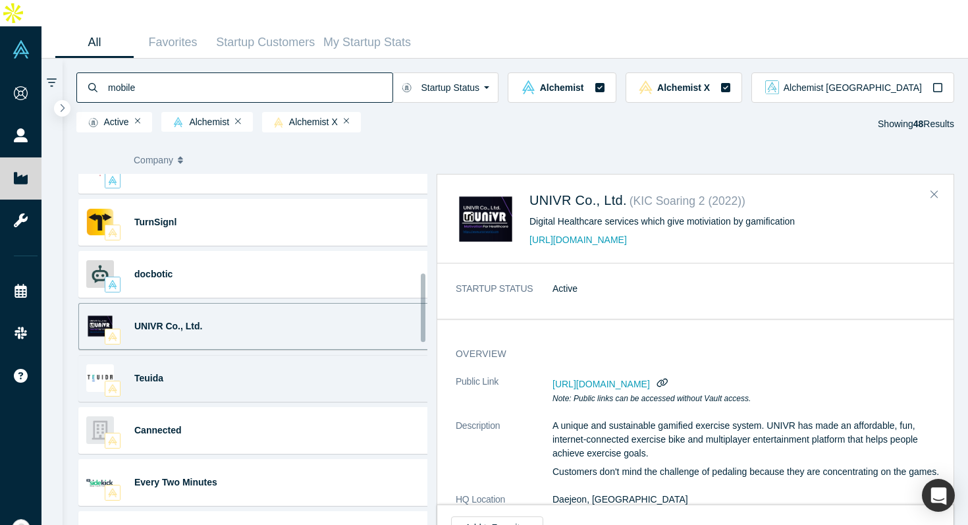
click at [291, 355] on div "Teuida Education · Language Mobile app that you can practice speaking in Korean…" at bounding box center [256, 378] width 357 height 47
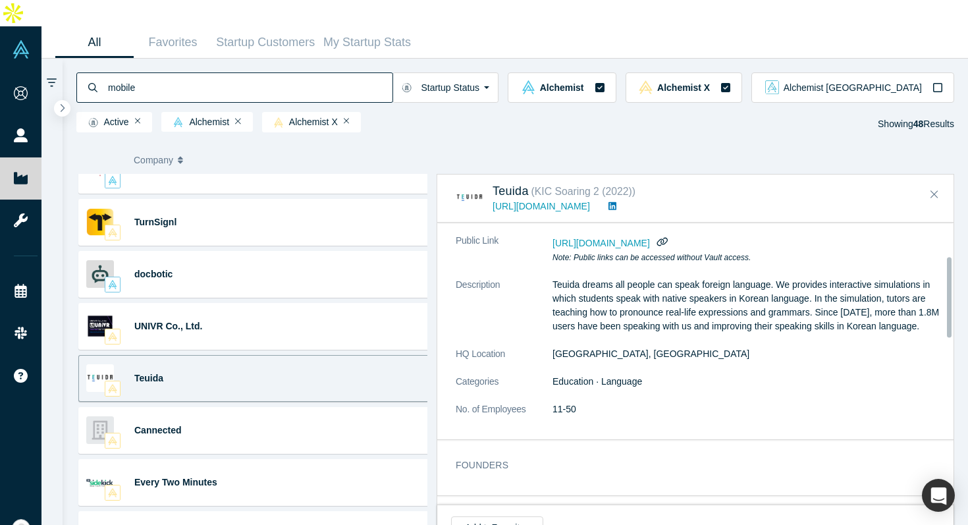
scroll to position [97, 0]
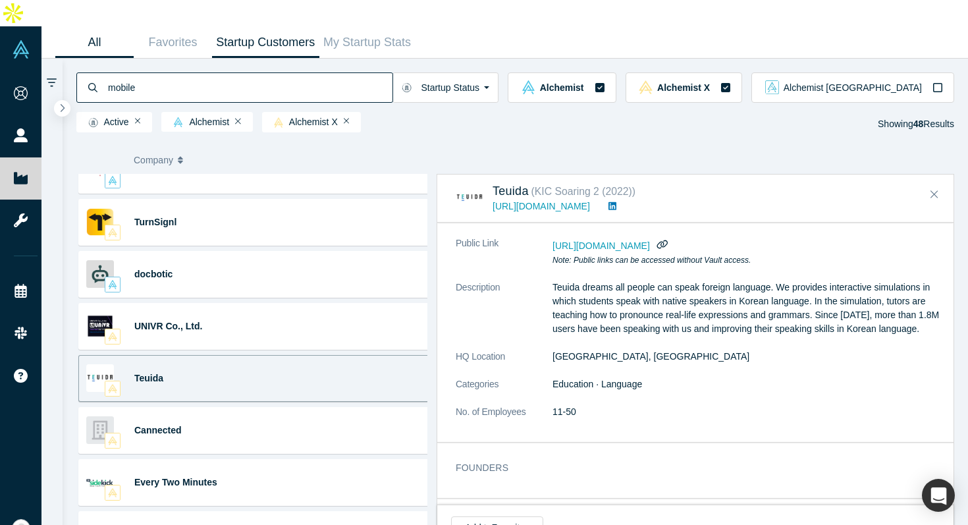
drag, startPoint x: 501, startPoint y: 165, endPoint x: 295, endPoint y: 5, distance: 260.5
click at [510, 146] on div "Company Categories Class Description Raised Last Round Joined" at bounding box center [515, 160] width 874 height 28
drag, startPoint x: 493, startPoint y: 151, endPoint x: 530, endPoint y: 167, distance: 40.1
click at [530, 175] on div "Teuida ( KIC Soaring 2 (2022) ) https://www.teuida.net/" at bounding box center [695, 199] width 516 height 48
copy span "Teuida"
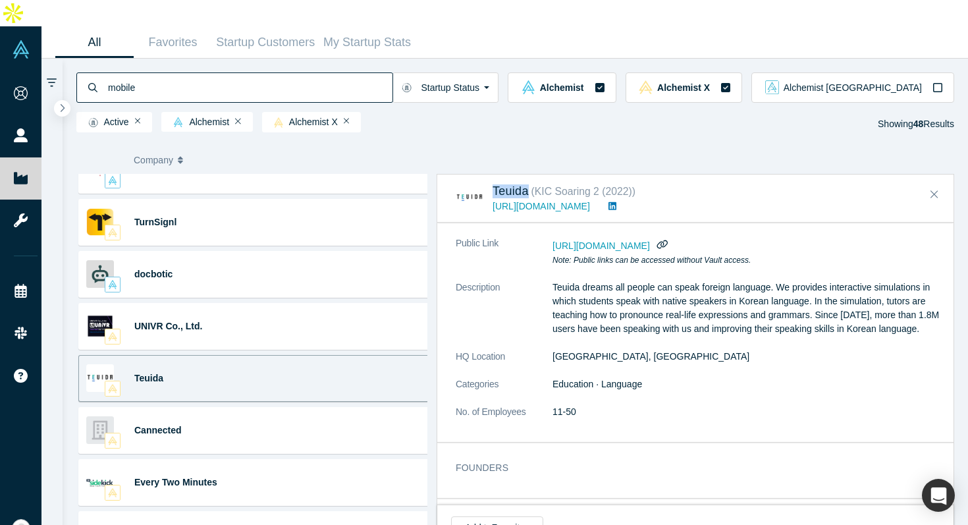
drag, startPoint x: 642, startPoint y: 250, endPoint x: 658, endPoint y: 314, distance: 66.6
click at [658, 314] on dl "Public Link https://vault.alchemistaccelerator.com/companies/public/teuida Note…" at bounding box center [700, 334] width 489 height 196
click at [658, 315] on p "Teuida dreams all people can speak foreign language. We provides interactive si…" at bounding box center [749, 308] width 393 height 55
drag, startPoint x: 653, startPoint y: 337, endPoint x: 636, endPoint y: 355, distance: 24.7
click at [636, 355] on dl "Public Link https://vault.alchemistaccelerator.com/companies/public/teuida Note…" at bounding box center [700, 334] width 489 height 196
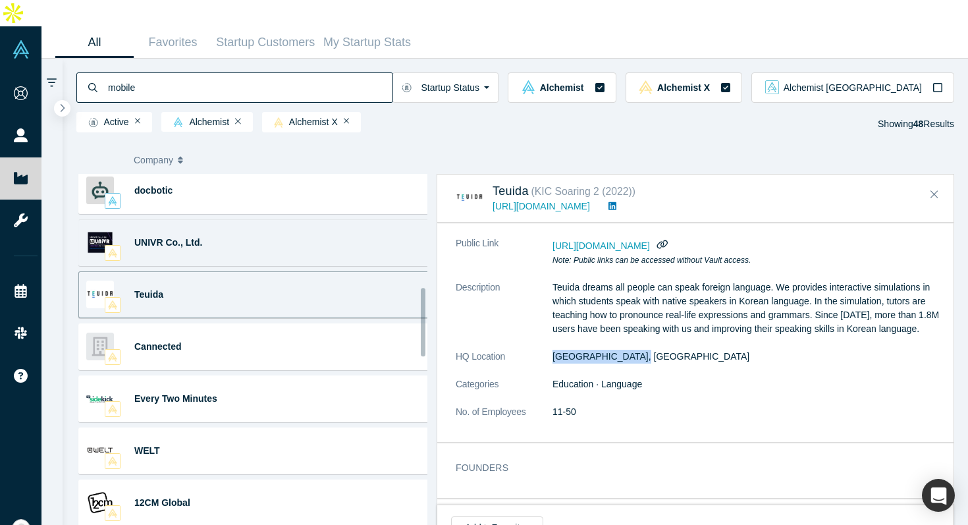
scroll to position [639, 0]
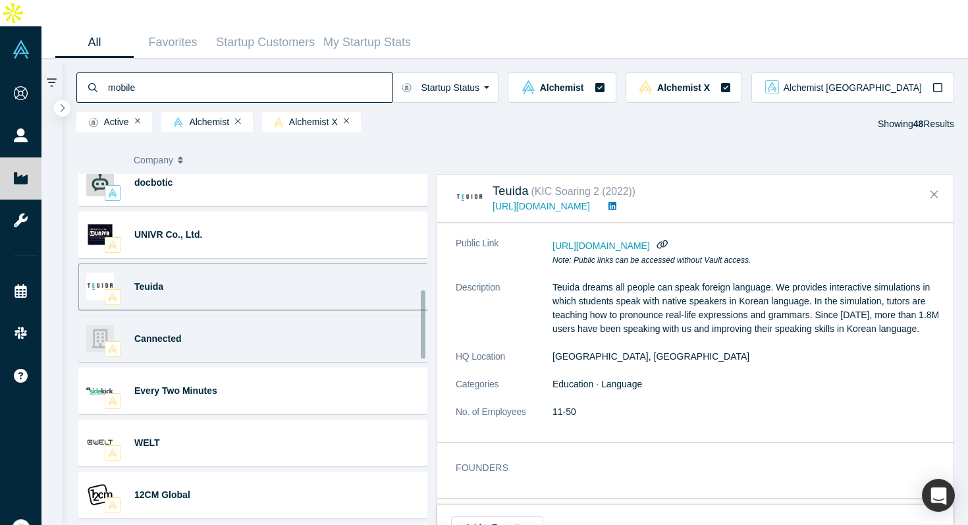
click at [212, 319] on div "Cannected" at bounding box center [186, 338] width 104 height 45
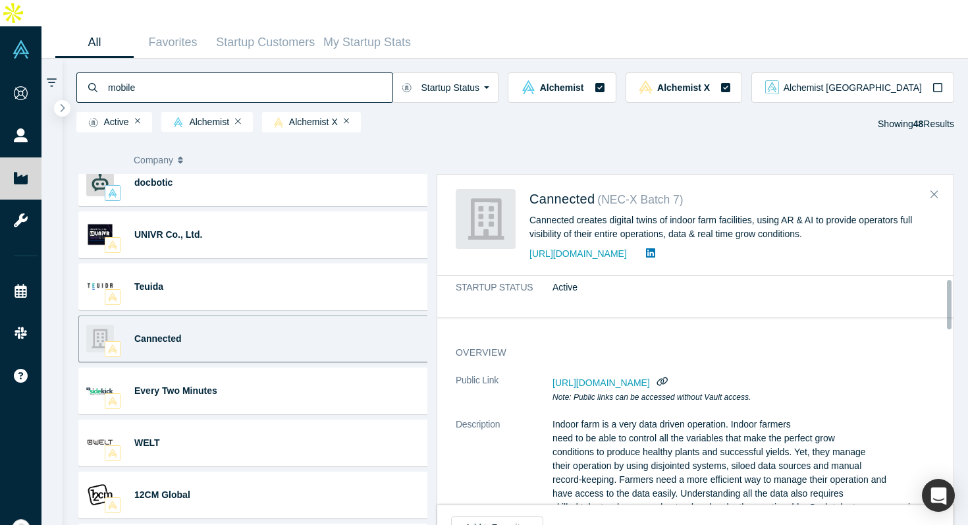
scroll to position [13, 0]
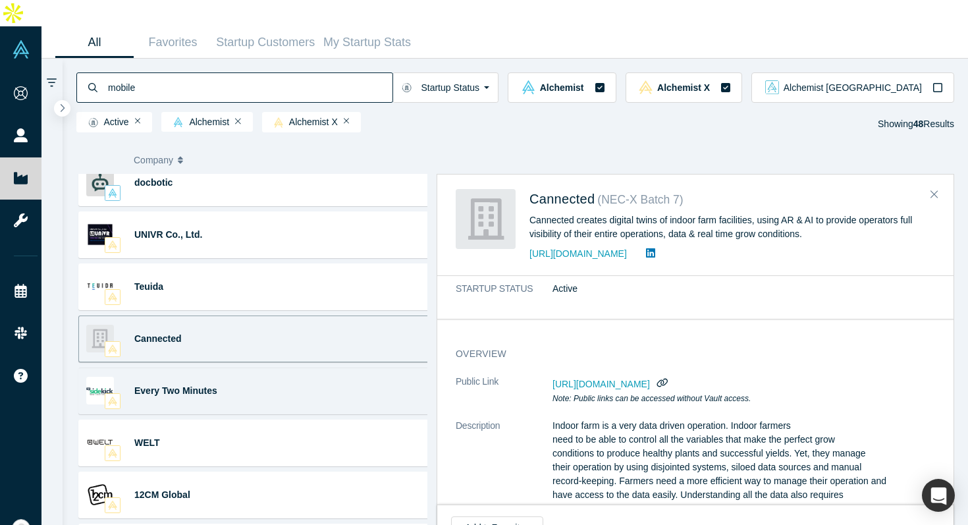
click at [295, 370] on div "Every Two Minutes Sales · Advertising · Content Marketing · CRM · Project ... W…" at bounding box center [256, 391] width 357 height 47
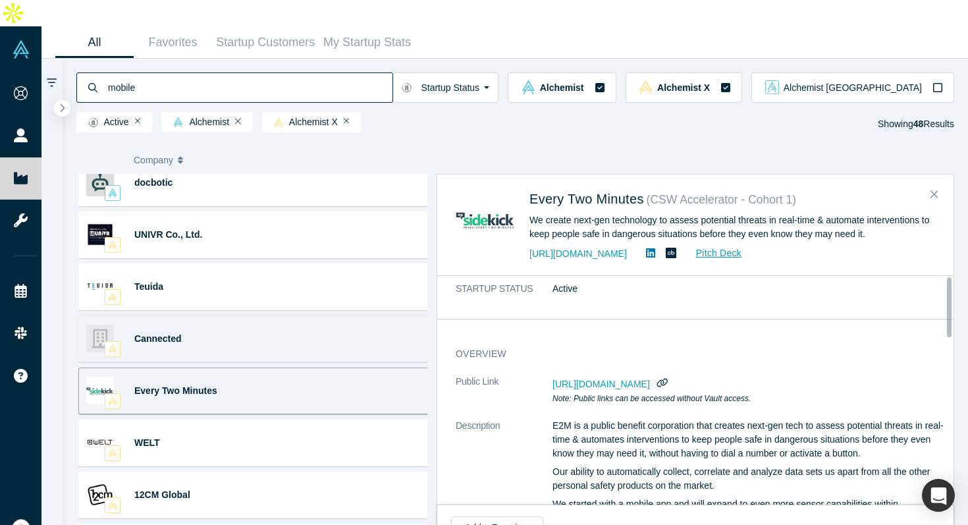
scroll to position [0, 0]
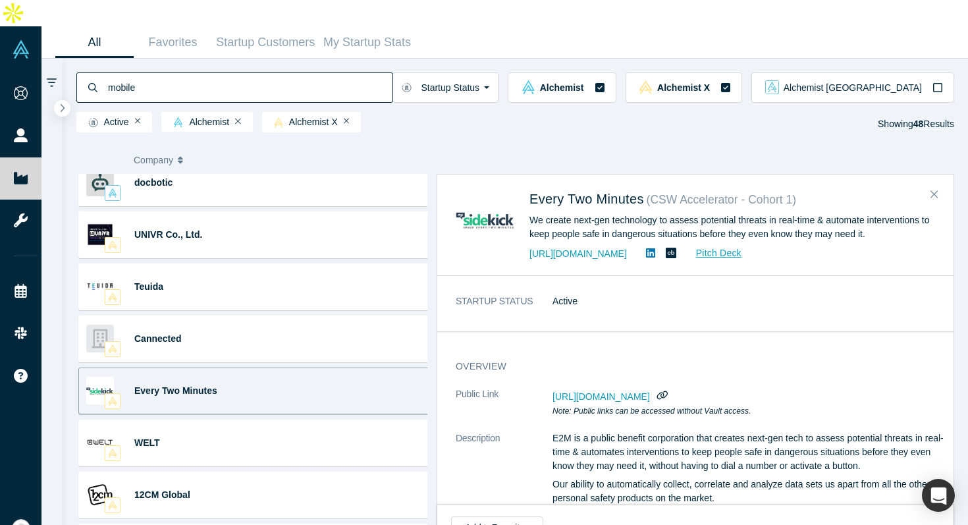
click at [590, 246] on div "https://every2min.com Pitch Deck" at bounding box center [733, 254] width 406 height 16
click at [591, 248] on link "https://every2min.com" at bounding box center [578, 253] width 97 height 11
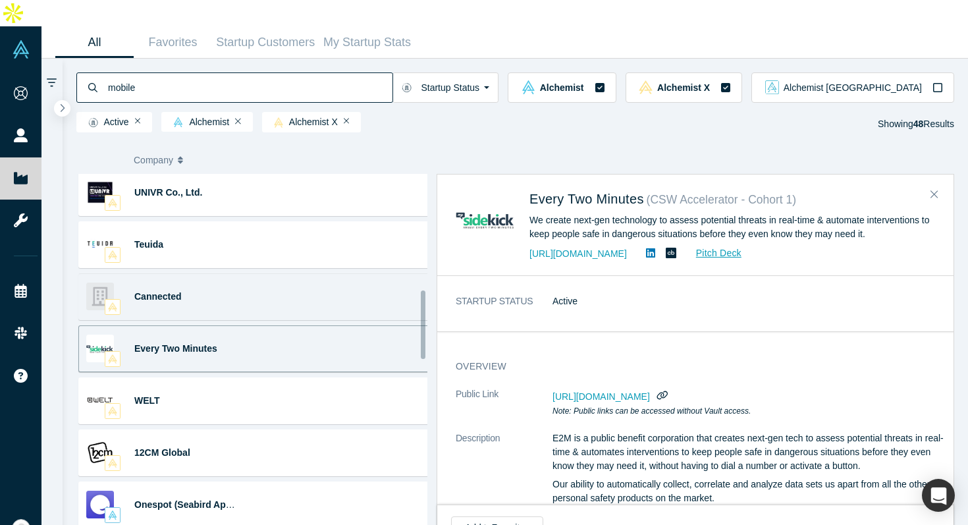
scroll to position [755, 0]
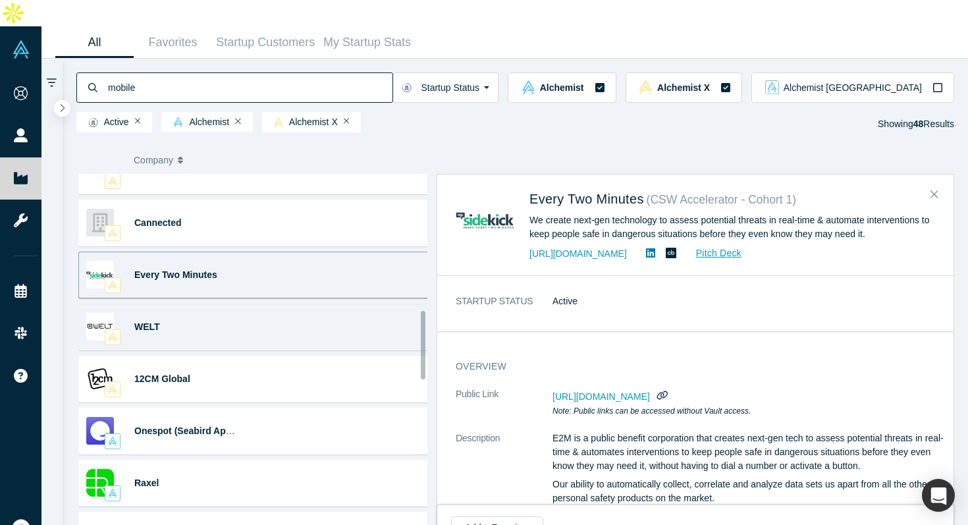
click at [267, 304] on div "WELT Digital Therapeutic Digital products with therapeutic efficacy, validated …" at bounding box center [256, 327] width 357 height 47
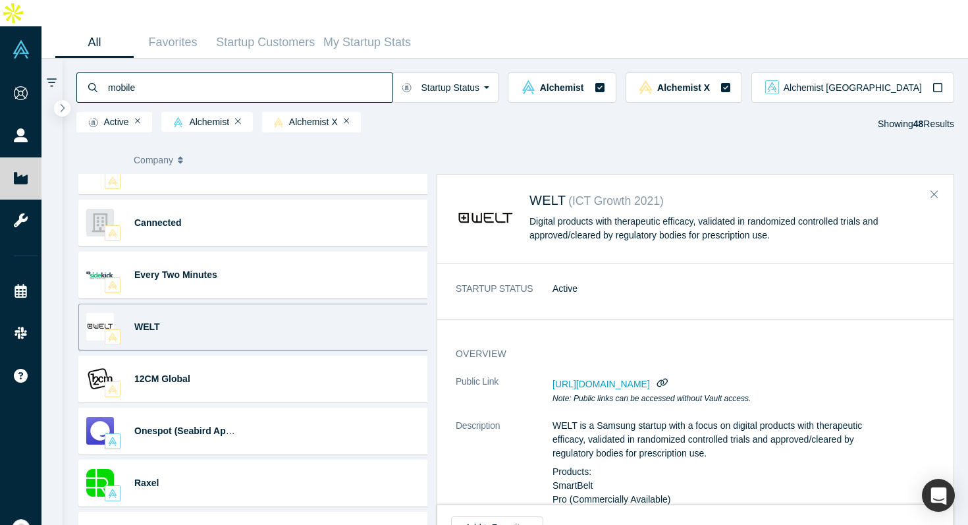
click at [620, 379] on span "https://vault.alchemistaccelerator.com/companies/public/welt" at bounding box center [601, 384] width 97 height 11
click at [603, 379] on span "https://vault.alchemistaccelerator.com/companies/public/welt" at bounding box center [601, 384] width 97 height 11
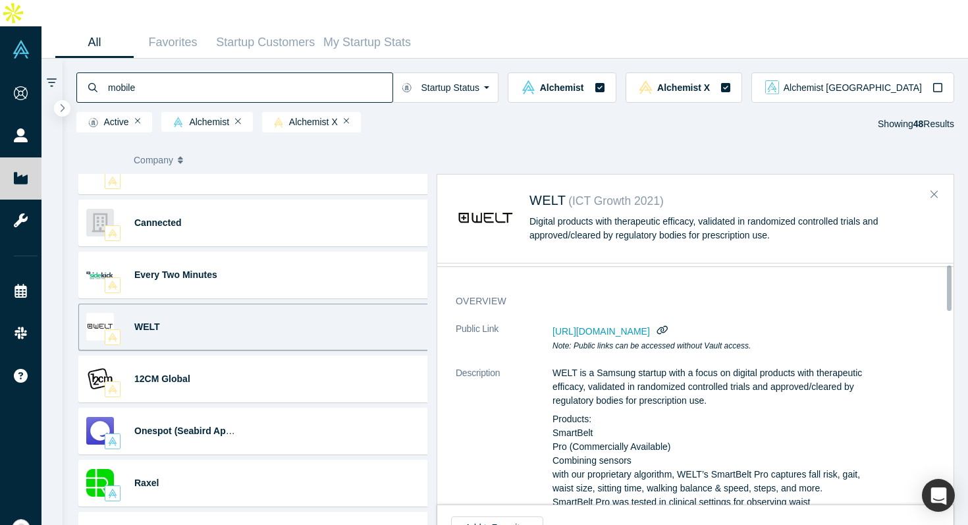
scroll to position [0, 0]
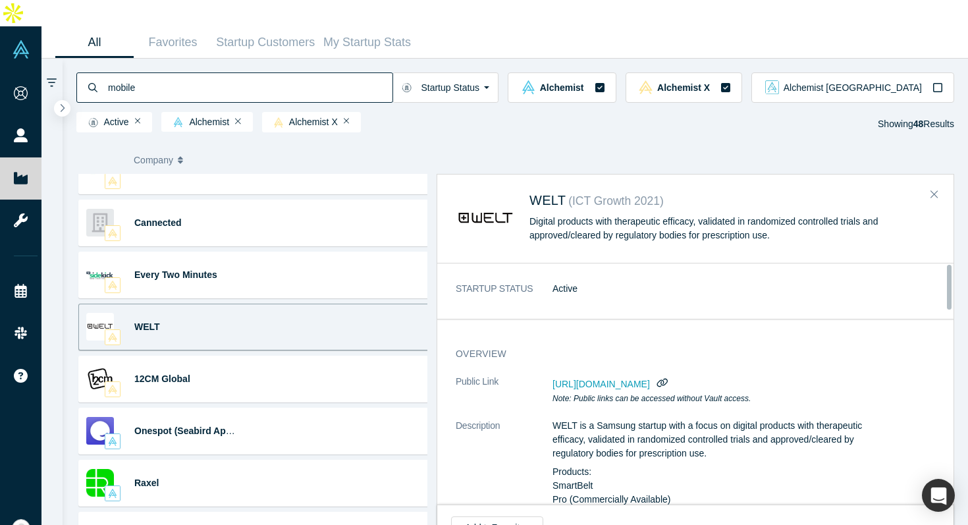
click at [613, 379] on span "https://vault.alchemistaccelerator.com/companies/public/welt" at bounding box center [601, 384] width 97 height 11
click at [669, 377] on icon "button" at bounding box center [662, 382] width 13 height 10
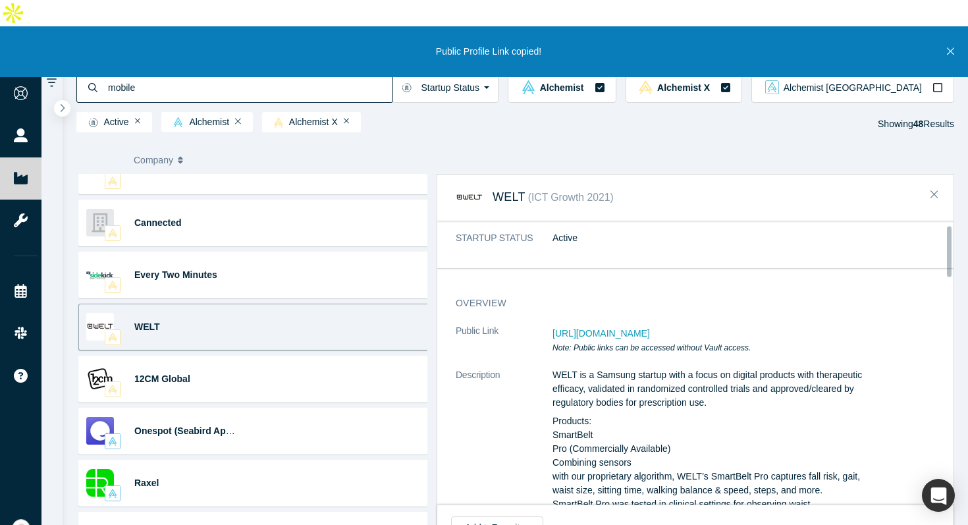
scroll to position [19, 0]
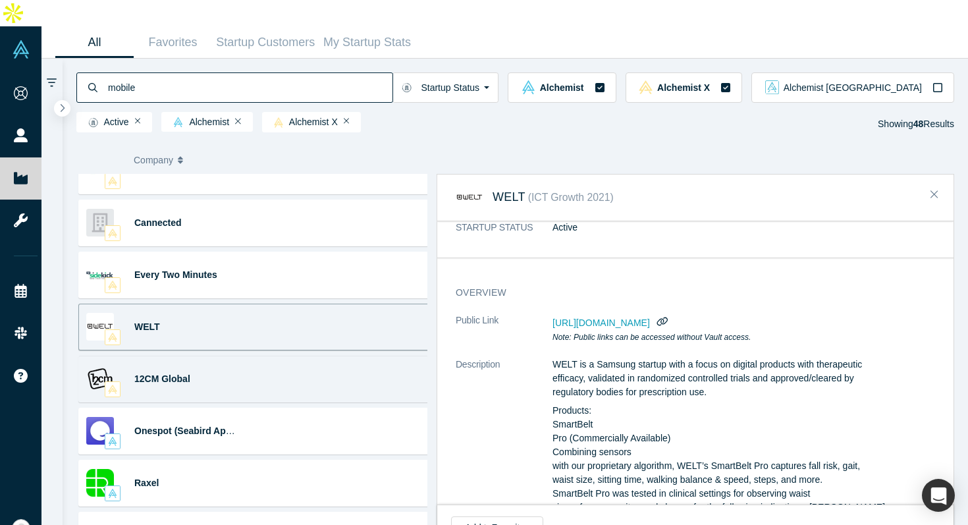
click at [290, 356] on div "12CM Global Location-Based Marketing · MarTech (Marketing ... 12CM provides an …" at bounding box center [256, 379] width 357 height 47
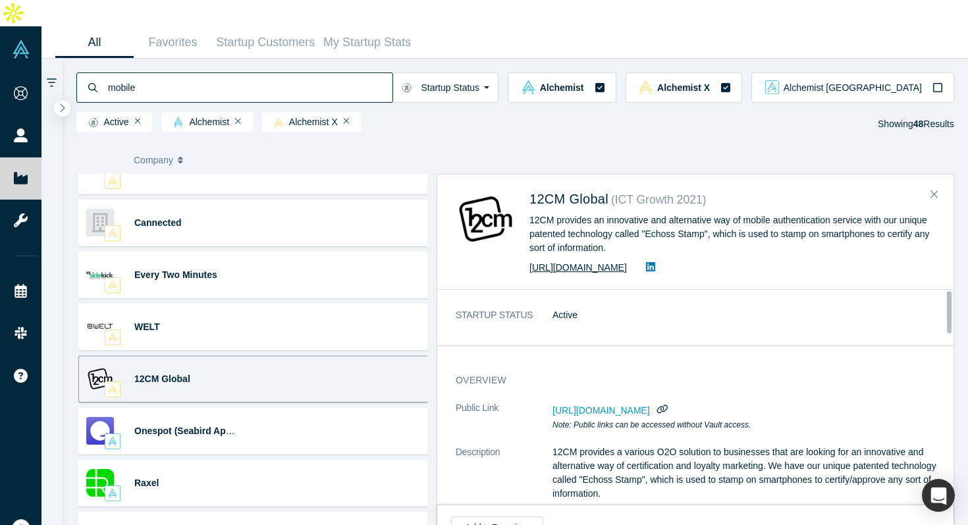
click at [620, 262] on link "http://www.12cmglobal.com" at bounding box center [578, 267] width 97 height 11
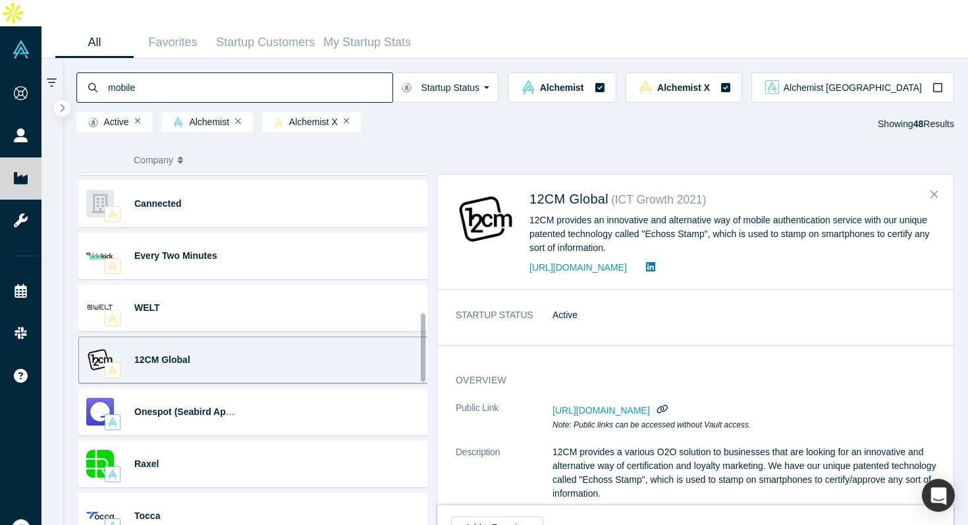
scroll to position [776, 0]
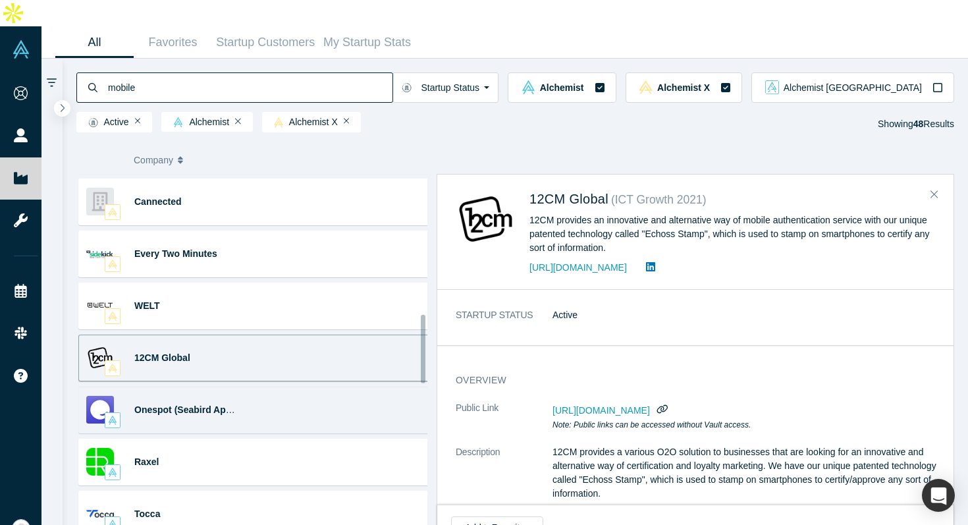
click at [290, 387] on div "Onespot (Seabird Apps, Inc.) Mobile Apps · Community · No Code Squarespace for …" at bounding box center [256, 410] width 357 height 47
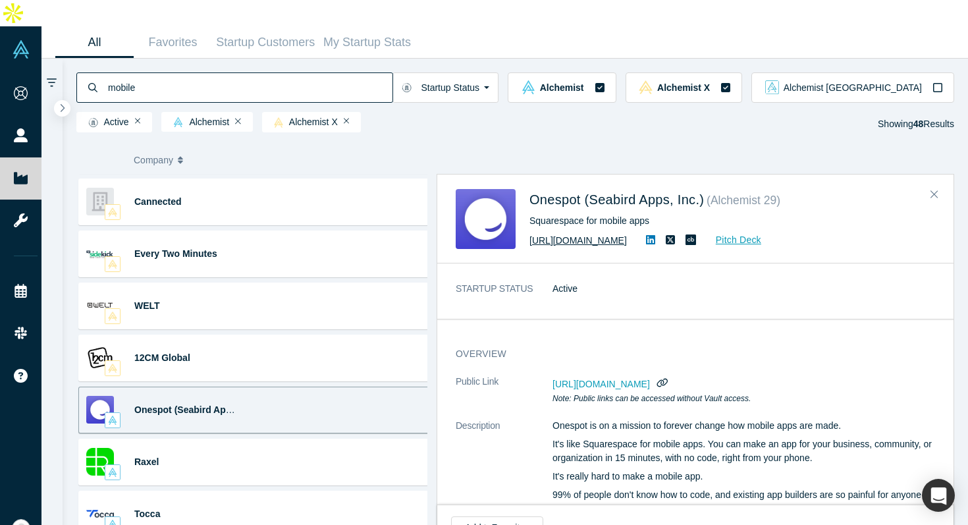
click at [574, 235] on link "[URL][DOMAIN_NAME]" at bounding box center [578, 240] width 97 height 11
click at [553, 192] on span "Onespot (Seabird Apps, Inc.)" at bounding box center [617, 199] width 175 height 14
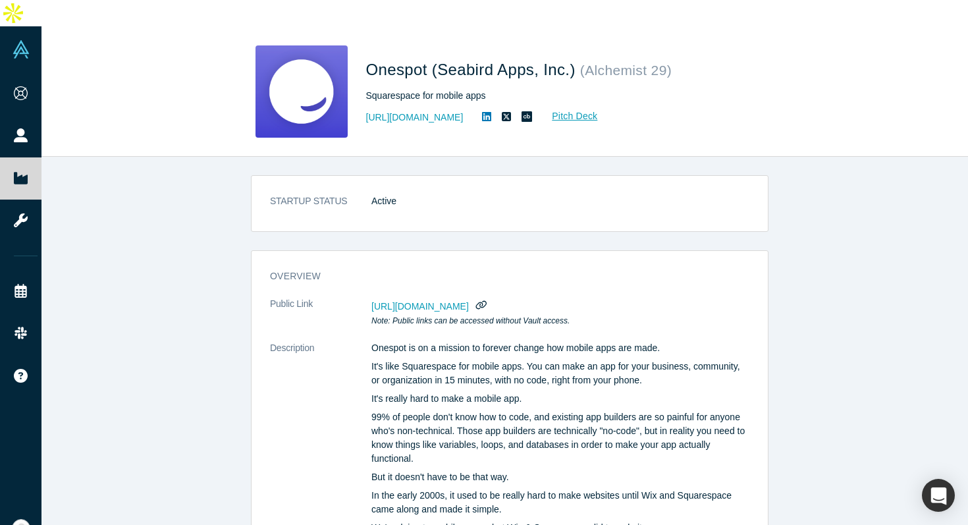
click at [553, 194] on dd "Active" at bounding box center [560, 201] width 378 height 14
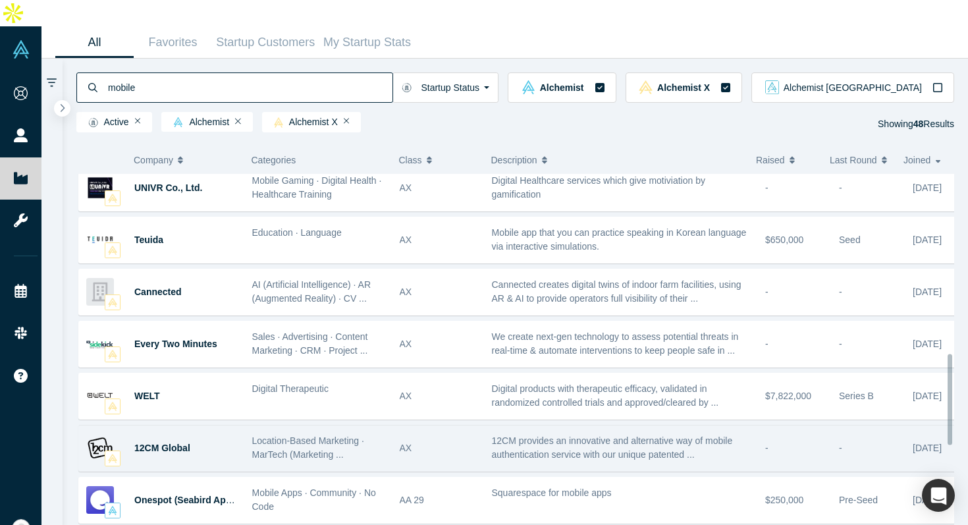
scroll to position [921, 0]
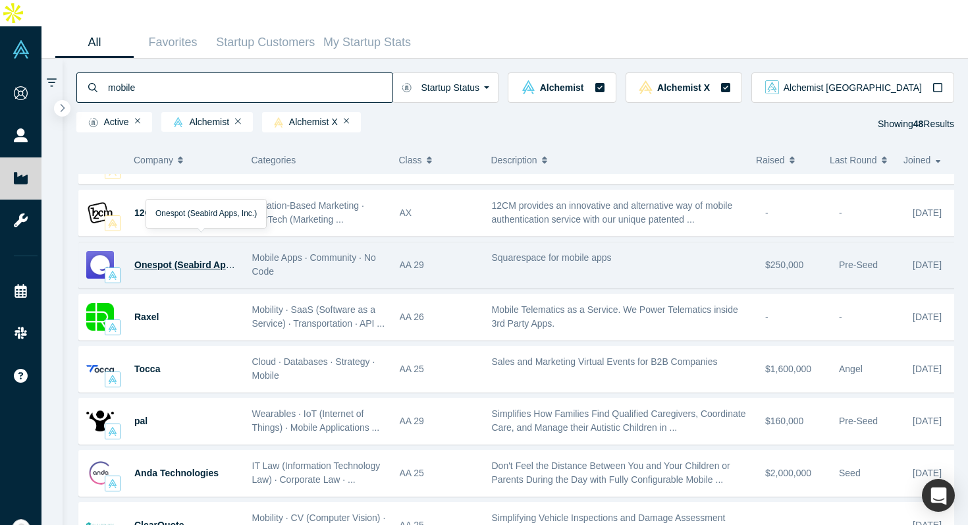
click at [206, 260] on span "Onespot (Seabird Apps, Inc.)" at bounding box center [197, 265] width 126 height 11
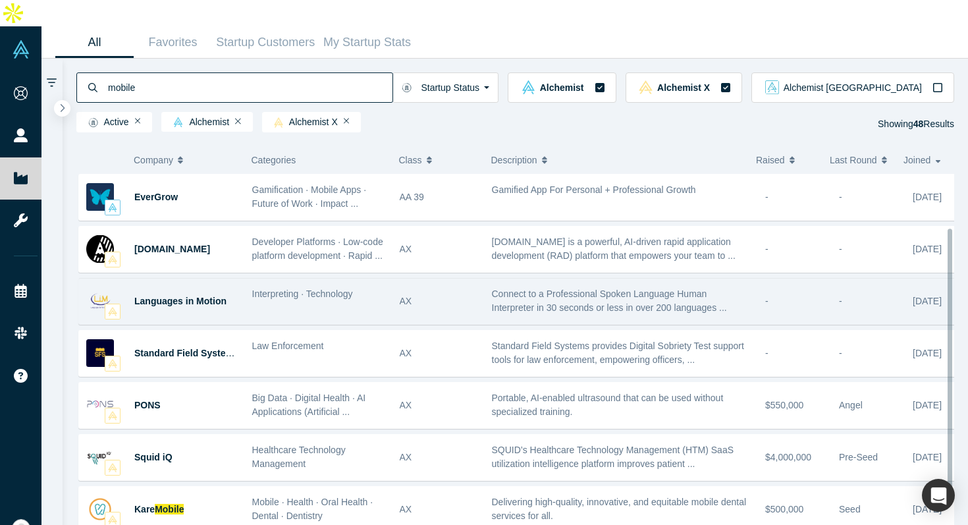
scroll to position [165, 0]
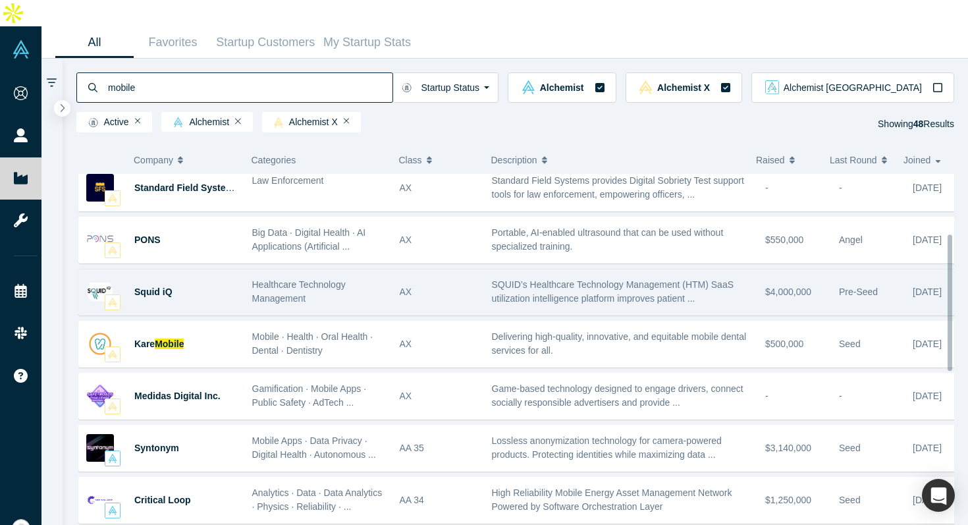
click at [599, 271] on div "SQUID’s Healthcare Technology Management (HTM) SaaS utilization intelligence pl…" at bounding box center [622, 291] width 274 height 41
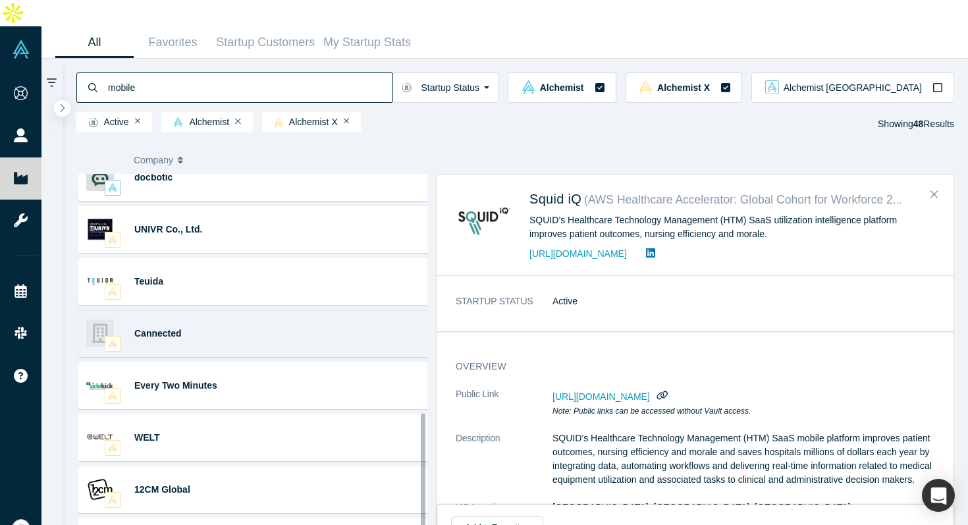
scroll to position [686, 0]
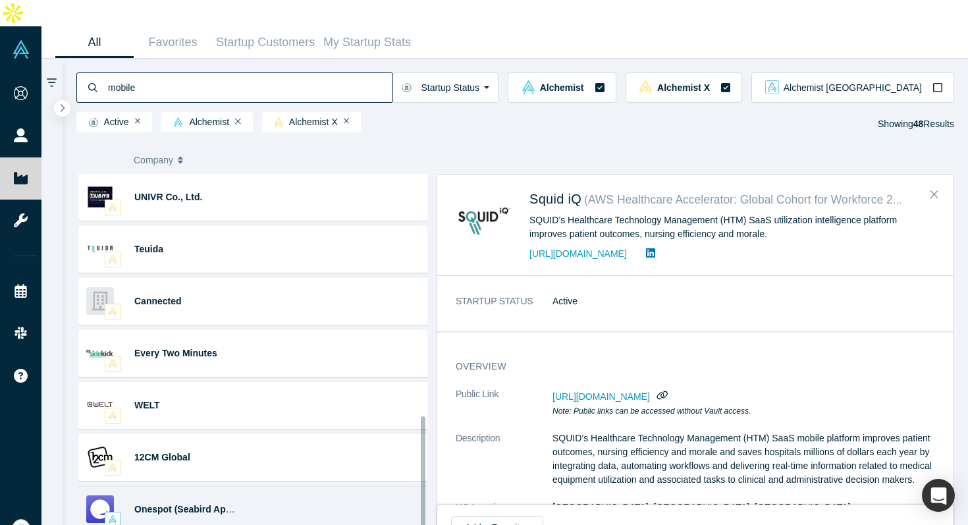
click at [289, 486] on div "Onespot (Seabird Apps, Inc.) Mobile Apps · Community · No Code Squarespace for …" at bounding box center [256, 509] width 357 height 47
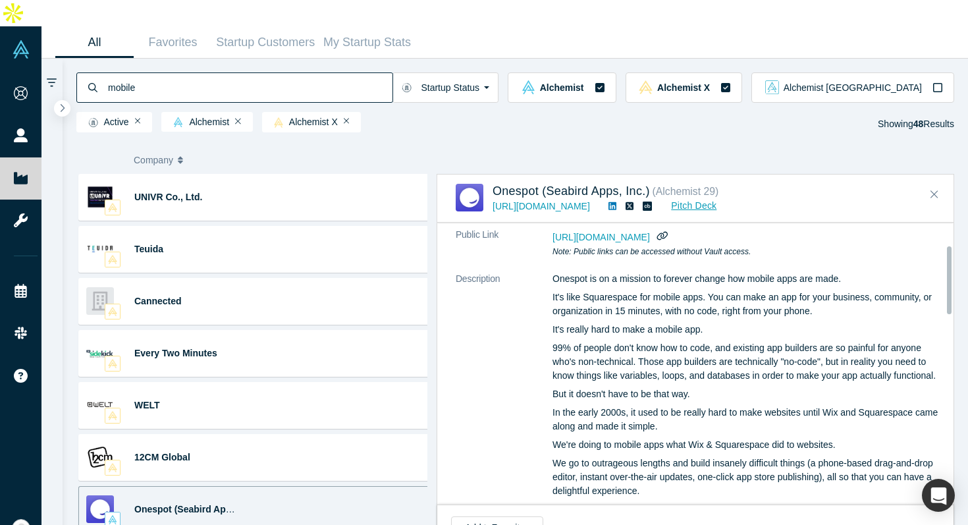
scroll to position [93, 0]
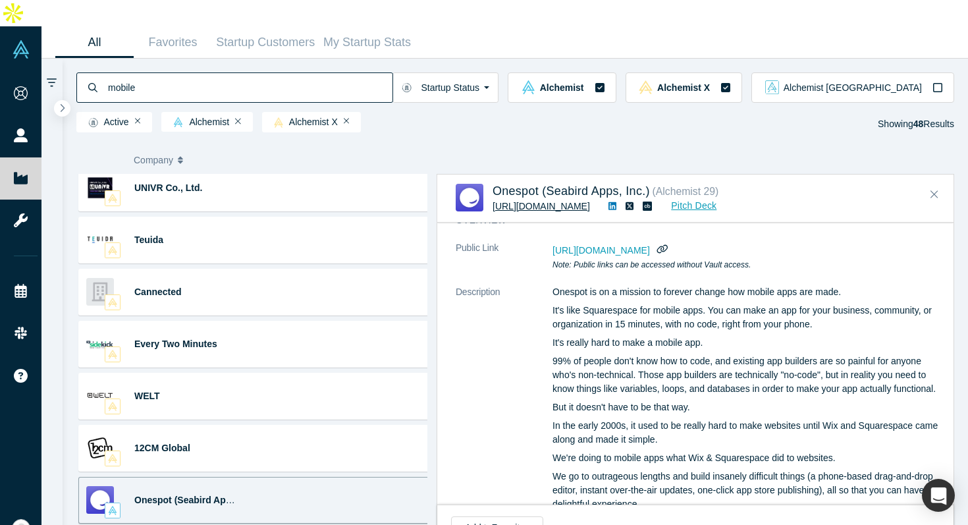
copy link "[URL][DOMAIN_NAME]"
click at [669, 244] on icon "button" at bounding box center [662, 249] width 13 height 10
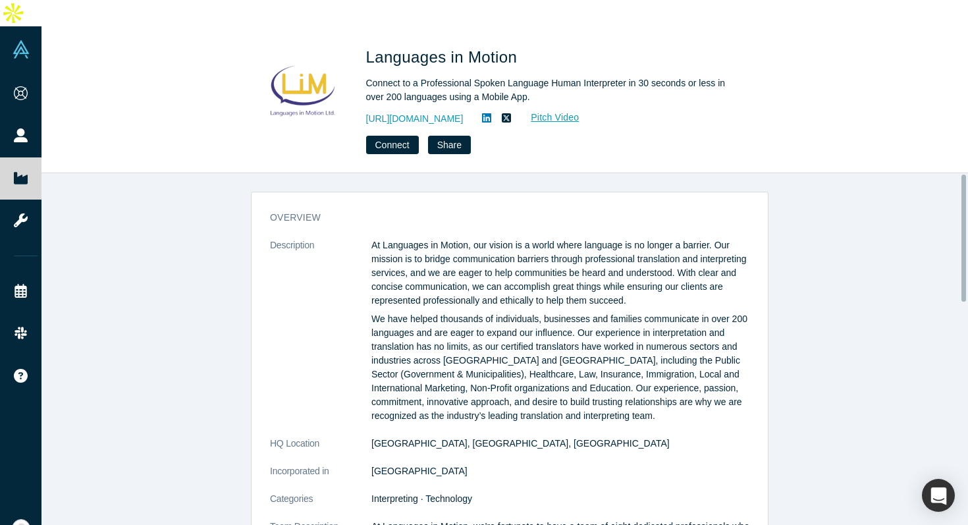
click at [228, 268] on div "overview Description At Languages in Motion, our vision is a world where langua…" at bounding box center [509, 367] width 937 height 388
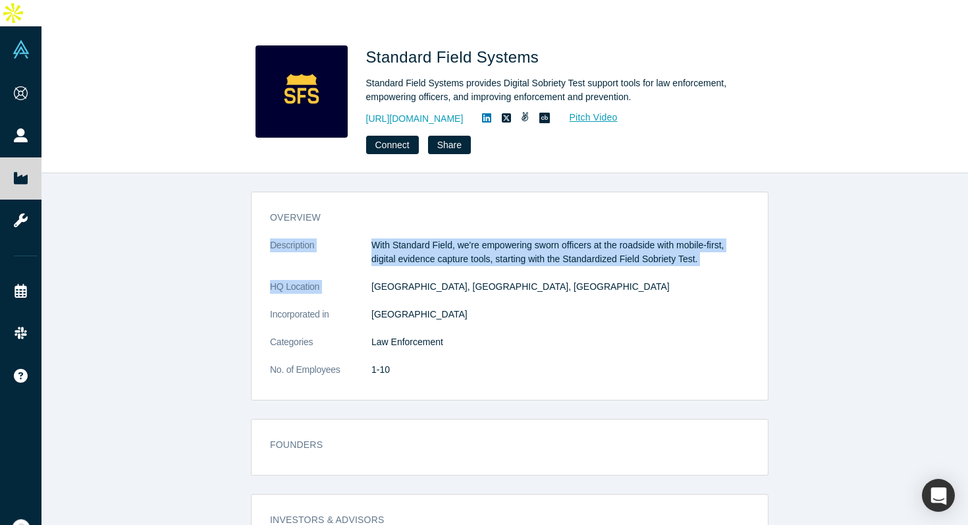
click at [593, 250] on div "overview Description With Standard Field, we're empowering sworn officers at th…" at bounding box center [510, 301] width 516 height 198
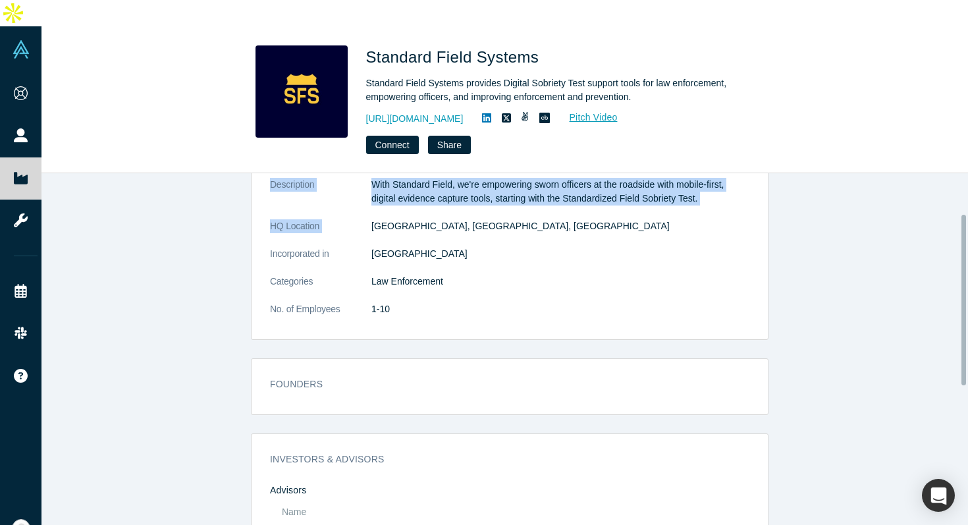
scroll to position [89, 0]
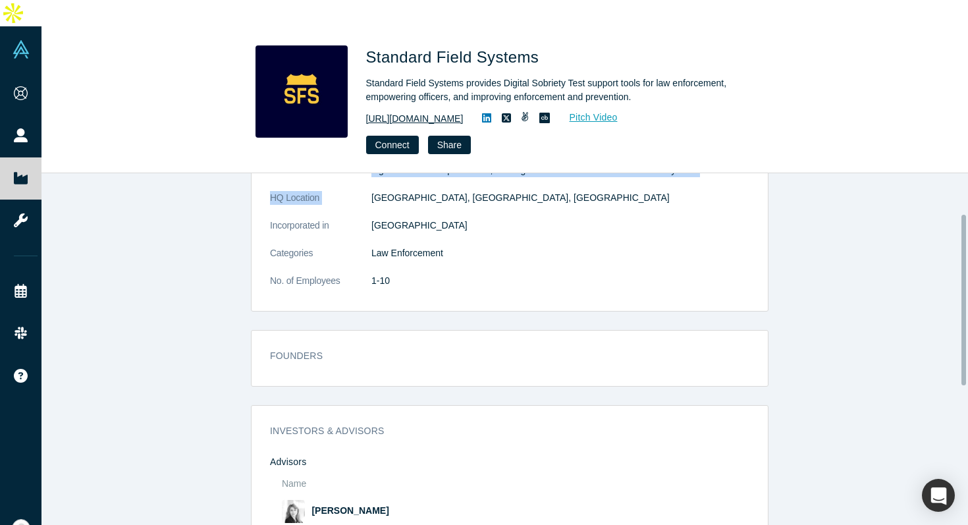
click at [439, 112] on link "https://standardfield.co" at bounding box center [414, 119] width 97 height 14
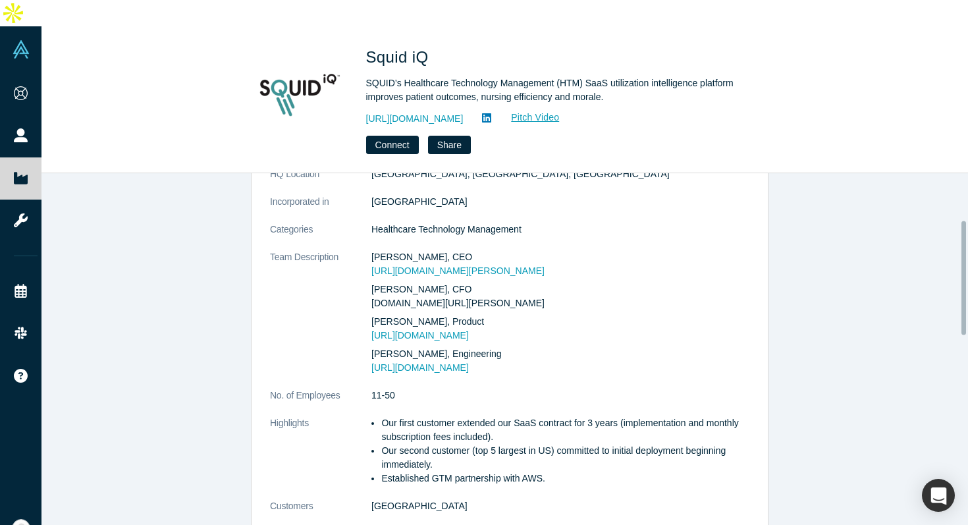
click at [649, 219] on dl "Description SQUID’s Healthcare Technology Management (HTM) SaaS mobile platform…" at bounding box center [510, 305] width 480 height 443
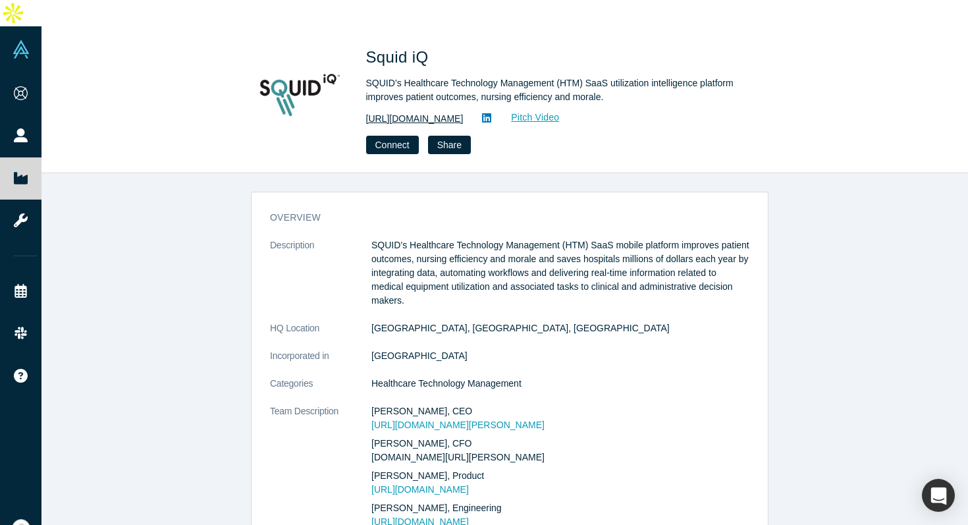
click at [414, 112] on link "[URL][DOMAIN_NAME]" at bounding box center [414, 119] width 97 height 14
click at [663, 111] on div "https://squid-iq.com/ Pitch Video" at bounding box center [550, 119] width 369 height 16
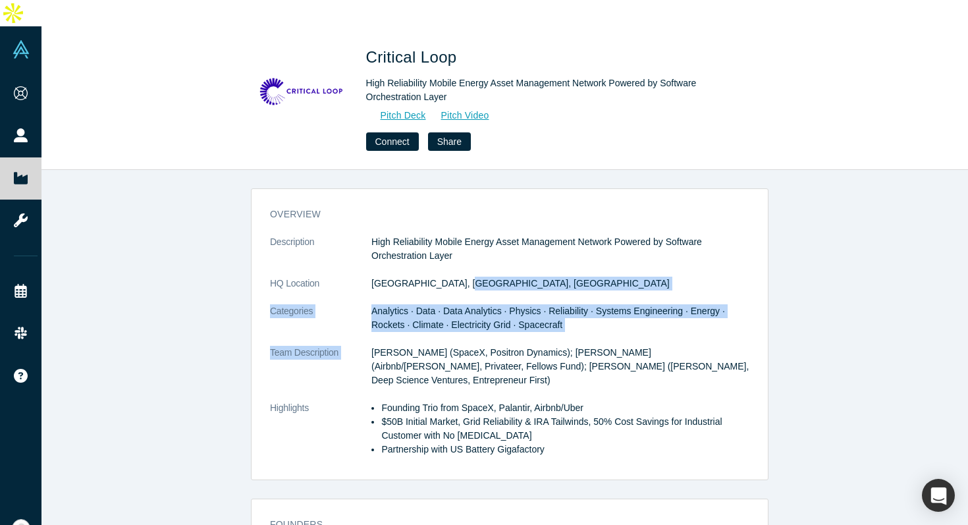
drag, startPoint x: 490, startPoint y: 290, endPoint x: 499, endPoint y: 316, distance: 27.9
click at [499, 316] on dl "Description High Reliability Mobile Energy Asset Management Network Powered by …" at bounding box center [510, 352] width 480 height 235
drag, startPoint x: 292, startPoint y: 281, endPoint x: 115, endPoint y: 144, distance: 224.0
click at [292, 304] on dt "Categories" at bounding box center [320, 324] width 101 height 41
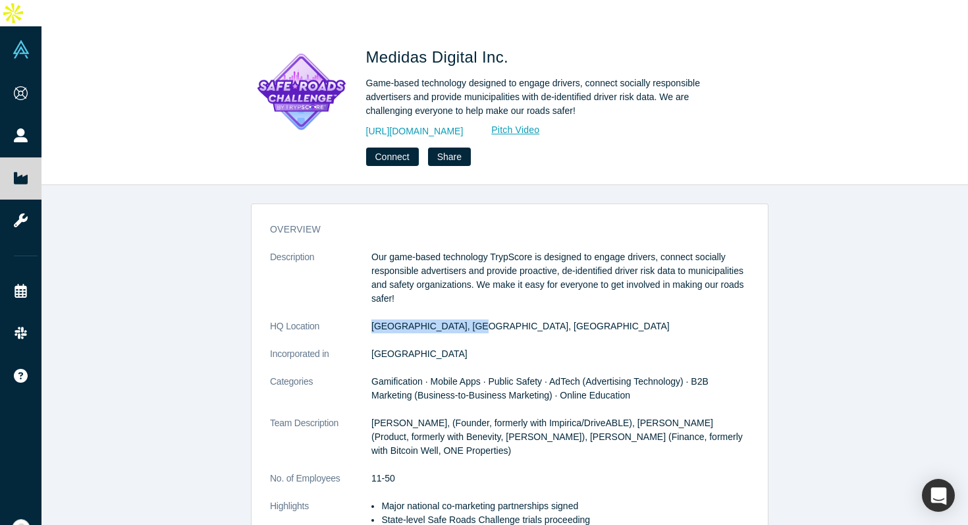
drag, startPoint x: 458, startPoint y: 302, endPoint x: 367, endPoint y: 300, distance: 91.6
click at [371, 319] on dd "St. Albert, AB, Canada" at bounding box center [560, 326] width 378 height 14
copy dd "St. Albert, AB, Canada"
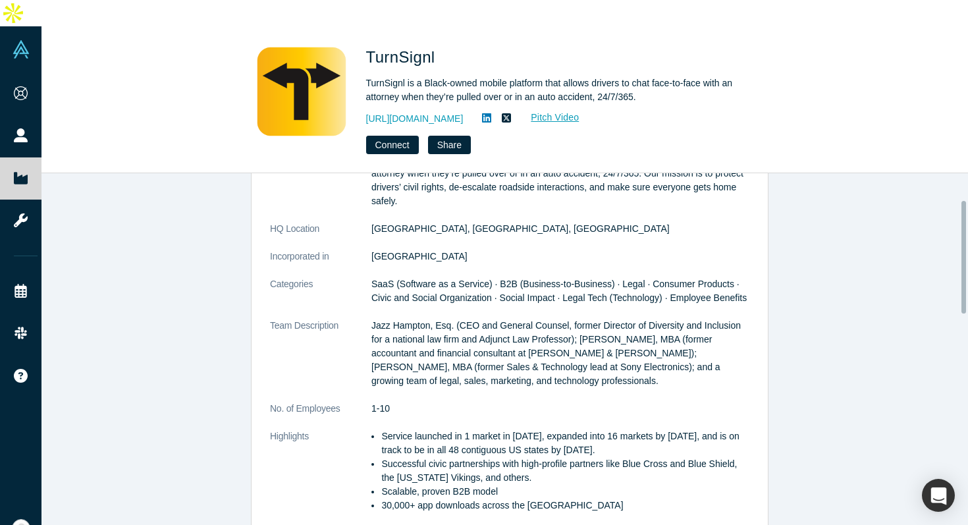
scroll to position [77, 0]
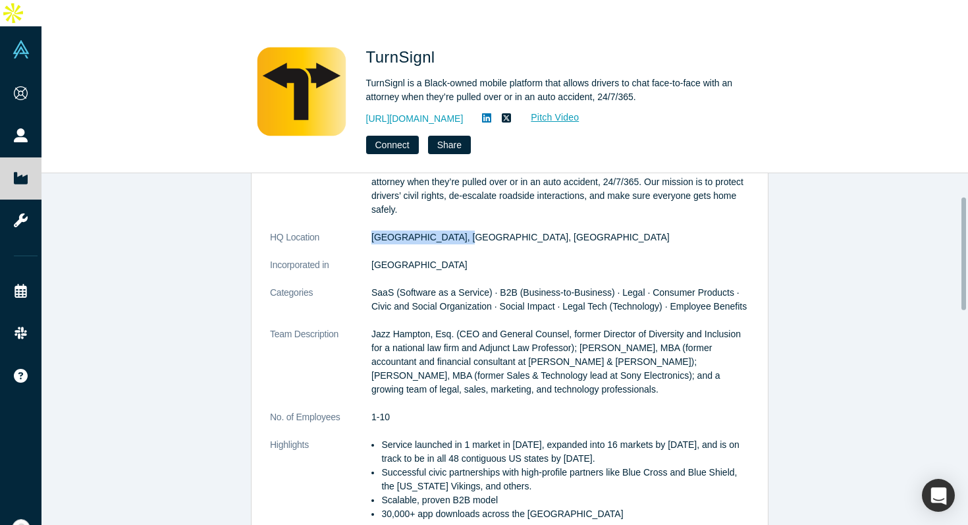
drag, startPoint x: 353, startPoint y: 213, endPoint x: 467, endPoint y: 219, distance: 114.1
click at [467, 219] on dl "Description TurnSignl is a Black-owned mobile platform that allows drivers to c…" at bounding box center [510, 347] width 480 height 373
copy dl "[GEOGRAPHIC_DATA], [GEOGRAPHIC_DATA], [GEOGRAPHIC_DATA]"
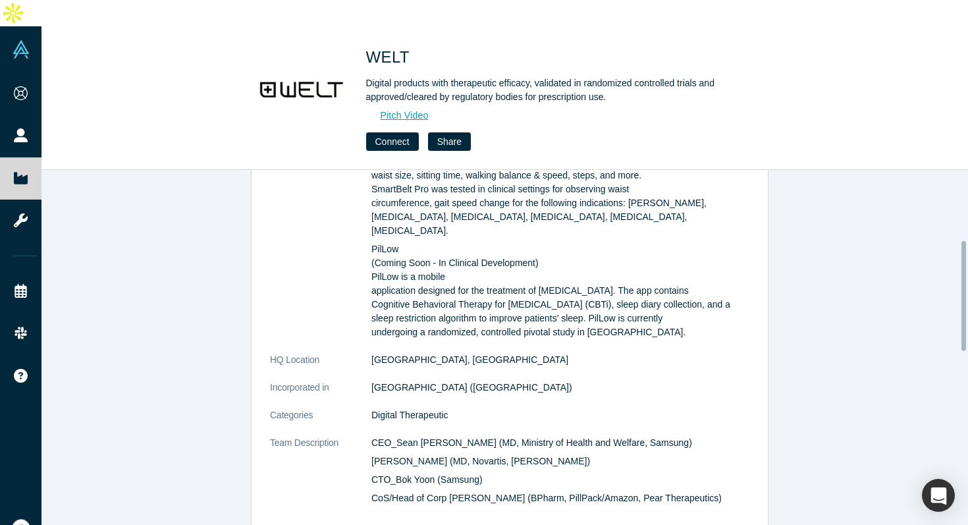
scroll to position [103, 0]
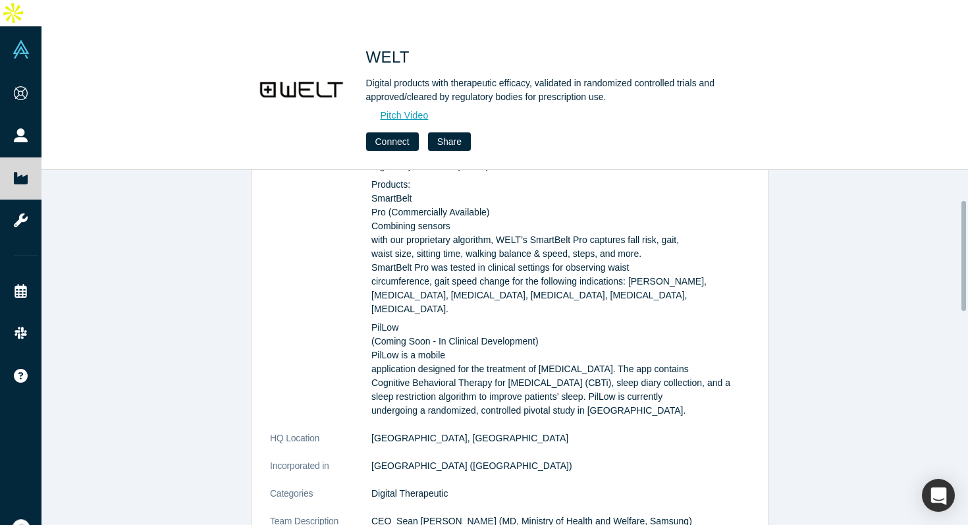
click at [327, 215] on dt "Description" at bounding box center [320, 282] width 101 height 300
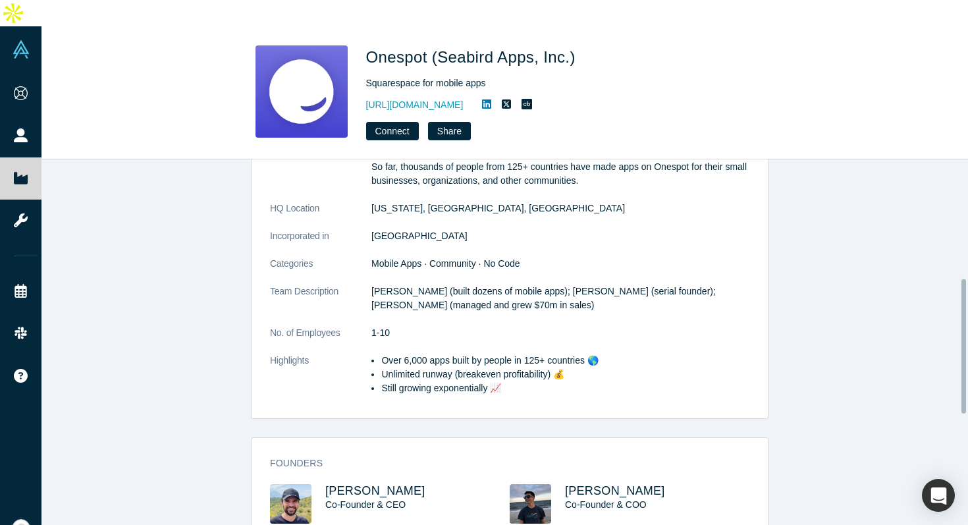
scroll to position [340, 0]
click at [431, 203] on dd "[US_STATE], [GEOGRAPHIC_DATA], [GEOGRAPHIC_DATA]" at bounding box center [560, 210] width 378 height 14
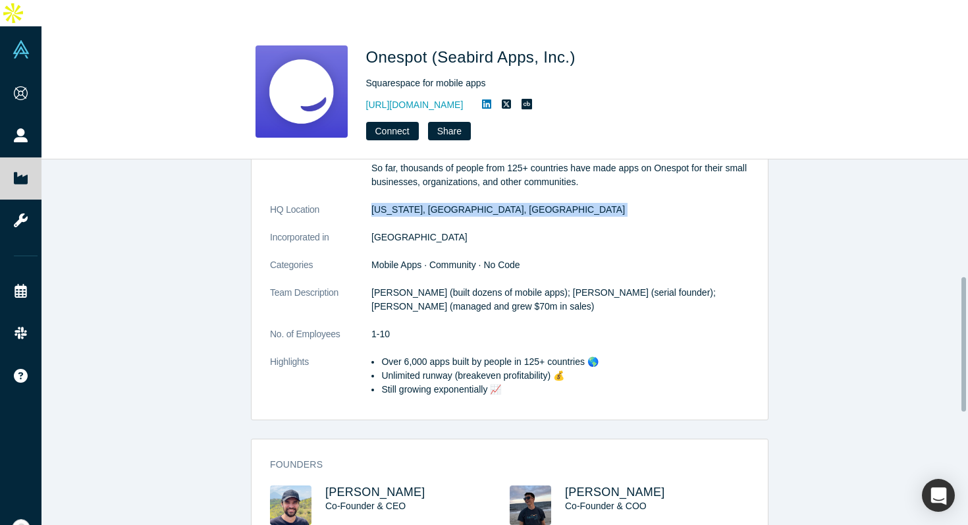
click at [431, 203] on dd "[US_STATE], [GEOGRAPHIC_DATA], [GEOGRAPHIC_DATA]" at bounding box center [560, 210] width 378 height 14
